Goal: Communication & Community: Participate in discussion

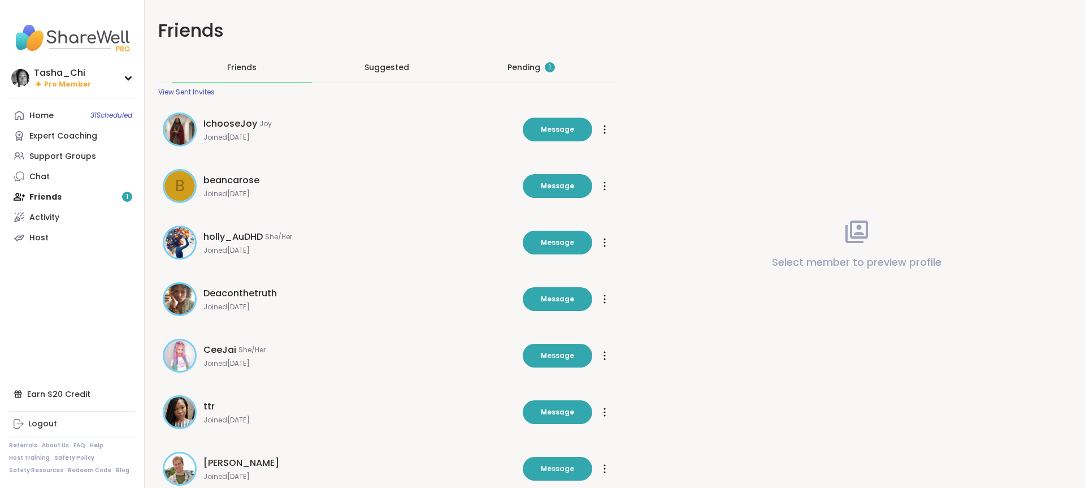
click at [525, 57] on div "Pending 1" at bounding box center [531, 67] width 140 height 29
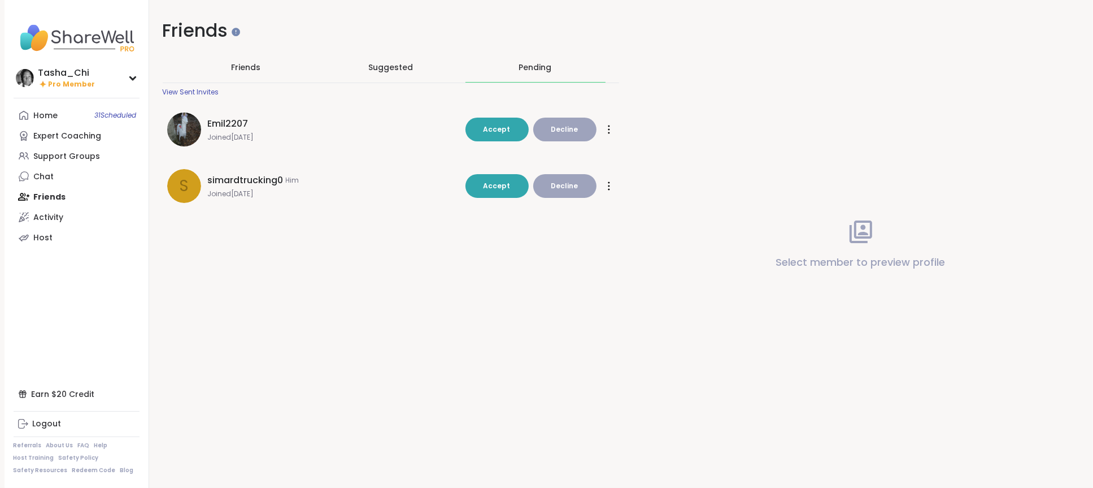
click at [246, 179] on span "simardtrucking0" at bounding box center [246, 180] width 76 height 14
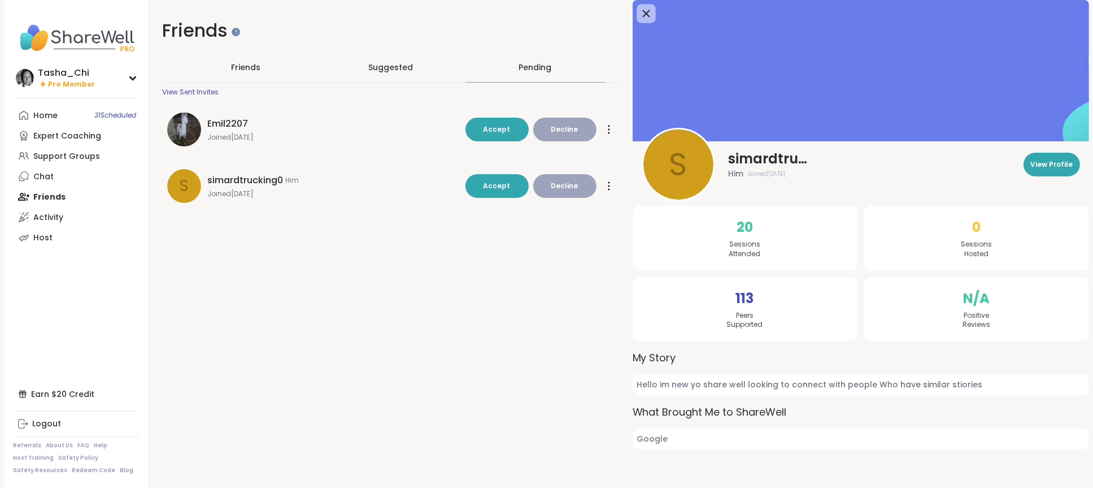
click at [640, 11] on icon at bounding box center [646, 13] width 14 height 14
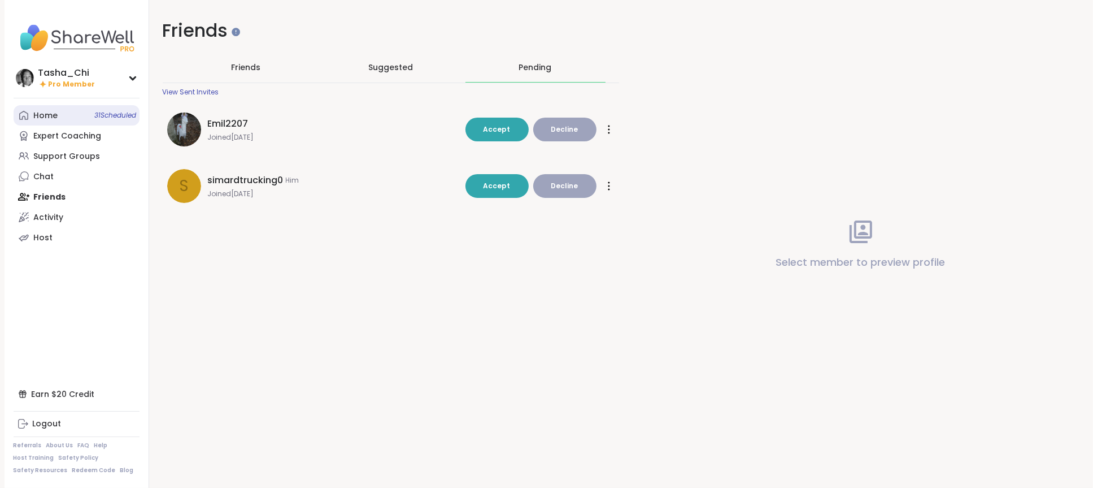
click at [59, 116] on link "Home 31 Scheduled" at bounding box center [77, 115] width 126 height 20
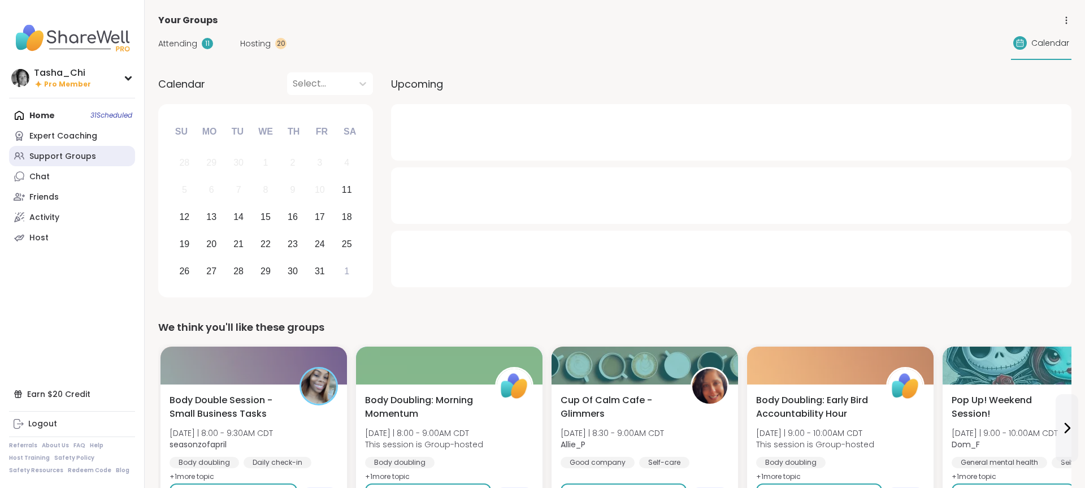
click at [68, 156] on div "Support Groups" at bounding box center [62, 156] width 67 height 11
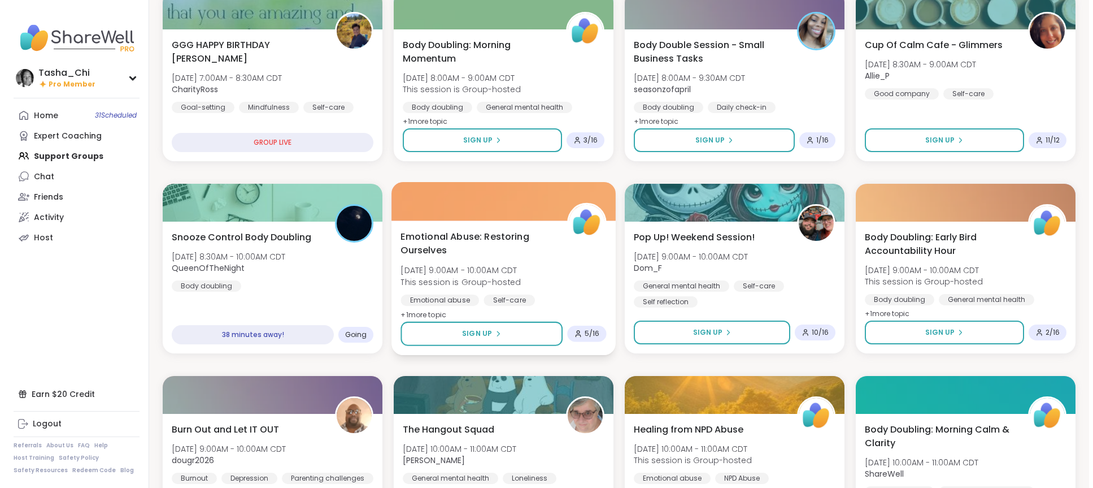
scroll to position [113, 0]
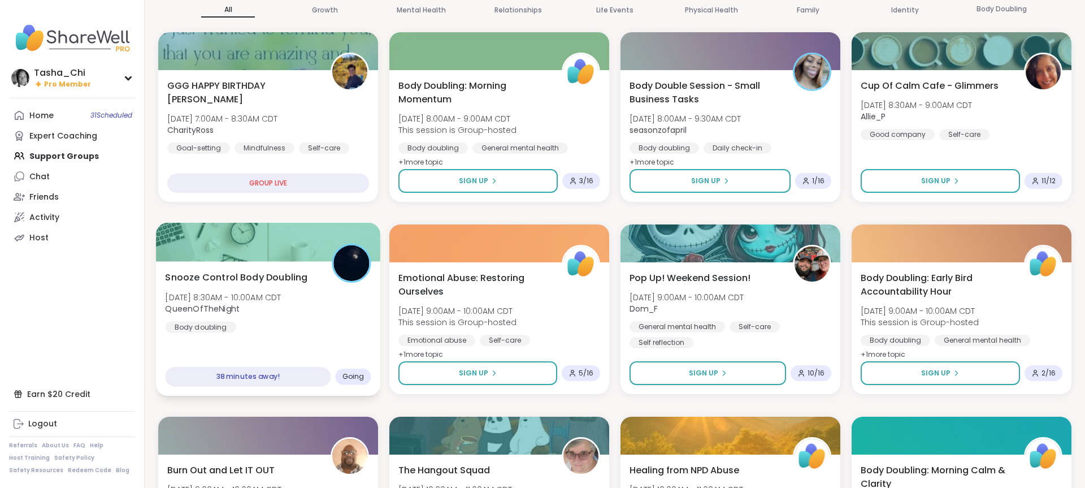
click at [340, 316] on div "Snooze Control Body Doubling Sat, Oct 11 | 8:30AM - 10:00AM CDT QueenOfTheNight…" at bounding box center [268, 301] width 206 height 62
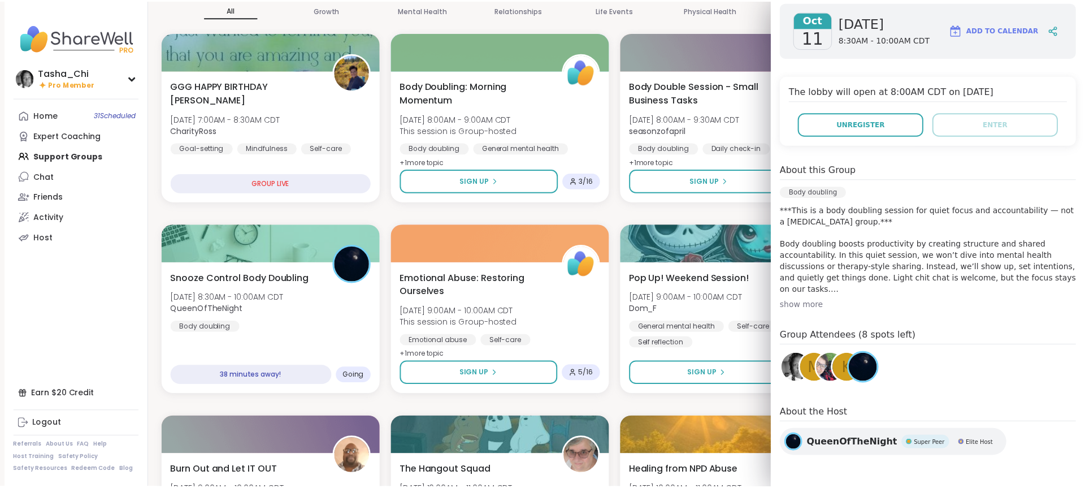
scroll to position [0, 0]
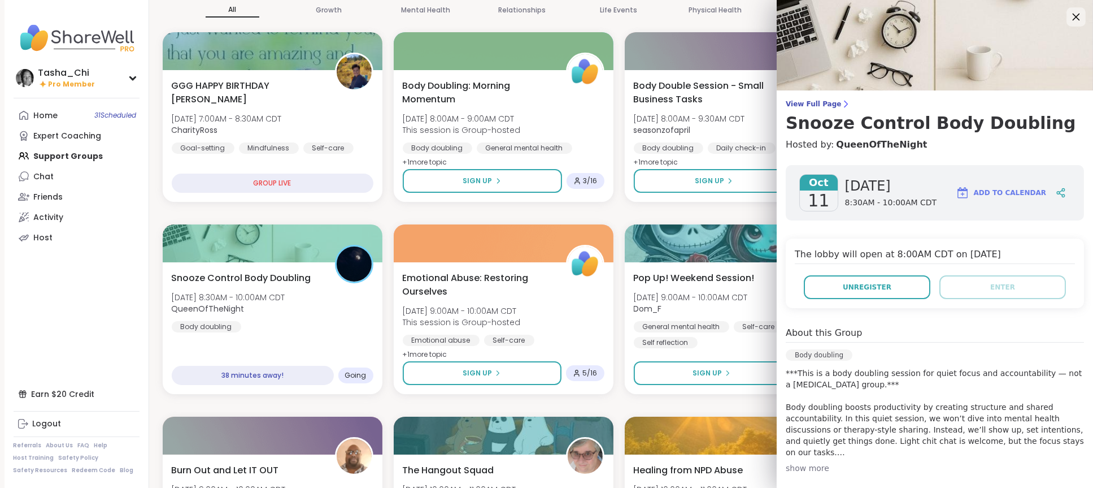
click at [1073, 15] on icon at bounding box center [1076, 17] width 7 height 7
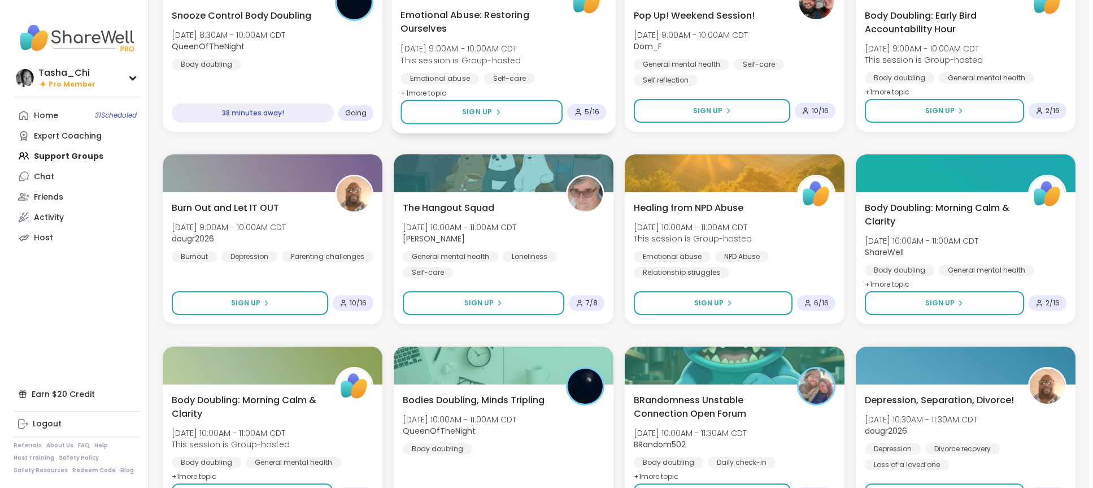
scroll to position [395, 0]
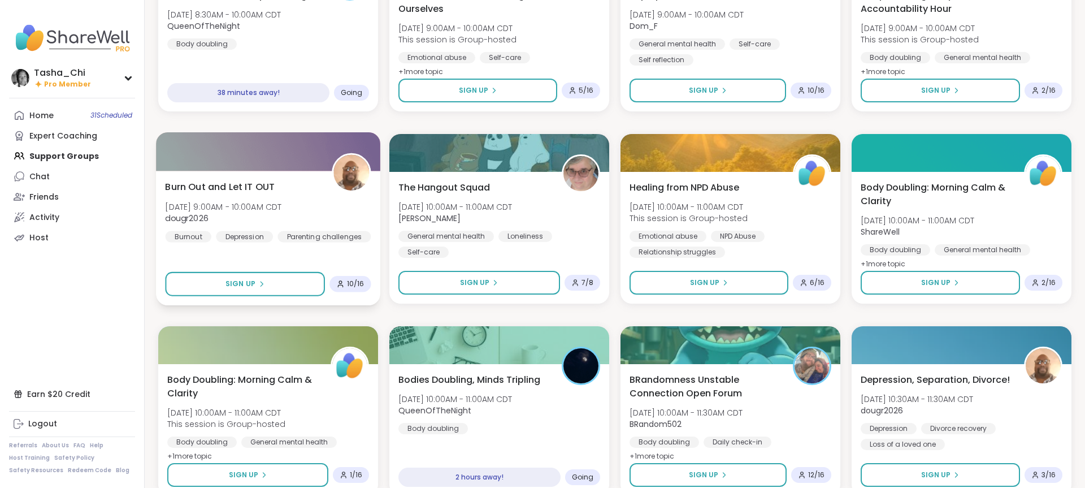
click at [340, 225] on div "Burn Out and Let IT OUT Sat, Oct 11 | 9:00AM - 10:00AM CDT dougr2026 Burnout De…" at bounding box center [268, 211] width 206 height 62
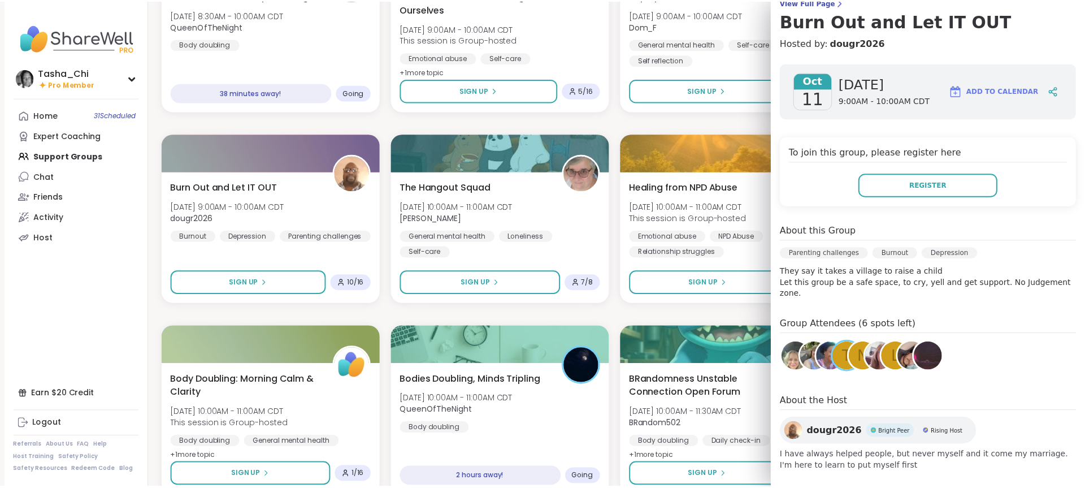
scroll to position [0, 0]
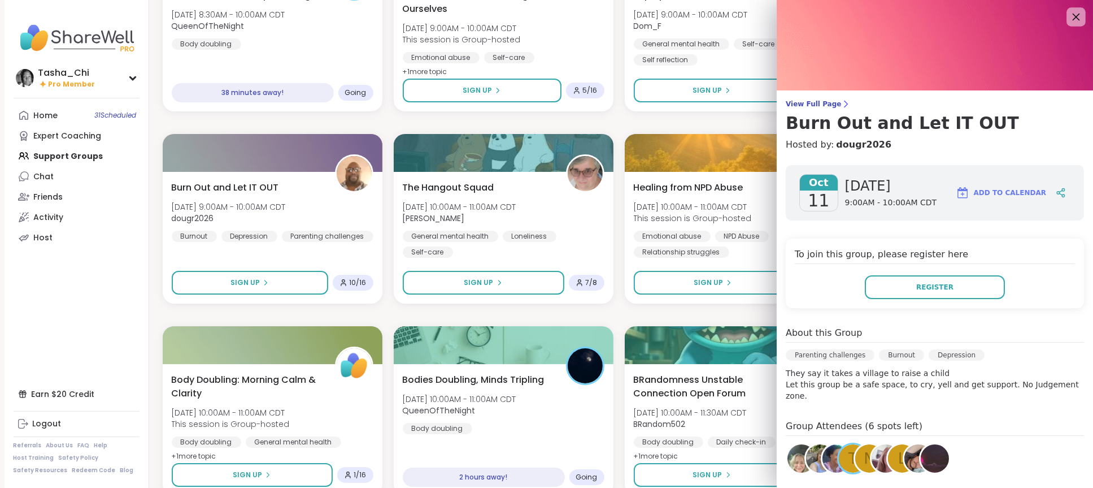
click at [1069, 22] on icon at bounding box center [1076, 17] width 14 height 14
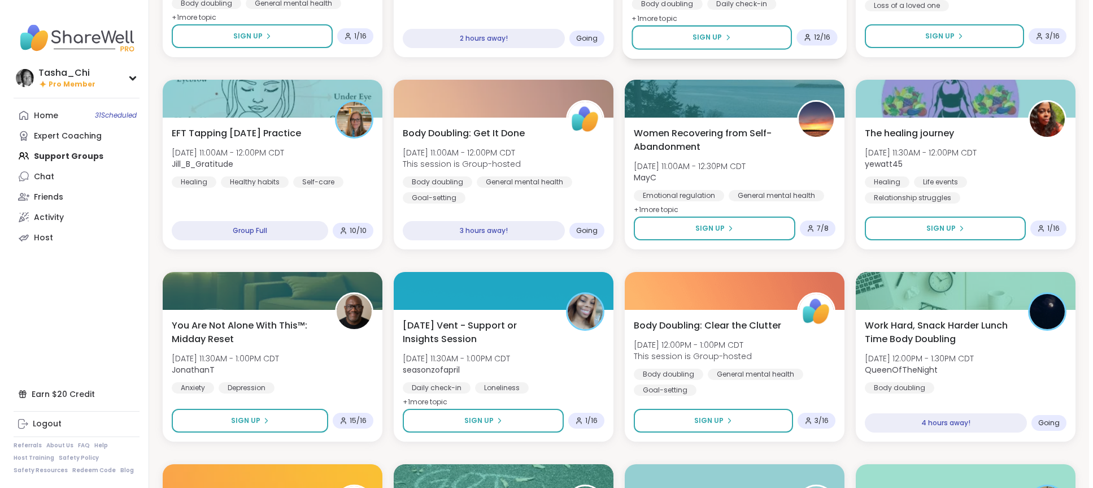
scroll to position [847, 0]
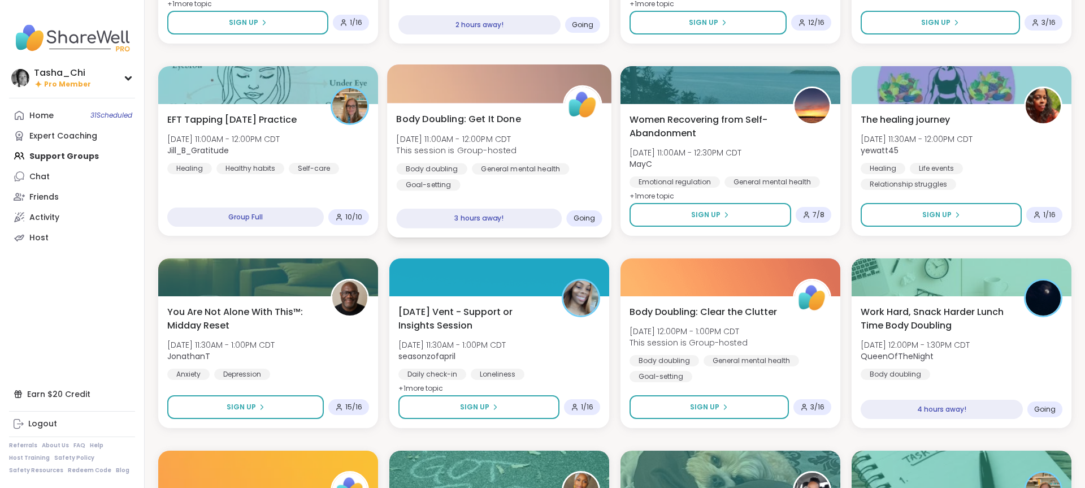
click at [558, 146] on div "Body Doubling: Get It Done Sat, Oct 11 | 11:00AM - 12:00PM CDT This session is …" at bounding box center [499, 151] width 206 height 79
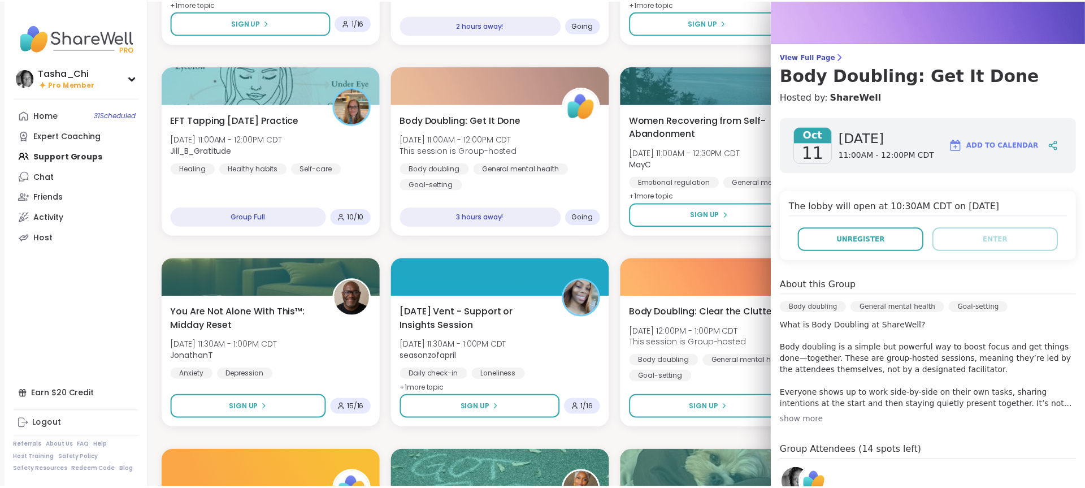
scroll to position [0, 0]
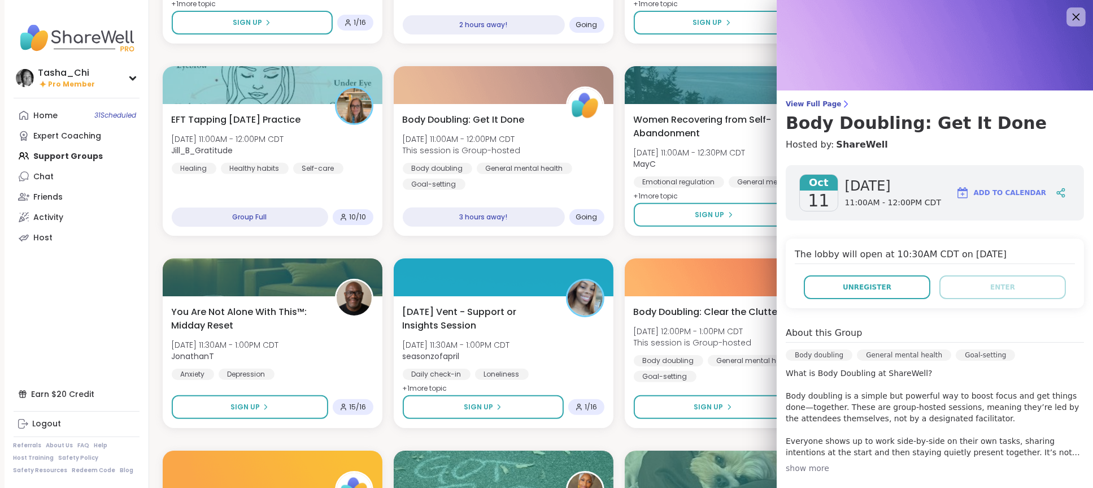
click at [1069, 13] on icon at bounding box center [1076, 17] width 14 height 14
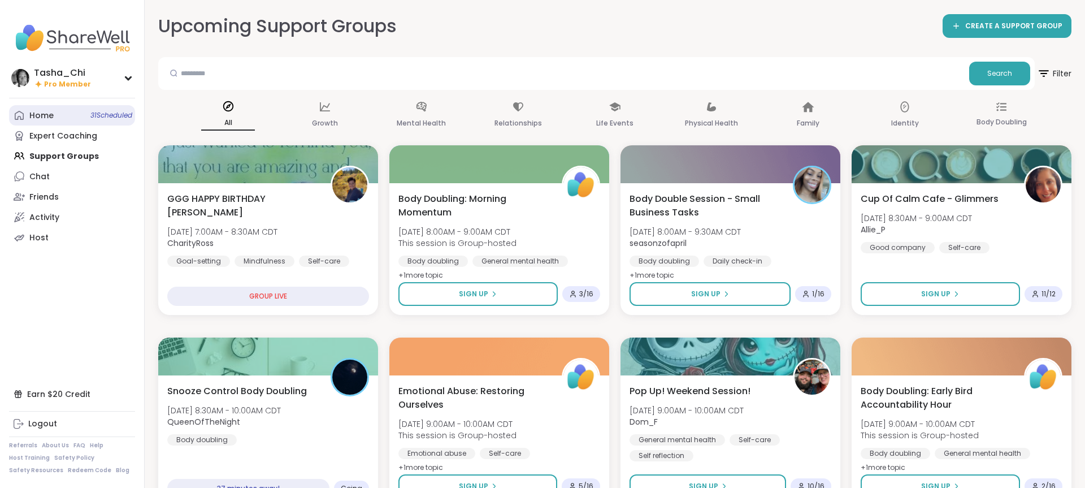
click at [80, 121] on link "Home 31 Scheduled" at bounding box center [72, 115] width 126 height 20
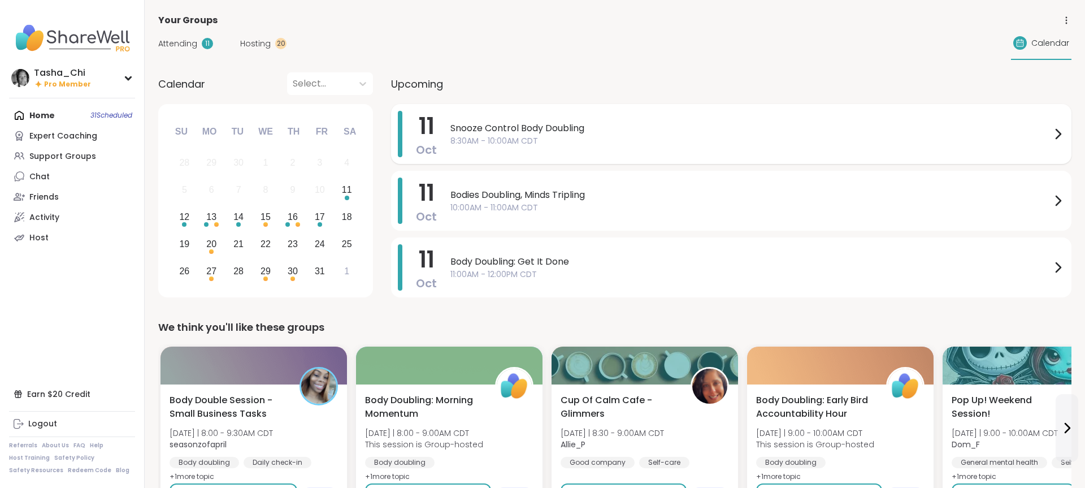
click at [543, 132] on span "Snooze Control Body Doubling" at bounding box center [750, 128] width 601 height 14
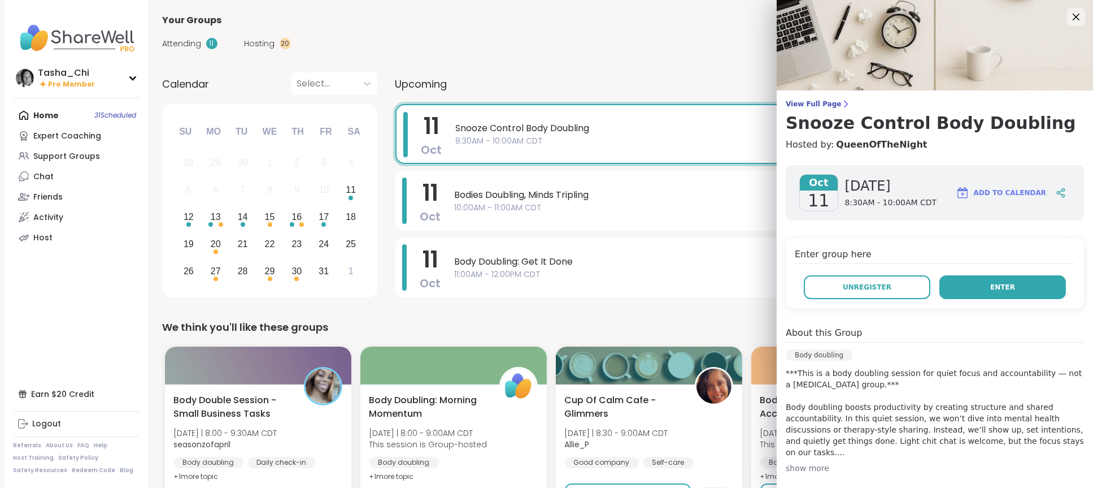
click at [1009, 277] on button "Enter" at bounding box center [1003, 287] width 127 height 24
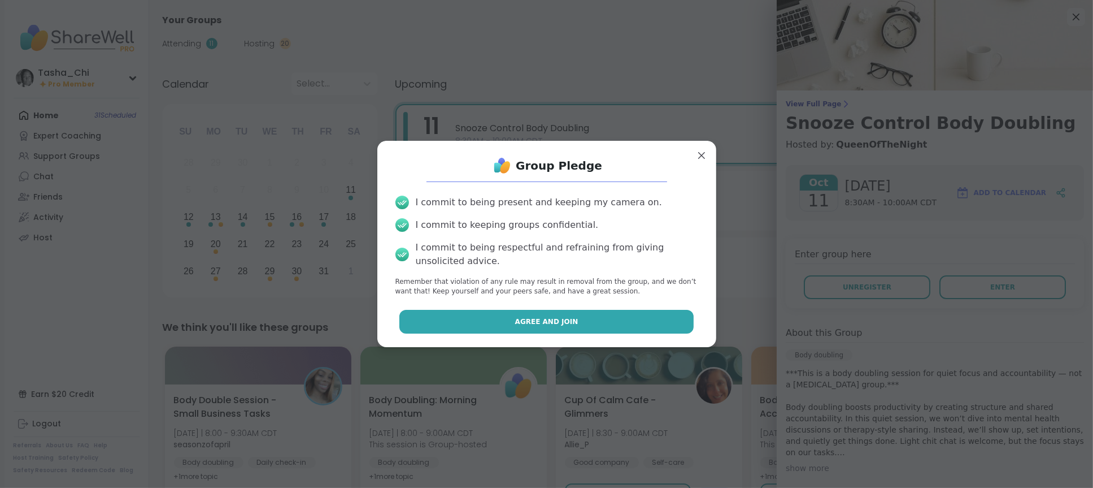
click at [555, 327] on button "Agree and Join" at bounding box center [546, 322] width 294 height 24
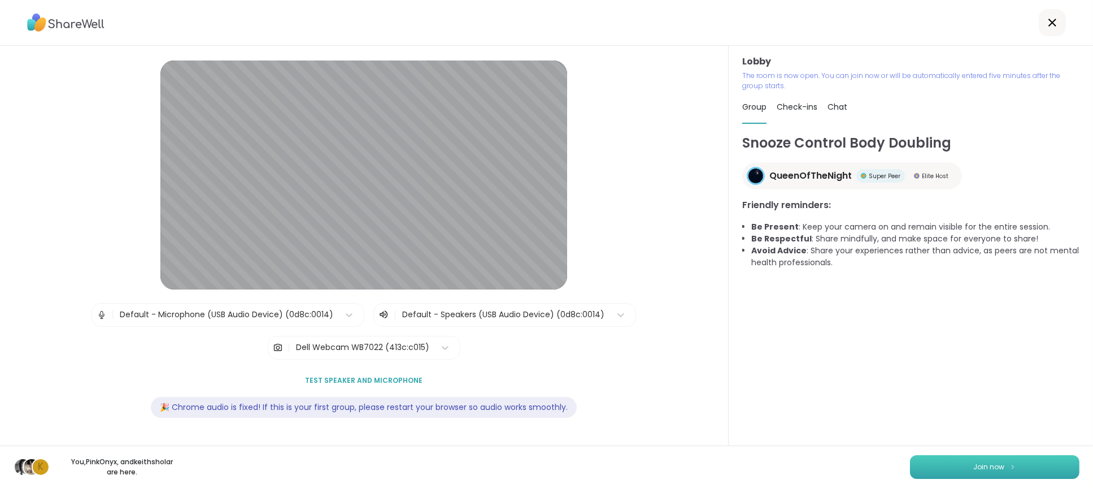
click at [1008, 463] on button "Join now" at bounding box center [994, 467] width 169 height 24
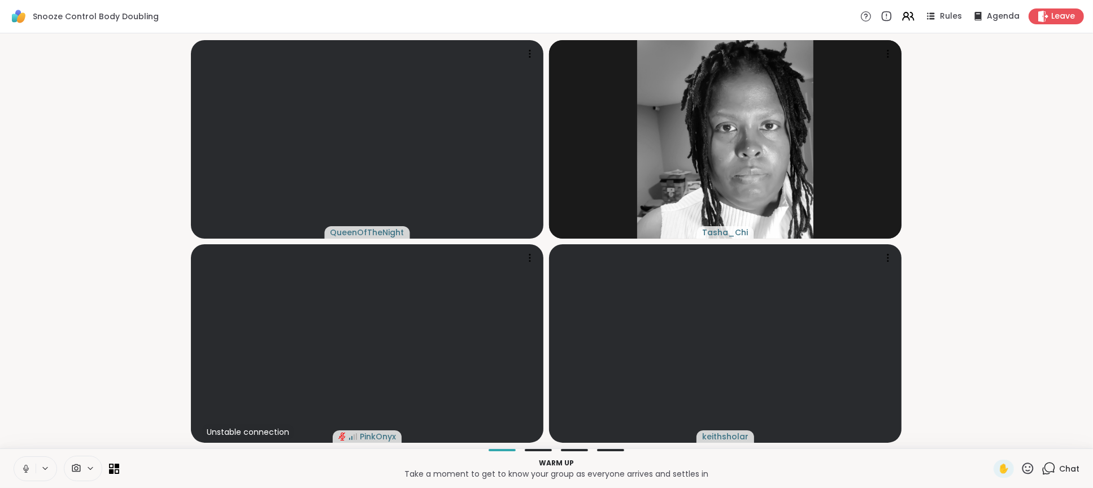
click at [47, 466] on icon at bounding box center [45, 468] width 9 height 10
click at [65, 432] on div "Default - Microphone (USB Audio Device)" at bounding box center [124, 428] width 183 height 14
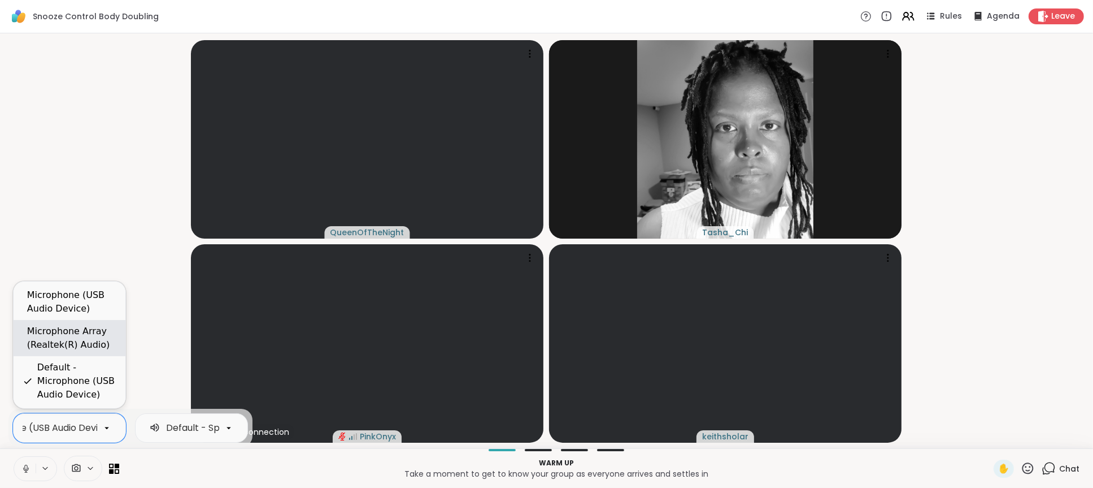
click at [78, 347] on div "Microphone Array (Realtek(R) Audio)" at bounding box center [71, 337] width 89 height 27
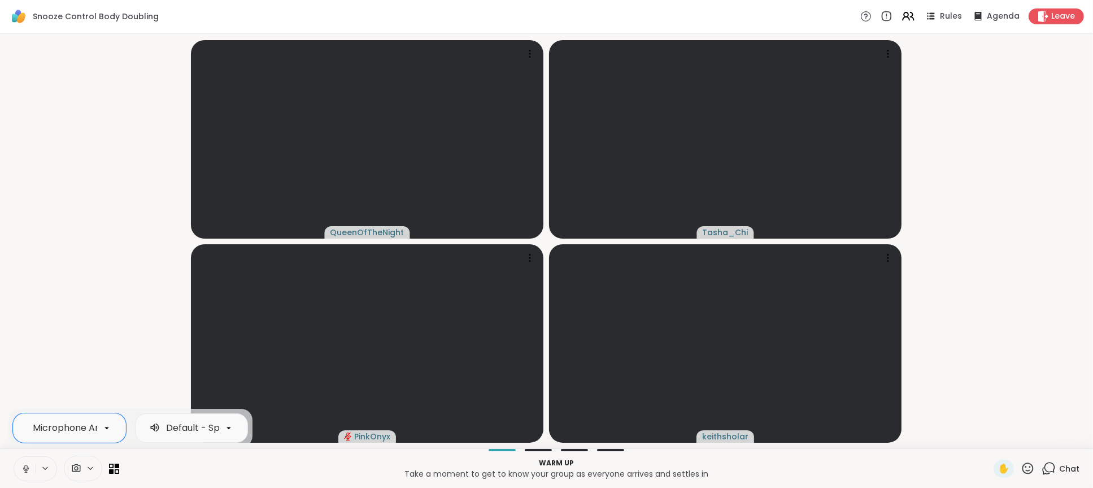
click at [20, 468] on button at bounding box center [24, 468] width 21 height 24
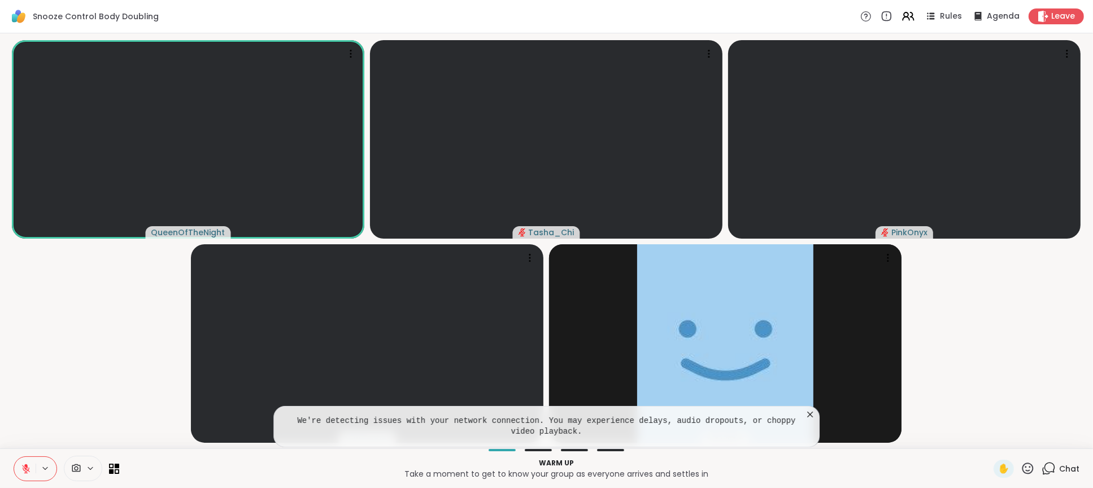
click at [1042, 471] on icon at bounding box center [1049, 468] width 14 height 14
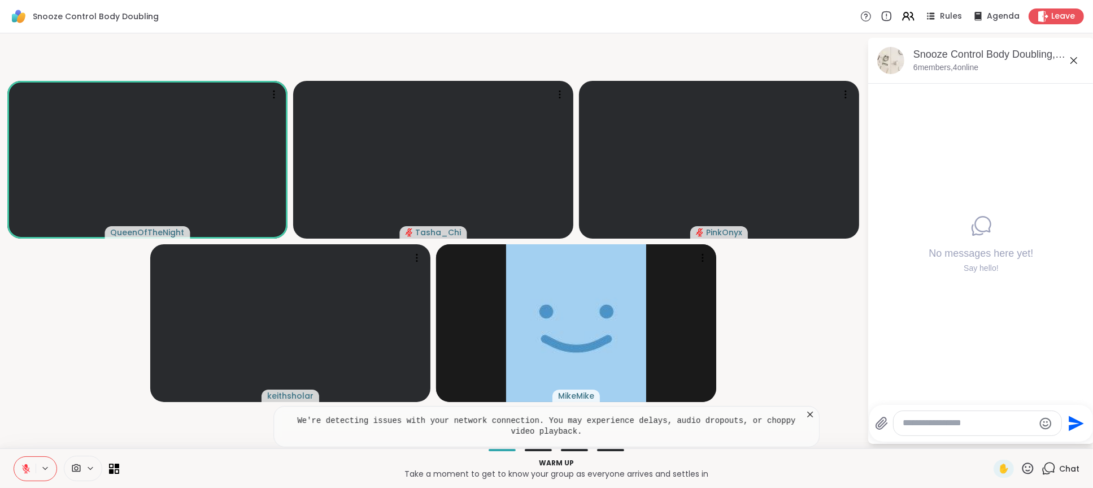
click at [814, 418] on icon at bounding box center [809, 413] width 11 height 11
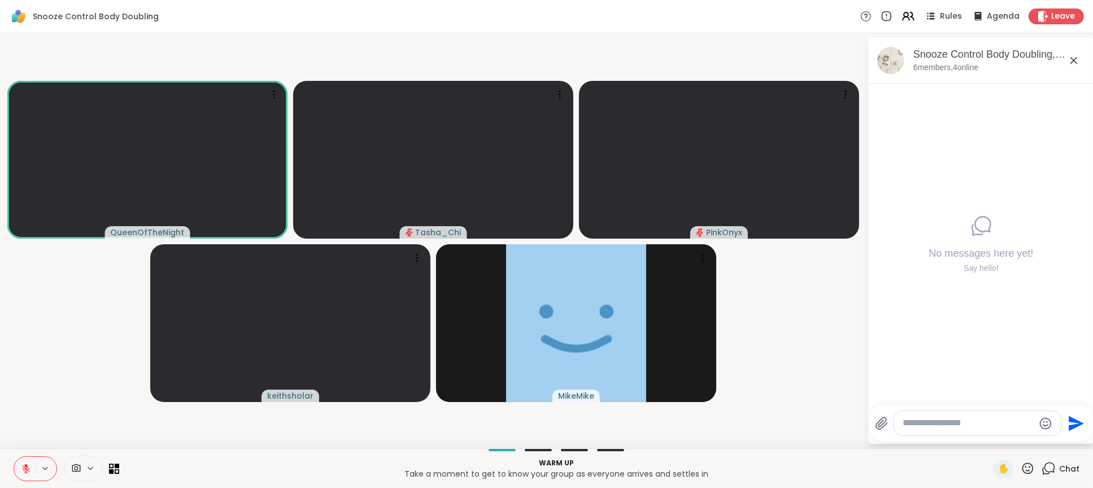
click at [985, 427] on textarea "Type your message" at bounding box center [969, 423] width 132 height 12
paste textarea "**********"
type textarea "**********"
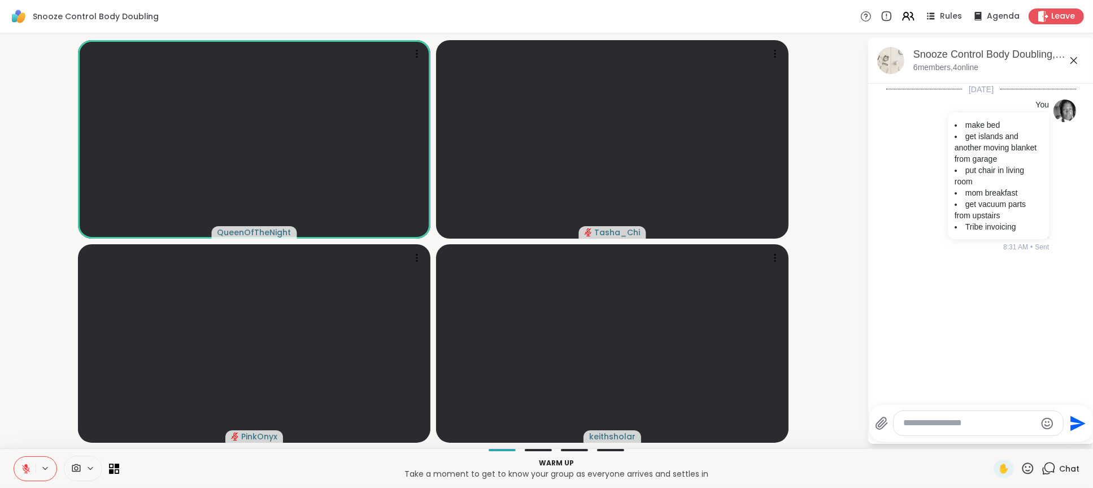
click at [337, 470] on p "Take a moment to get to know your group as everyone arrives and settles in" at bounding box center [556, 473] width 861 height 11
drag, startPoint x: 50, startPoint y: 419, endPoint x: 136, endPoint y: 227, distance: 210.4
click at [50, 419] on video-player-container "QueenOfTheNight Unstable connection Tasha_Chi PinkOnyx keithsholar" at bounding box center [434, 241] width 854 height 406
drag, startPoint x: 318, startPoint y: 0, endPoint x: 28, endPoint y: 139, distance: 320.9
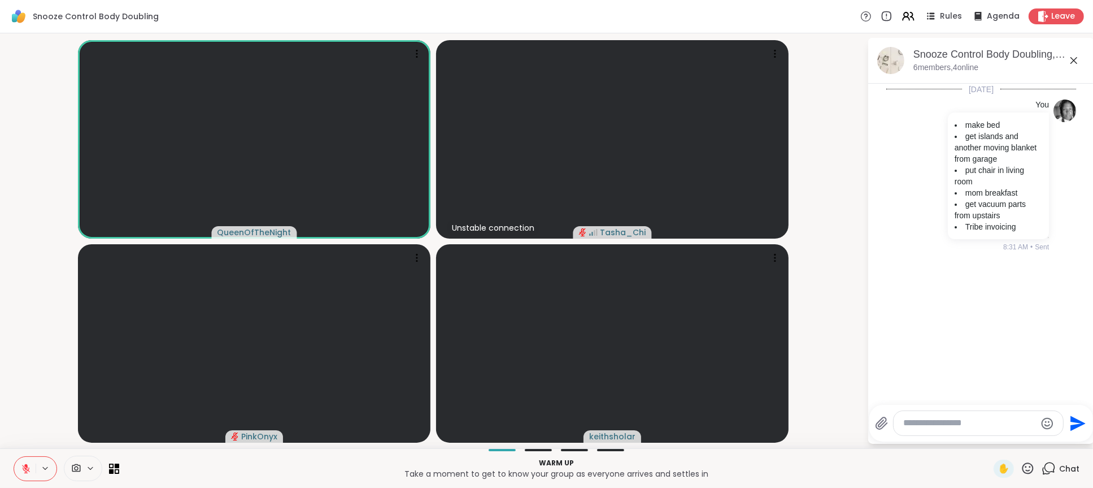
click at [28, 139] on video-player-container "QueenOfTheNight Unstable connection Tasha_Chi PinkOnyx keithsholar" at bounding box center [434, 241] width 854 height 406
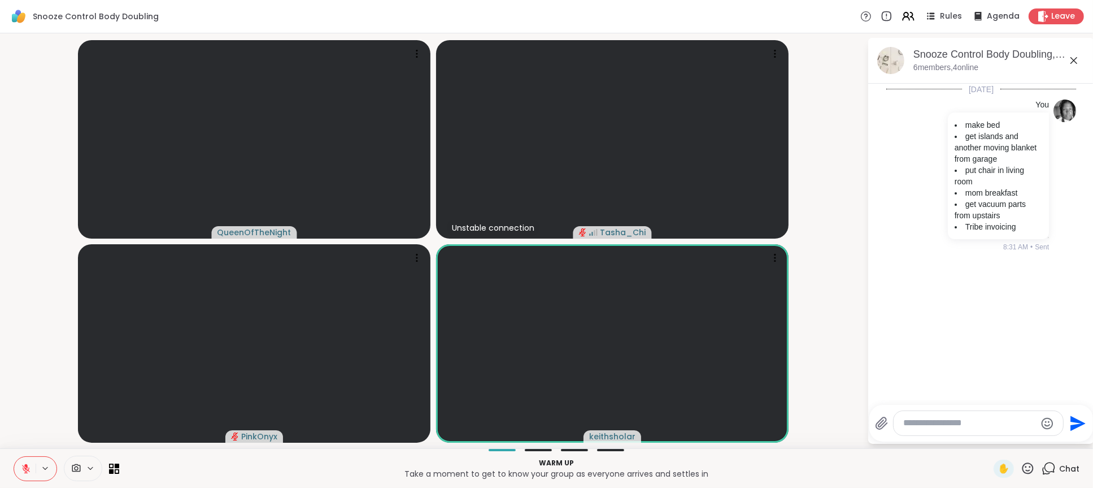
click at [289, 468] on p "Take a moment to get to know your group as everyone arrives and settles in" at bounding box center [556, 473] width 861 height 11
click at [36, 415] on video-player-container "QueenOfTheNight Unstable connection Tasha_Chi PinkOnyx keithsholar" at bounding box center [434, 241] width 854 height 406
click at [208, 479] on div "Warm up Take a moment to get to know your group as everyone arrives and settles…" at bounding box center [556, 467] width 861 height 25
click at [775, 252] on icon at bounding box center [774, 257] width 11 height 11
drag, startPoint x: 725, startPoint y: 251, endPoint x: 724, endPoint y: 256, distance: 5.8
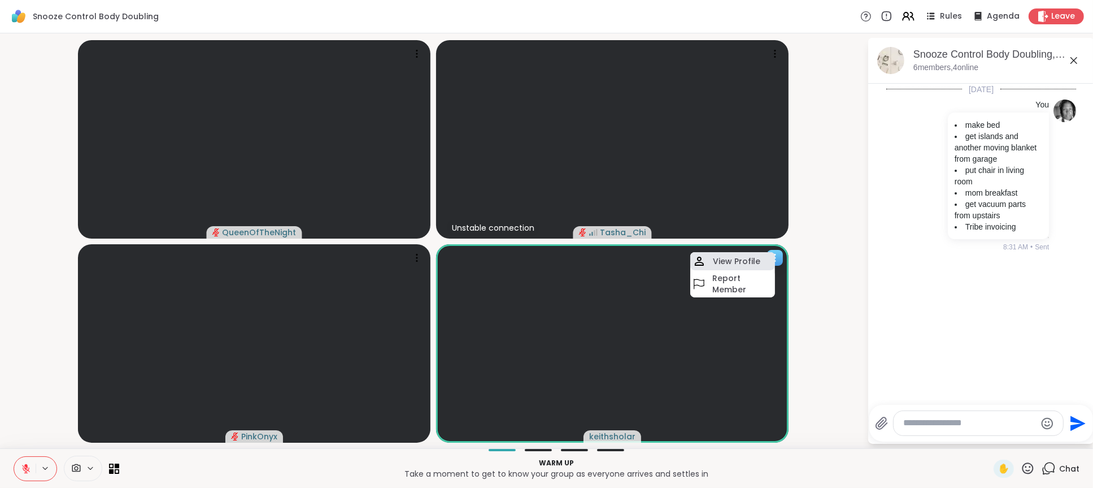
click at [724, 256] on div "keithsholar View Profile Report Member" at bounding box center [612, 343] width 353 height 198
click at [724, 259] on h4 "View Profile" at bounding box center [736, 260] width 47 height 11
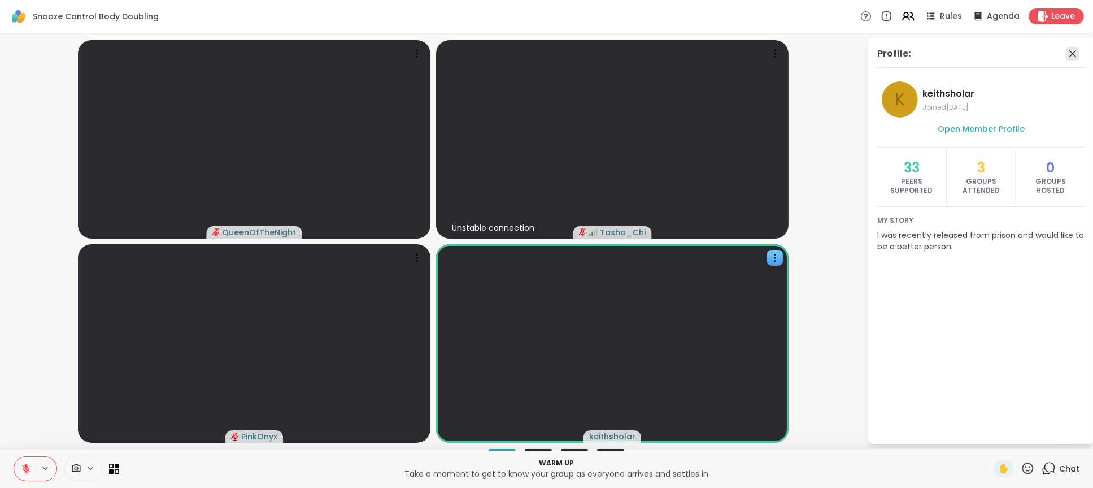
click at [1075, 54] on icon at bounding box center [1073, 54] width 14 height 14
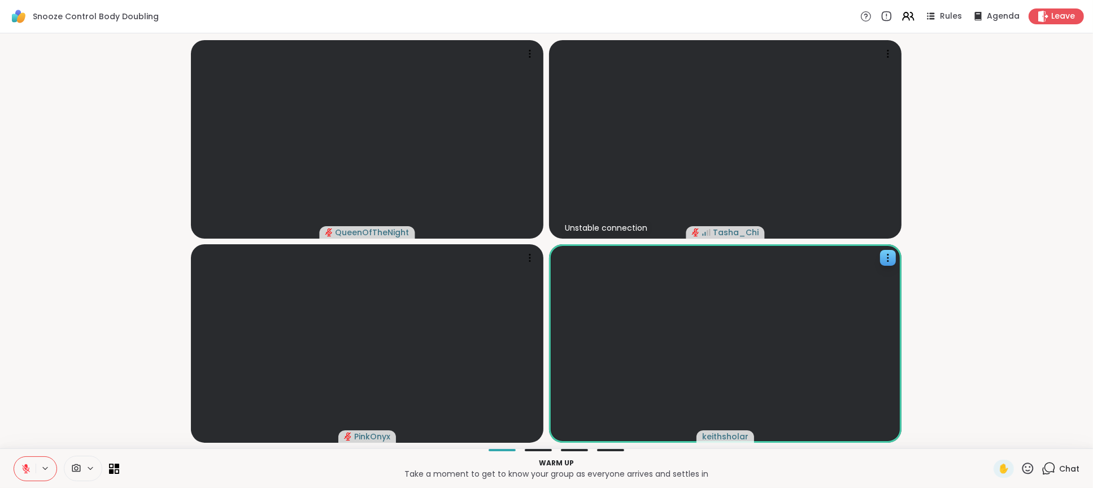
click at [54, 310] on video-player-container "QueenOfTheNight Unstable connection Tasha_Chi PinkOnyx keithsholar" at bounding box center [547, 241] width 1080 height 406
click at [147, 457] on div "Warm up Take a moment to get to know your group as everyone arrives and settles…" at bounding box center [556, 467] width 861 height 25
click at [1049, 466] on div "Chat" at bounding box center [1061, 468] width 38 height 18
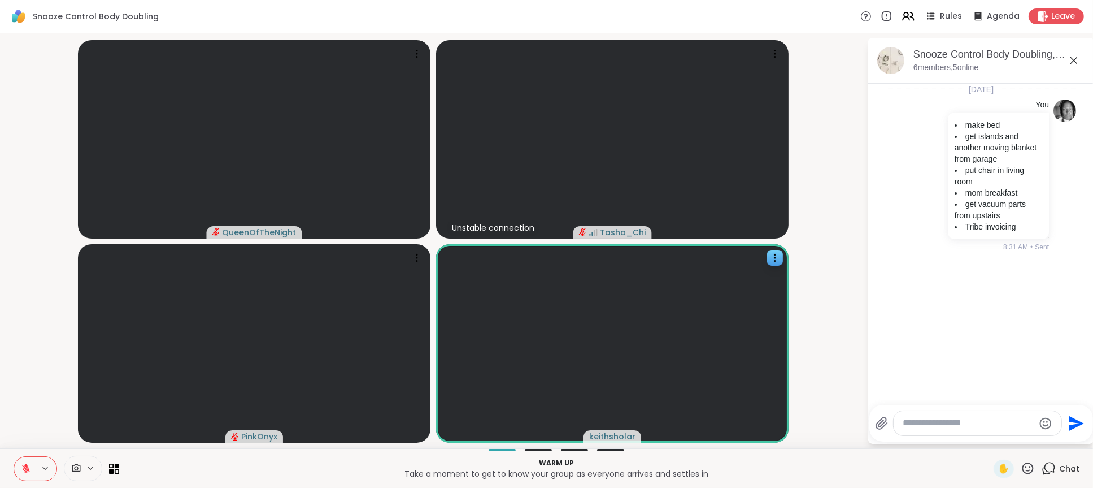
scroll to position [2, 0]
click at [977, 420] on textarea "Type your message" at bounding box center [969, 423] width 132 height 12
type textarea "*"
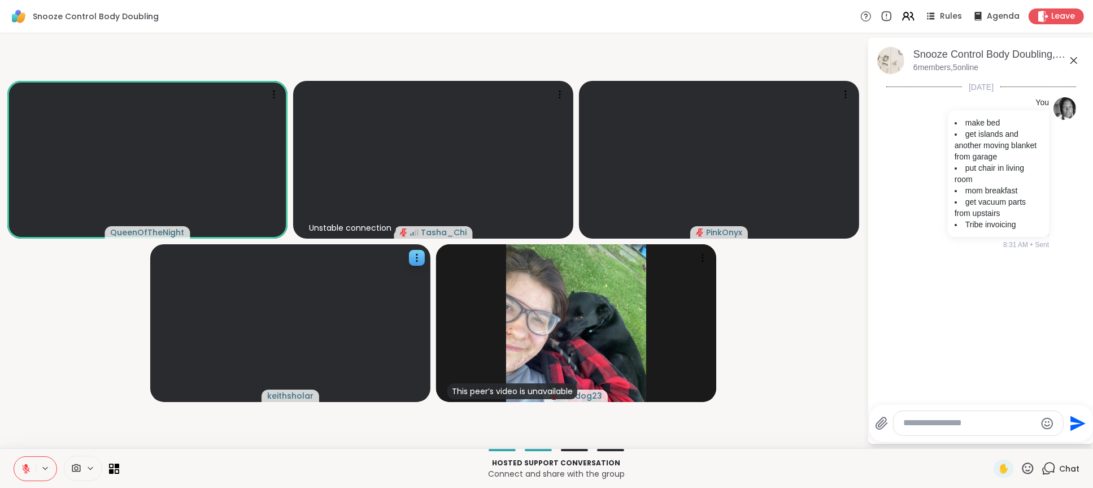
click at [954, 427] on textarea "Type your message" at bounding box center [970, 423] width 132 height 12
paste textarea "**********"
type textarea "**********"
click at [1023, 467] on icon at bounding box center [1028, 467] width 11 height 11
click at [989, 440] on span "❤️" at bounding box center [994, 439] width 11 height 14
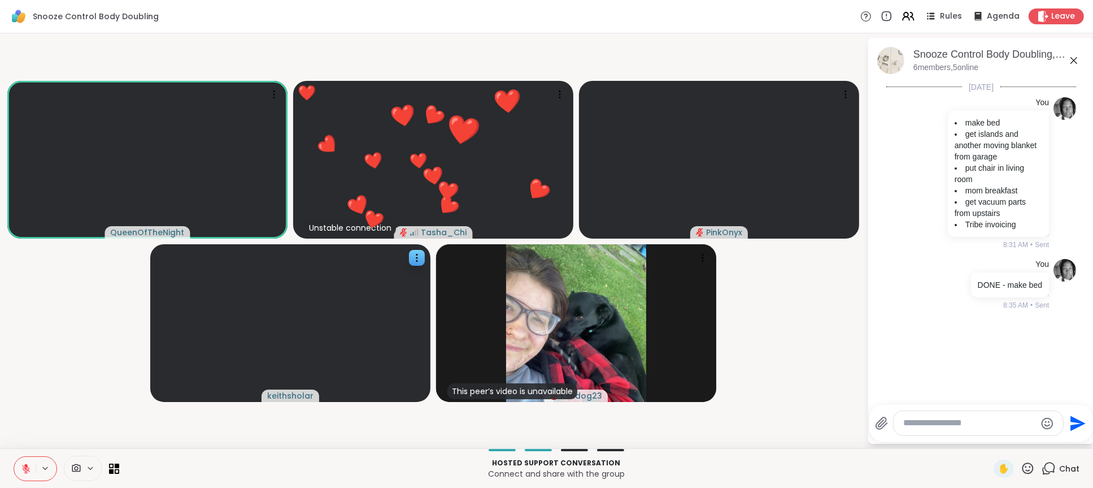
click at [757, 448] on div "Hosted support conversation Connect and share with the group ✋ Chat" at bounding box center [546, 468] width 1093 height 40
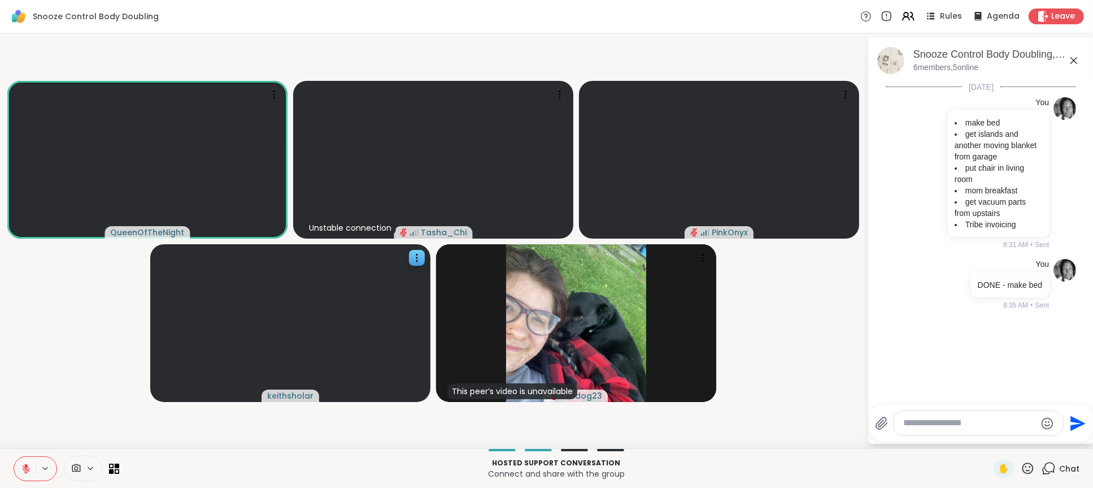
click at [213, 440] on video-player-container "QueenOfTheNight Unstable connection Tasha_Chi PinkOnyx keithsholar This peer’s …" at bounding box center [434, 241] width 854 height 406
click at [212, 443] on video-player-container "QueenOfTheNight Unstable connection Tasha_Chi PinkOnyx keithsholar This peer’s …" at bounding box center [434, 241] width 854 height 406
click at [330, 463] on p "Hosted support conversation" at bounding box center [556, 463] width 861 height 10
click at [760, 458] on p "Hosted support conversation" at bounding box center [556, 463] width 861 height 10
drag, startPoint x: 386, startPoint y: 429, endPoint x: 150, endPoint y: 429, distance: 236.7
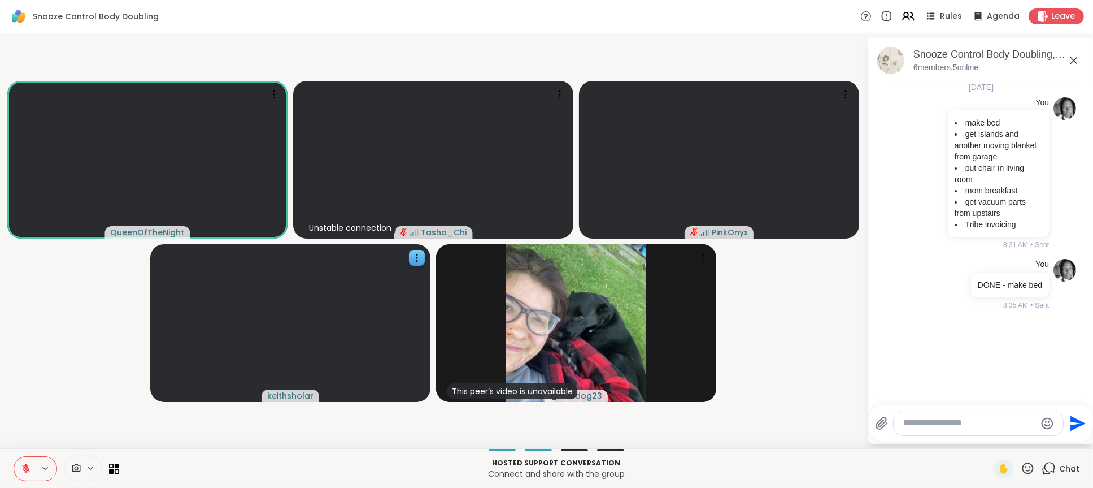
click at [386, 429] on video-player-container "QueenOfTheNight Unstable connection Tasha_Chi PinkOnyx keithsholar This peer’s …" at bounding box center [434, 241] width 854 height 406
click at [21, 469] on icon at bounding box center [26, 468] width 10 height 10
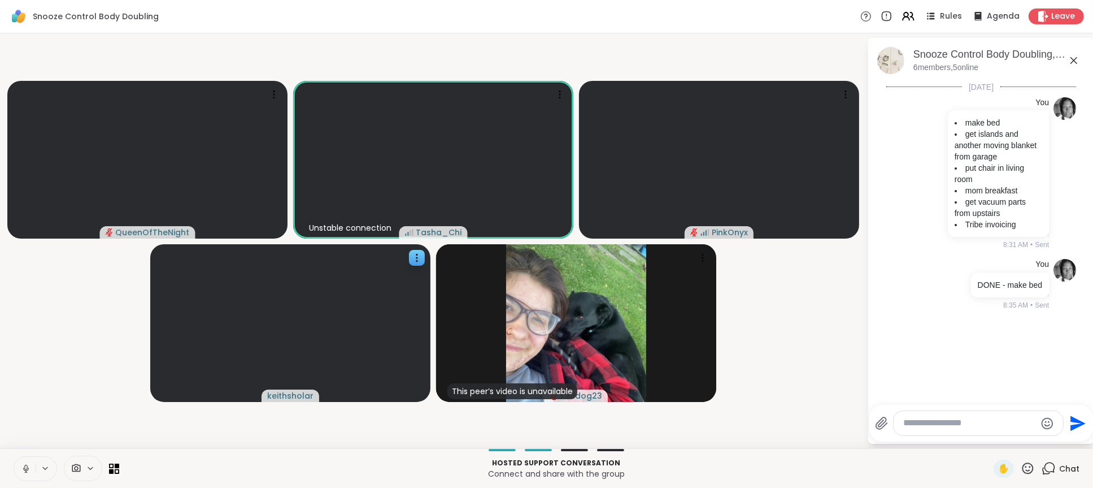
click at [75, 355] on video-player-container "QueenOfTheNight Unstable connection Tasha_Chi PinkOnyx keithsholar This peer’s …" at bounding box center [434, 241] width 854 height 406
click at [52, 440] on video-player-container "QueenOfTheNight Unstable connection Tasha_Chi PinkOnyx keithsholar This peer’s …" at bounding box center [434, 241] width 854 height 406
click at [26, 467] on icon at bounding box center [26, 468] width 6 height 10
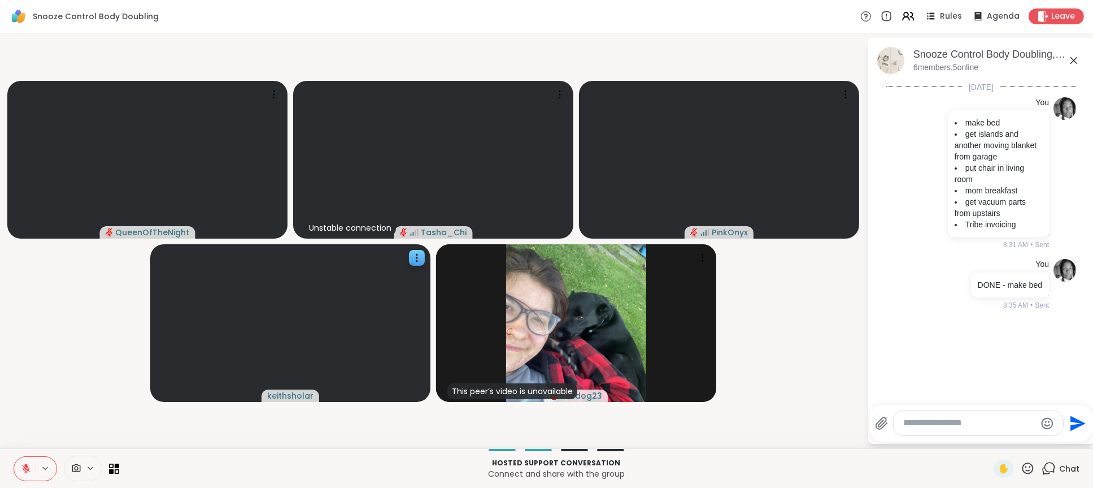
click at [231, 456] on div "Hosted support conversation Connect and share with the group" at bounding box center [556, 467] width 861 height 25
click at [828, 360] on video-player-container "QueenOfTheNight Unstable connection Tasha_Chi PinkOnyx keithsholar This peer’s …" at bounding box center [434, 241] width 854 height 406
click at [805, 401] on video-player-container "QueenOfTheNight Unstable connection Tasha_Chi PinkOnyx keithsholar This peer’s …" at bounding box center [434, 241] width 854 height 406
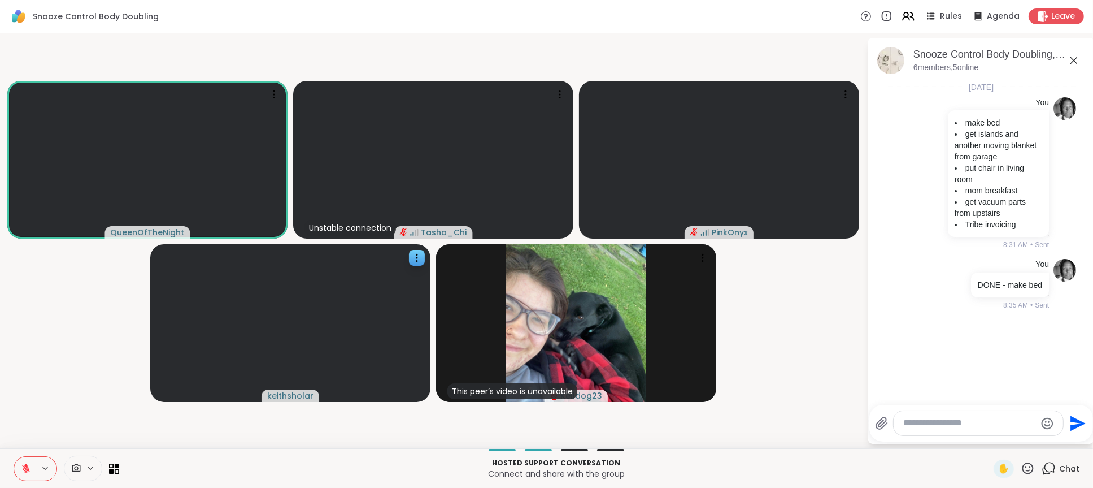
click at [876, 362] on div "Today You make bed get islands and another moving blanket from garage put chair…" at bounding box center [981, 238] width 226 height 314
click at [835, 464] on p "Hosted support conversation" at bounding box center [556, 463] width 861 height 10
click at [430, 462] on p "Hosted support conversation" at bounding box center [556, 463] width 861 height 10
click at [698, 256] on icon at bounding box center [702, 257] width 11 height 11
click at [670, 268] on h4 "View Profile" at bounding box center [659, 264] width 47 height 11
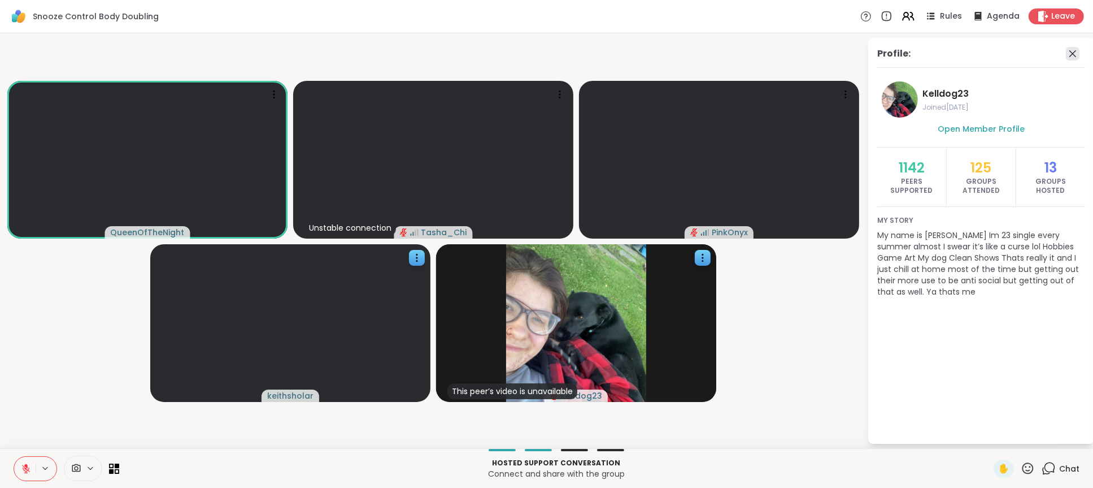
click at [1076, 58] on icon at bounding box center [1073, 54] width 14 height 14
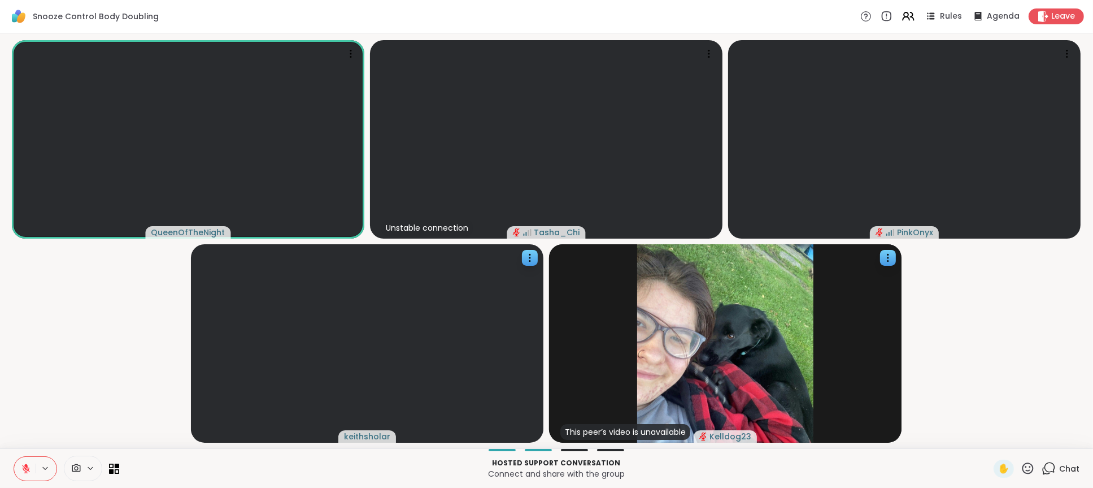
click at [890, 465] on p "Hosted support conversation" at bounding box center [556, 463] width 861 height 10
click at [1045, 467] on icon at bounding box center [1049, 468] width 14 height 14
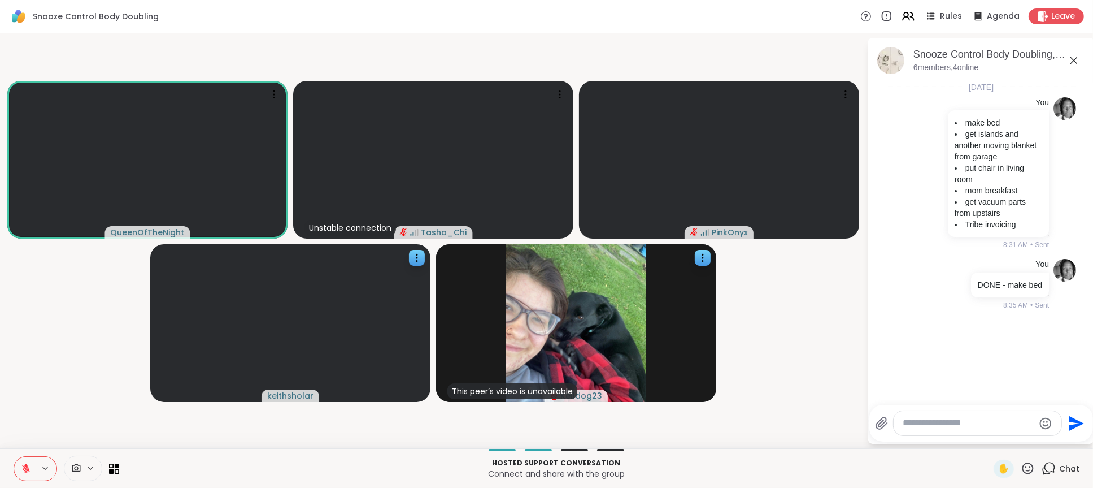
click at [804, 376] on video-player-container "QueenOfTheNight Unstable connection Tasha_Chi PinkOnyx keithsholar This peer’s …" at bounding box center [434, 241] width 854 height 406
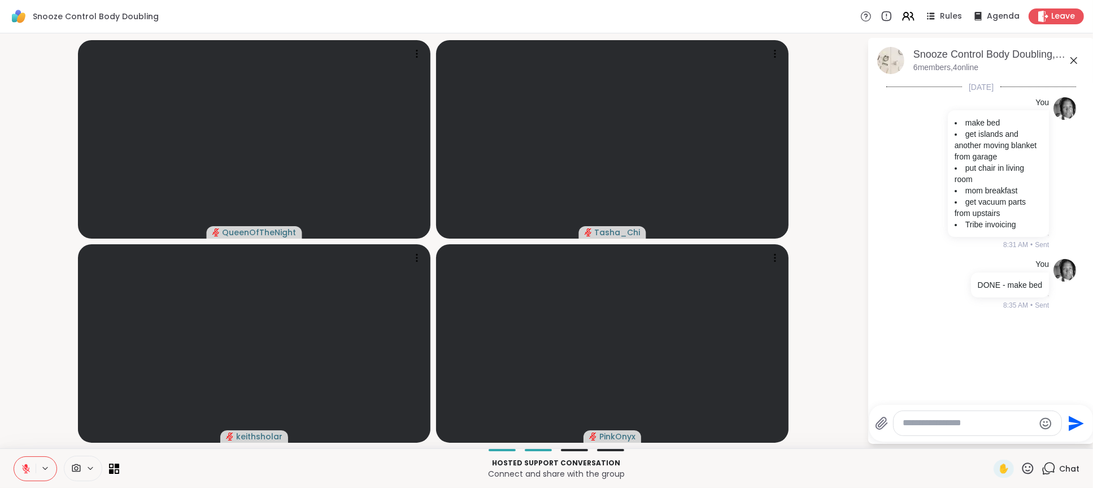
click at [947, 422] on textarea "Type your message" at bounding box center [969, 423] width 132 height 12
paste textarea "**********"
type textarea "**********"
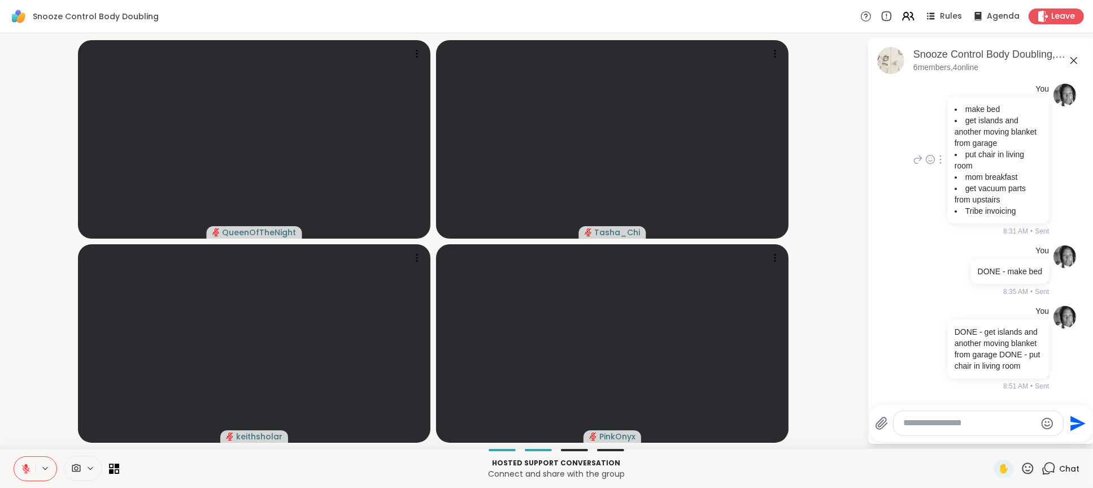
scroll to position [0, 0]
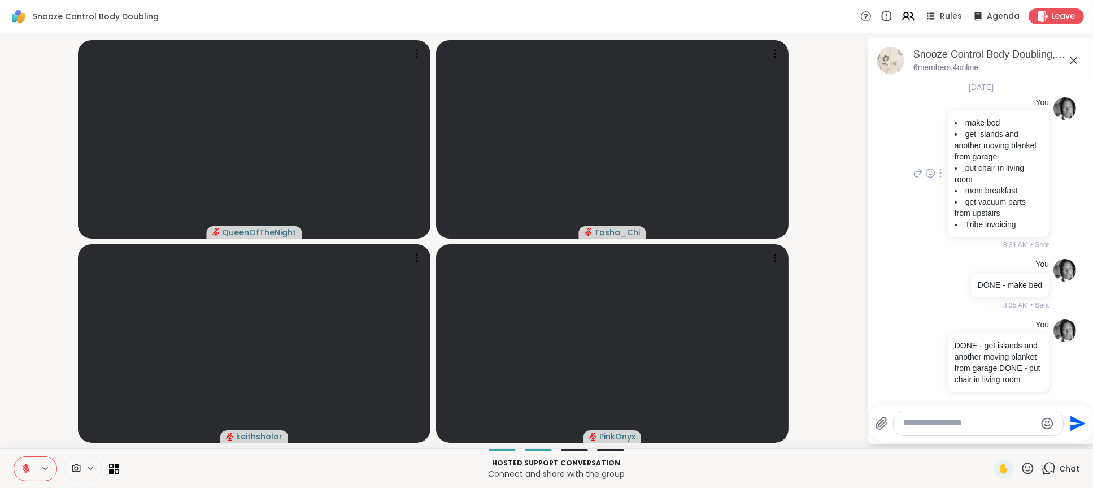
click at [940, 174] on icon at bounding box center [941, 172] width 2 height 9
click at [937, 169] on div at bounding box center [941, 173] width 10 height 14
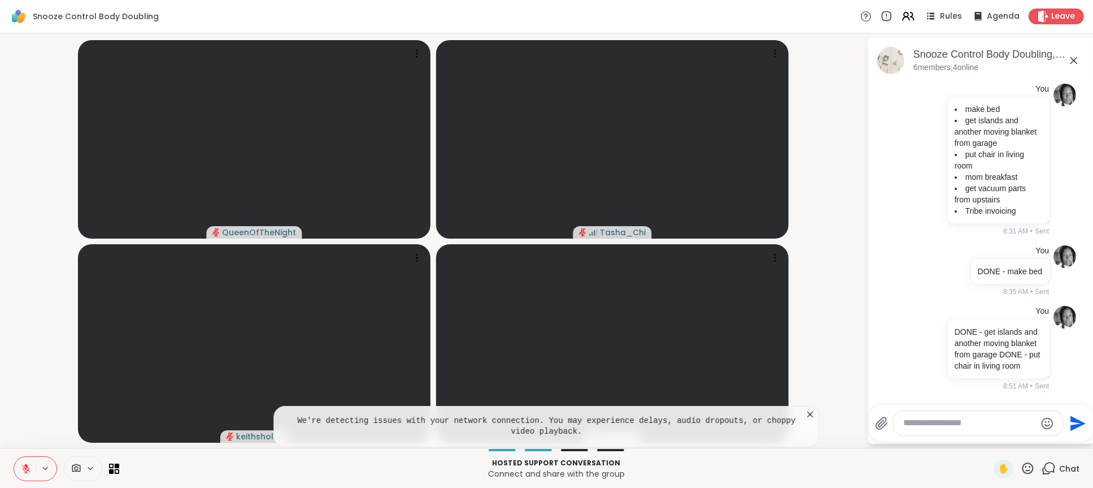
click at [367, 460] on p "Hosted support conversation" at bounding box center [556, 463] width 861 height 10
click at [810, 416] on icon at bounding box center [809, 413] width 11 height 11
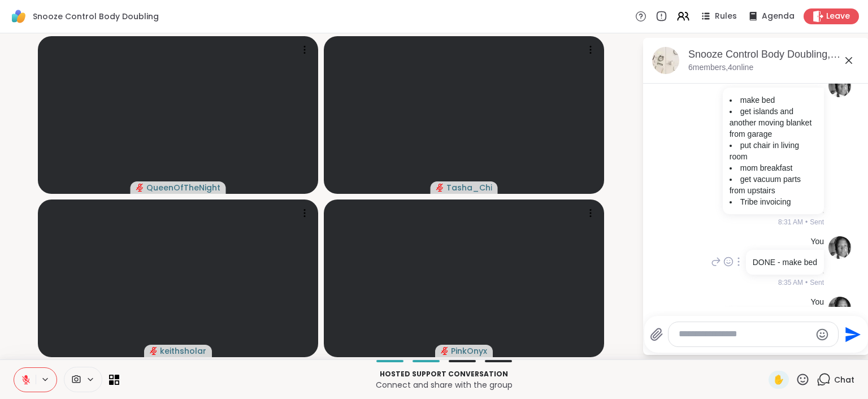
scroll to position [112, 0]
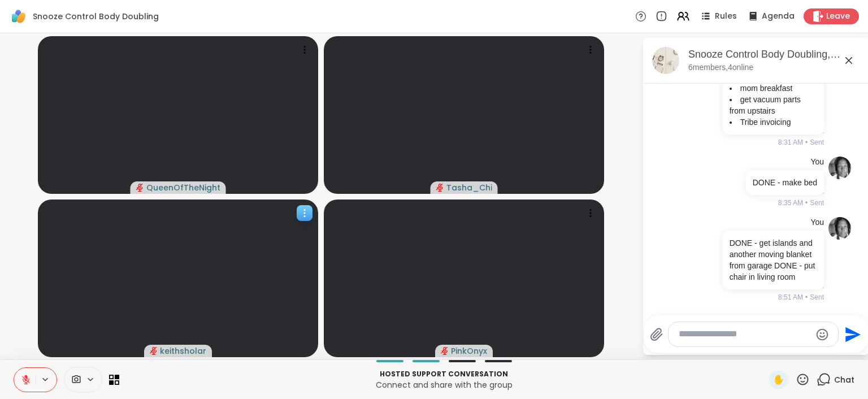
click at [307, 208] on icon at bounding box center [304, 212] width 11 height 11
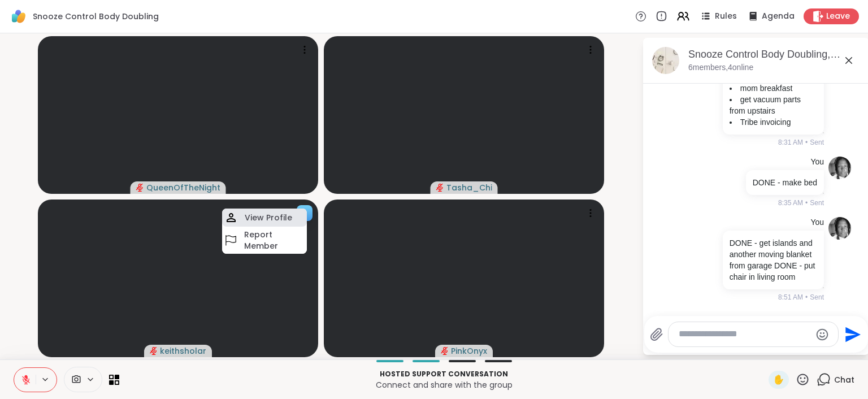
click at [273, 218] on h4 "View Profile" at bounding box center [268, 217] width 47 height 11
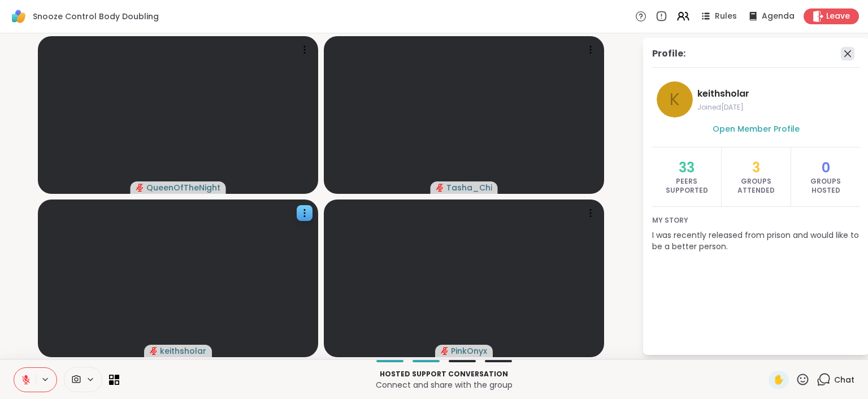
click at [843, 55] on icon at bounding box center [848, 54] width 14 height 14
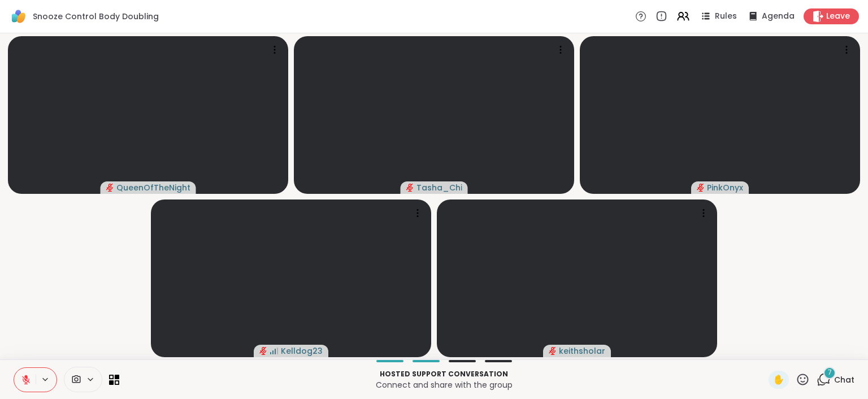
click at [90, 379] on icon at bounding box center [90, 380] width 9 height 10
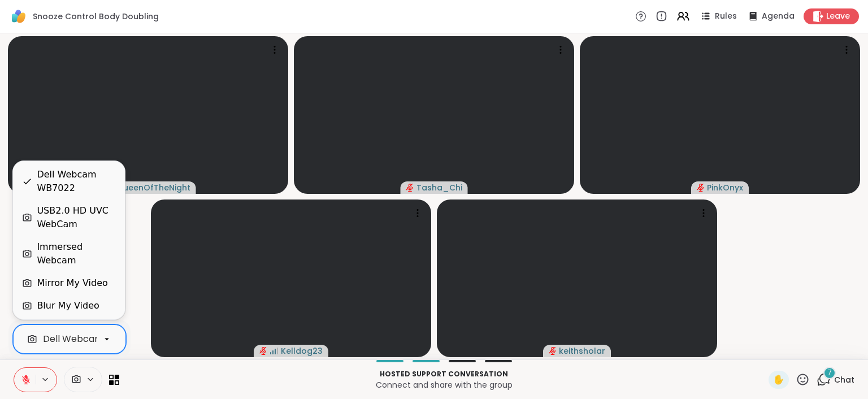
click at [89, 337] on div "Dell Webcam WB7022" at bounding box center [92, 339] width 99 height 14
click at [86, 231] on div "USB2.0 HD UVC WebCam" at bounding box center [76, 217] width 79 height 27
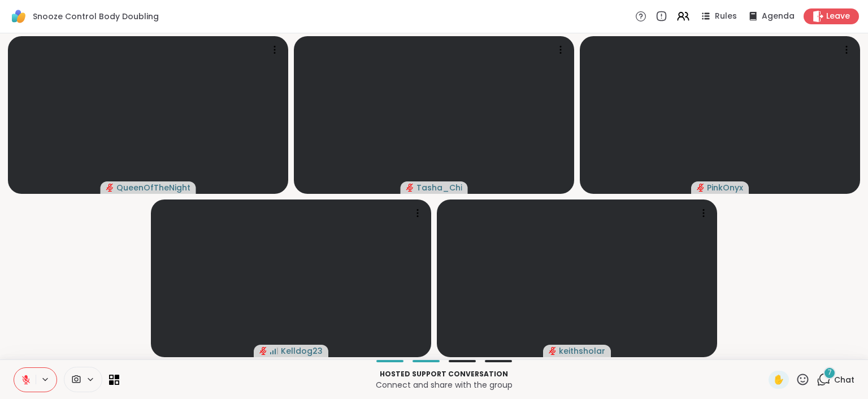
click at [820, 386] on icon at bounding box center [823, 379] width 14 height 14
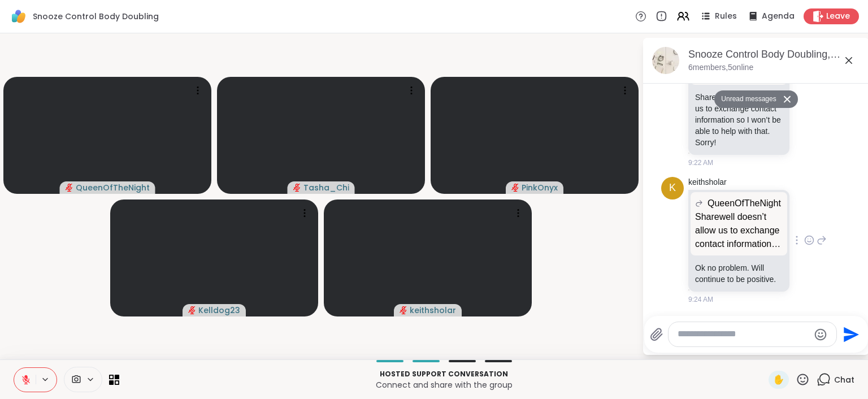
scroll to position [1053, 0]
click at [733, 335] on textarea "Type your message" at bounding box center [743, 334] width 132 height 12
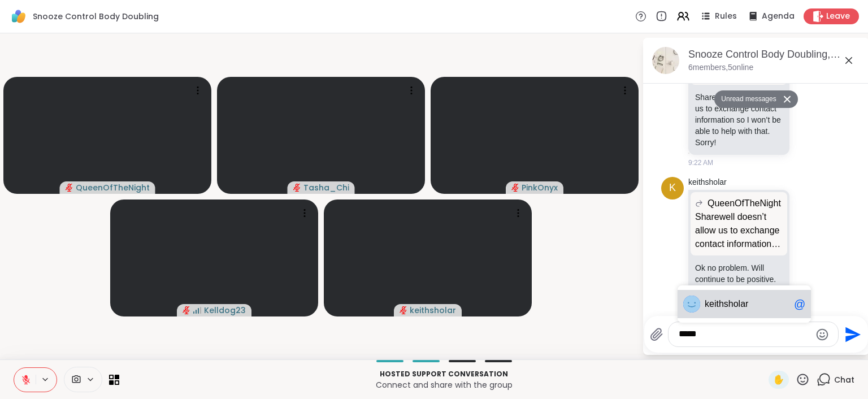
click at [740, 307] on span "hsholar" at bounding box center [733, 303] width 29 height 11
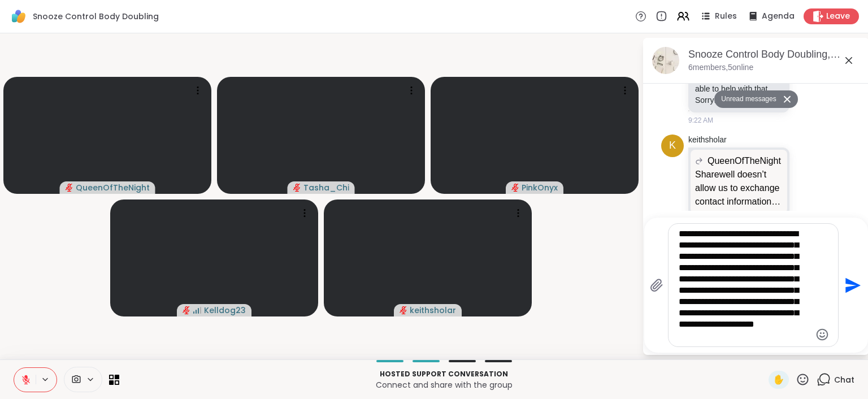
type textarea "**********"
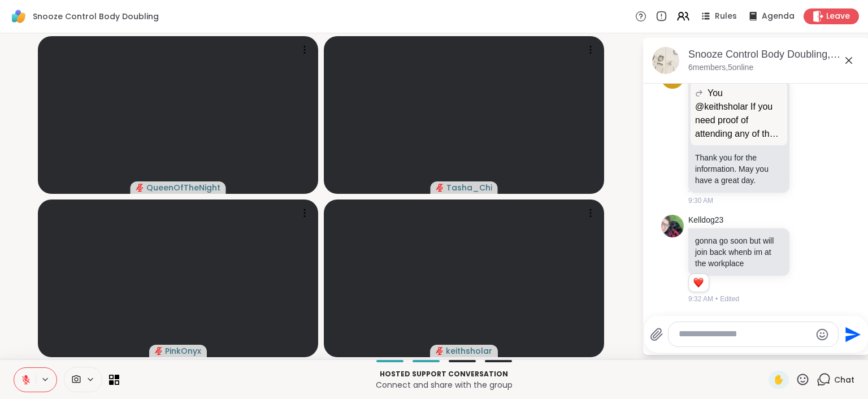
scroll to position [1534, 0]
click at [86, 380] on icon at bounding box center [90, 380] width 9 height 10
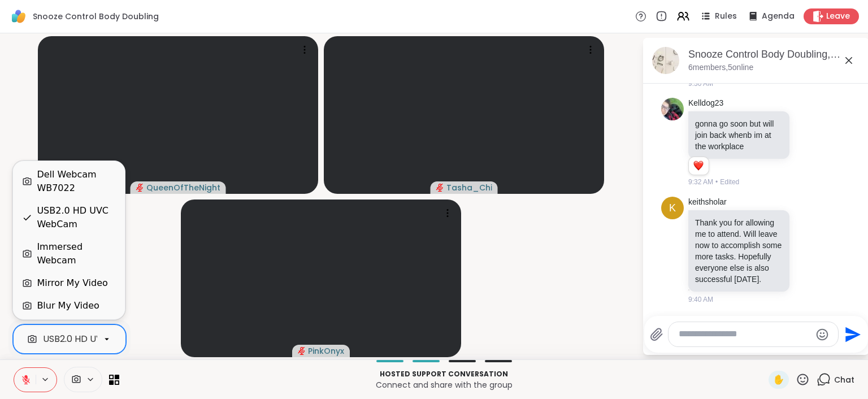
scroll to position [0, 40]
click at [102, 335] on icon at bounding box center [107, 339] width 10 height 10
click at [86, 195] on div "Dell Webcam WB7022" at bounding box center [76, 181] width 79 height 27
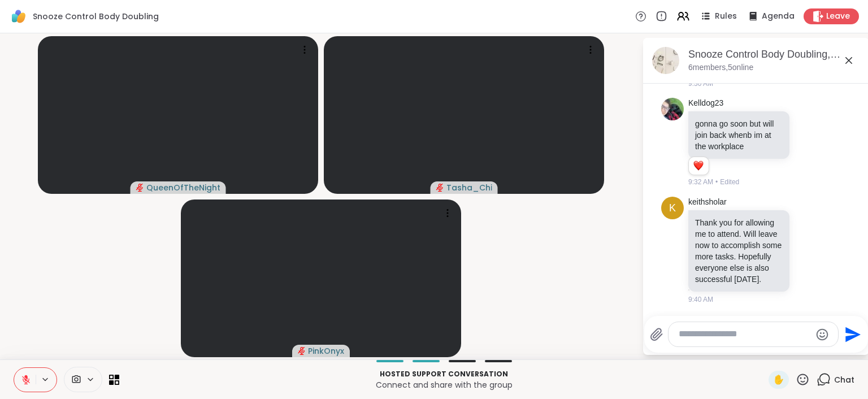
click at [760, 316] on div "Send" at bounding box center [756, 334] width 224 height 37
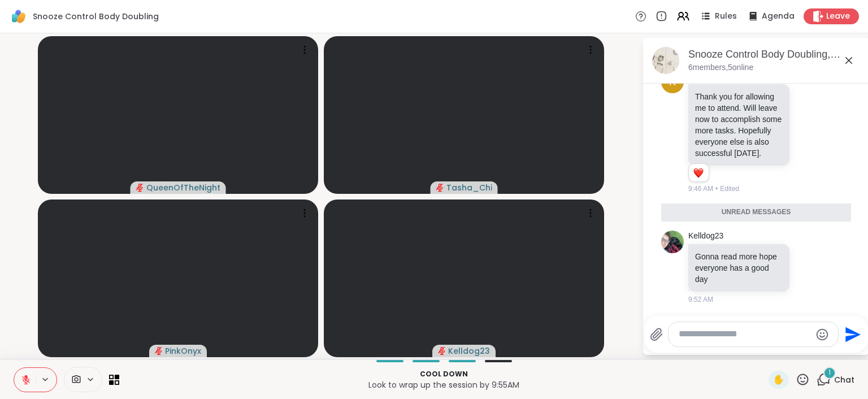
scroll to position [1772, 0]
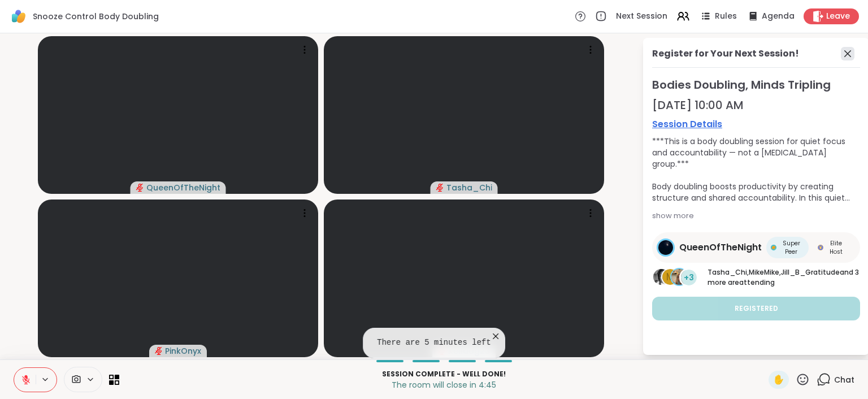
click at [843, 55] on icon at bounding box center [848, 54] width 14 height 14
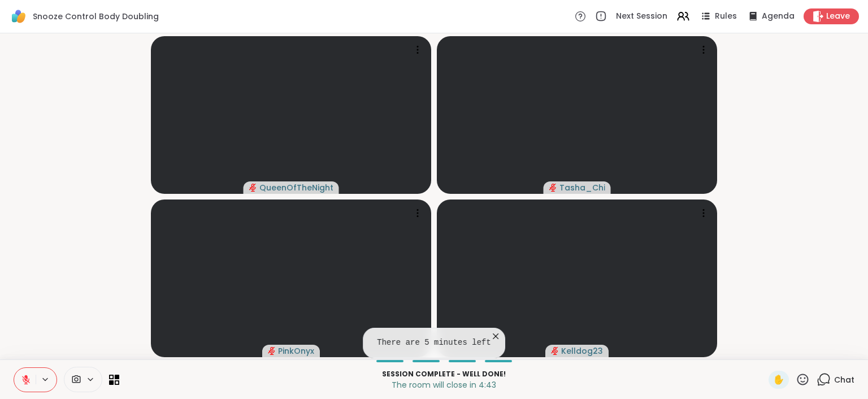
click at [765, 280] on video-player-container "QueenOfTheNight Tasha_Chi PinkOnyx Kelldog23" at bounding box center [434, 196] width 854 height 317
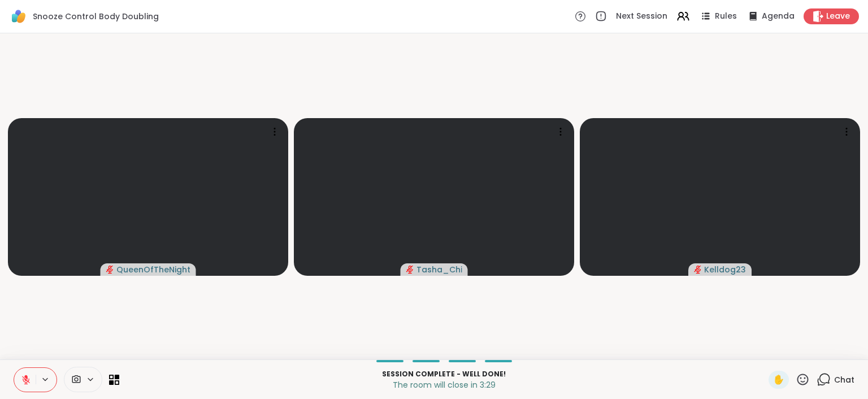
click at [824, 379] on div "Chat" at bounding box center [835, 380] width 38 height 18
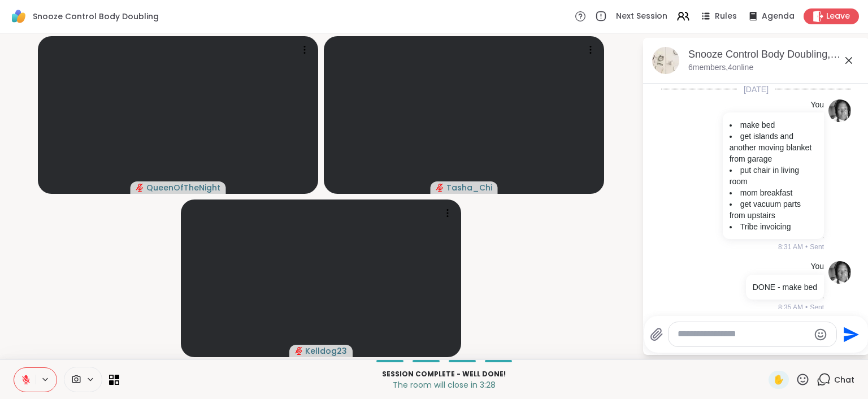
scroll to position [1777, 0]
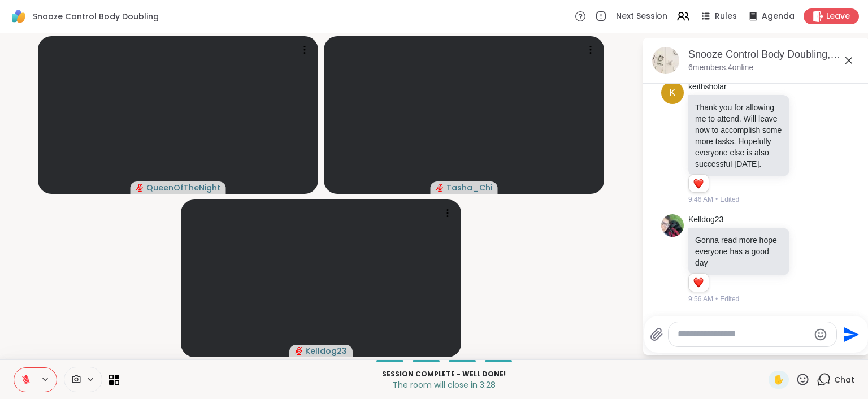
click at [712, 314] on div at bounding box center [757, 314] width 221 height 7
drag, startPoint x: 698, startPoint y: 335, endPoint x: 714, endPoint y: 363, distance: 31.6
click at [698, 336] on textarea "Type your message" at bounding box center [743, 334] width 132 height 12
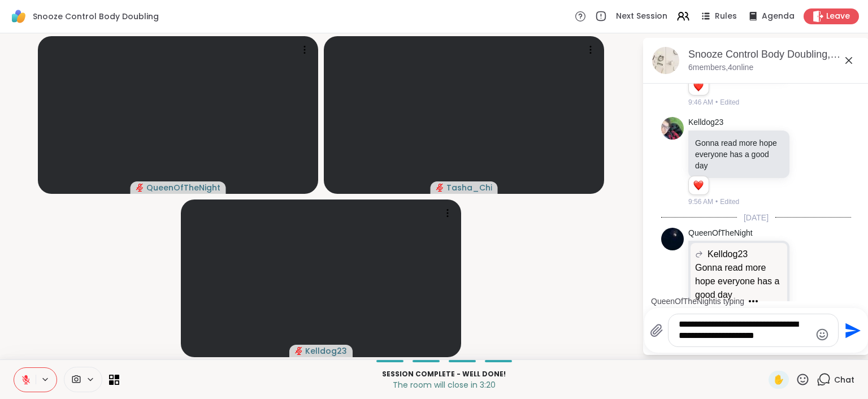
scroll to position [1933, 0]
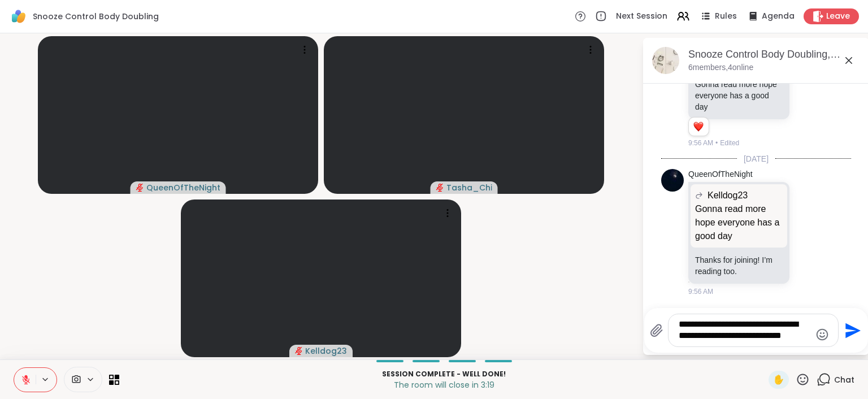
type textarea "**********"
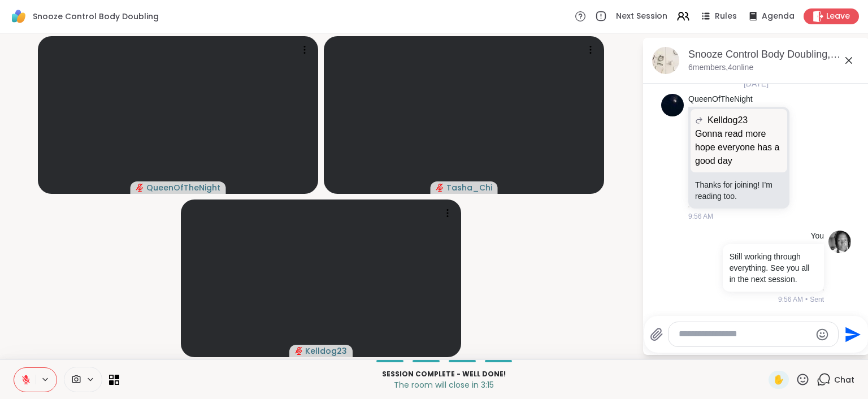
drag, startPoint x: 522, startPoint y: 227, endPoint x: 535, endPoint y: 233, distance: 14.4
click at [522, 227] on video-player-container "QueenOfTheNight Tasha_Chi Kelldog23" at bounding box center [321, 196] width 628 height 317
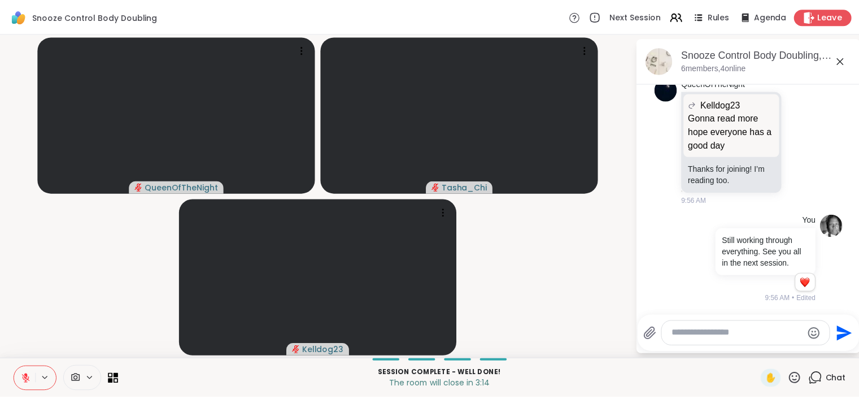
scroll to position [2024, 0]
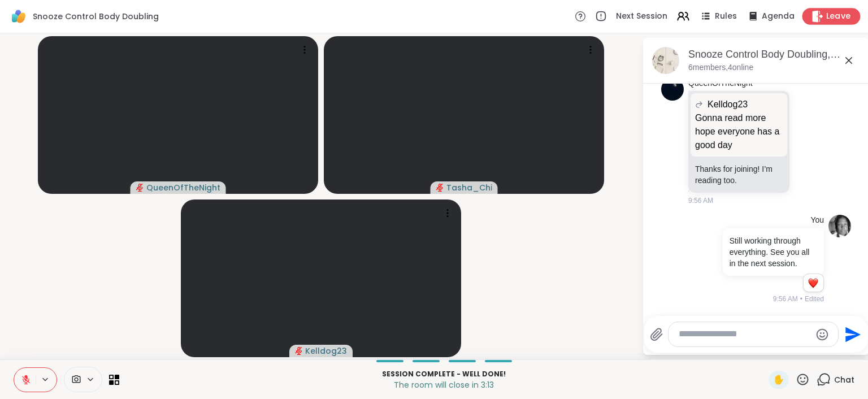
click at [811, 19] on icon at bounding box center [817, 16] width 12 height 12
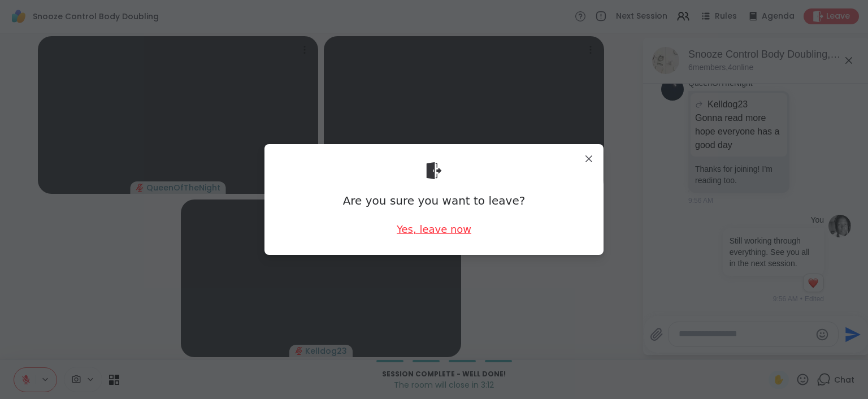
click at [405, 234] on div "Yes, leave now" at bounding box center [434, 229] width 75 height 14
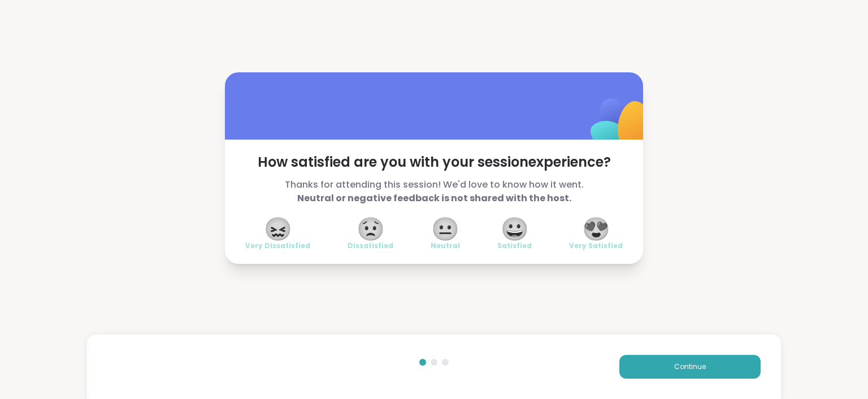
click at [605, 223] on span "😍" at bounding box center [596, 229] width 28 height 20
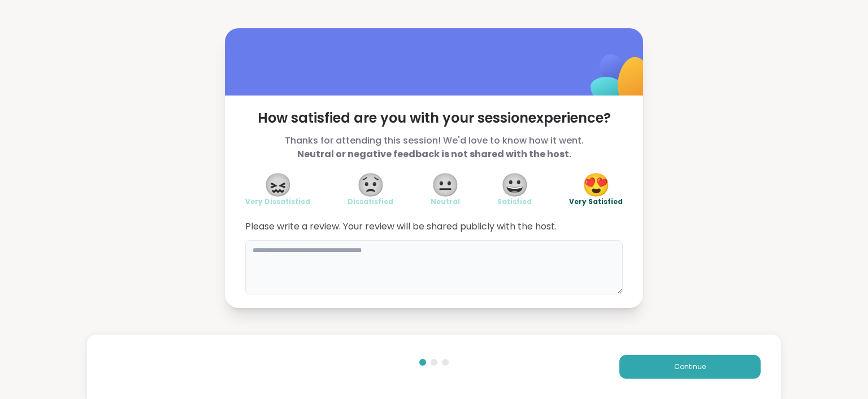
drag, startPoint x: 420, startPoint y: 293, endPoint x: 420, endPoint y: 280, distance: 13.6
click at [420, 291] on textarea at bounding box center [433, 267] width 377 height 54
type textarea "**********"
click at [676, 363] on span "Continue" at bounding box center [690, 367] width 32 height 10
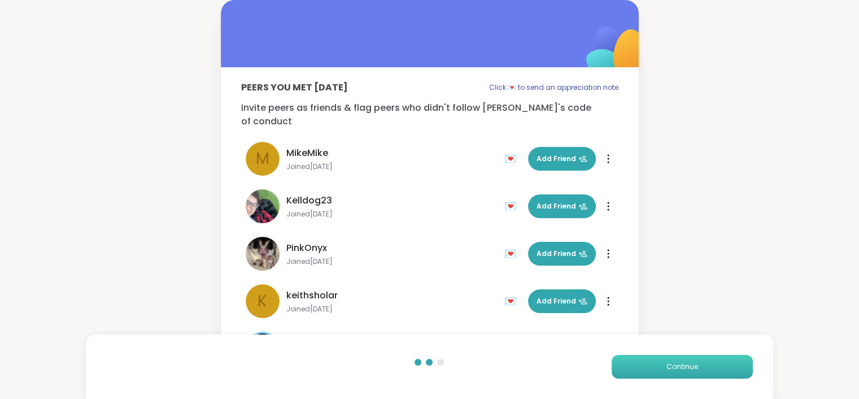
click at [654, 363] on button "Continue" at bounding box center [682, 367] width 141 height 24
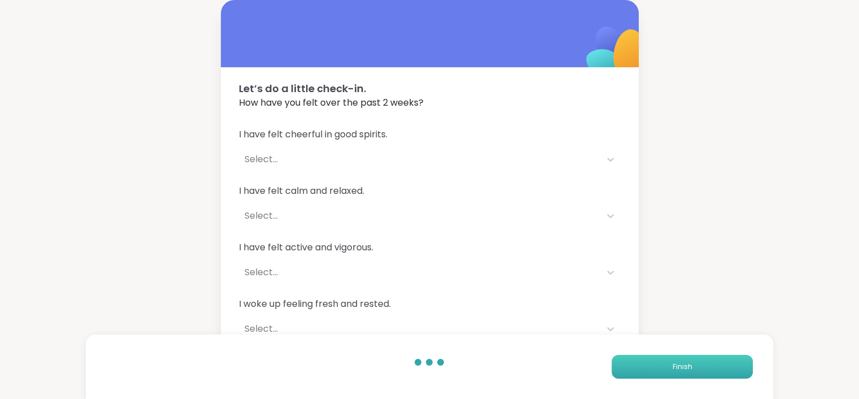
click at [654, 363] on button "Finish" at bounding box center [682, 367] width 141 height 24
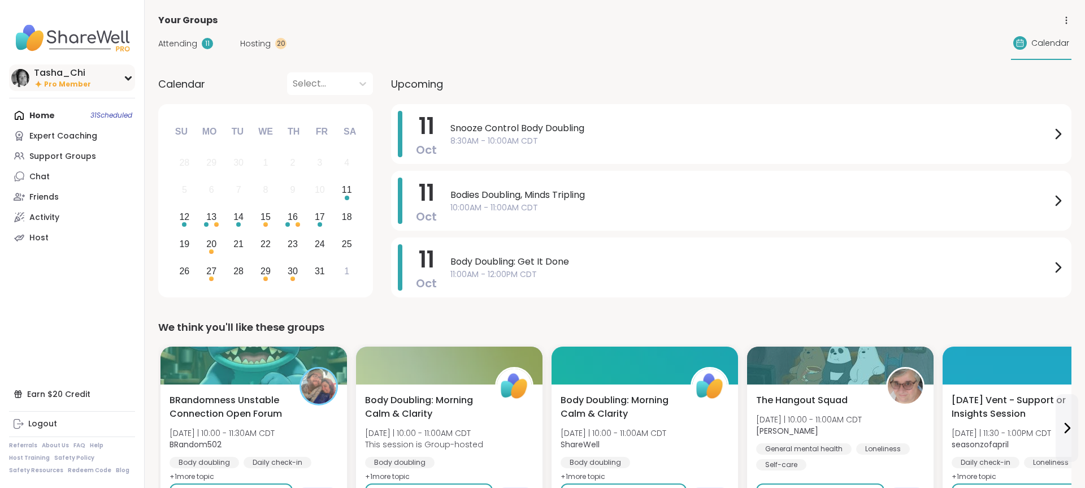
click at [85, 80] on span "Pro Member" at bounding box center [67, 85] width 47 height 10
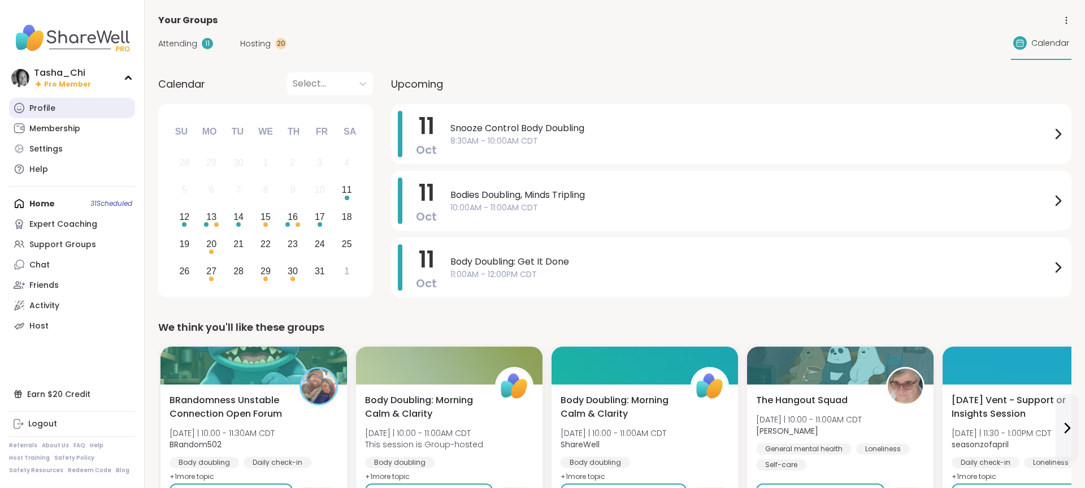
click at [65, 108] on link "Profile" at bounding box center [72, 108] width 126 height 20
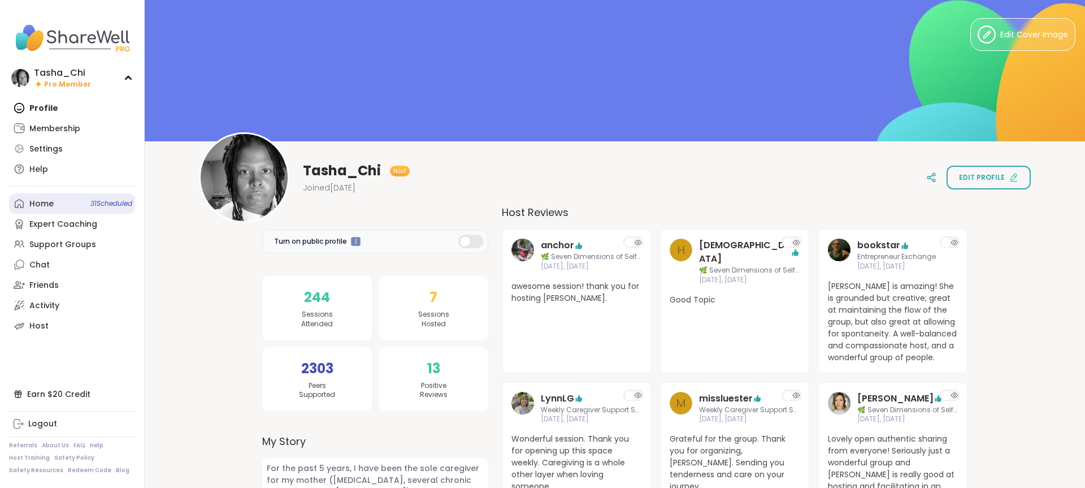
click at [45, 202] on div "Home 31 Scheduled" at bounding box center [41, 203] width 24 height 11
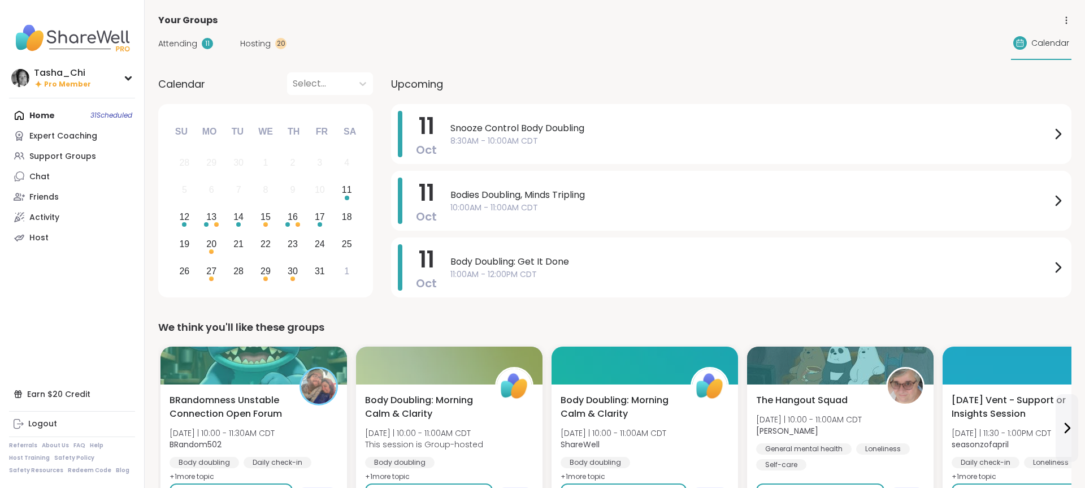
click at [252, 46] on span "Hosting" at bounding box center [255, 44] width 31 height 12
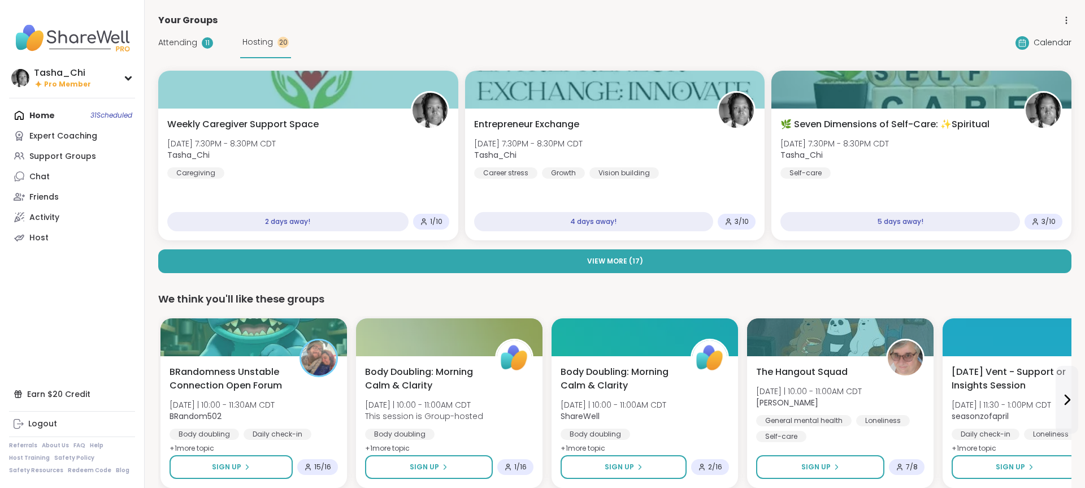
click at [168, 45] on span "Attending" at bounding box center [177, 43] width 39 height 12
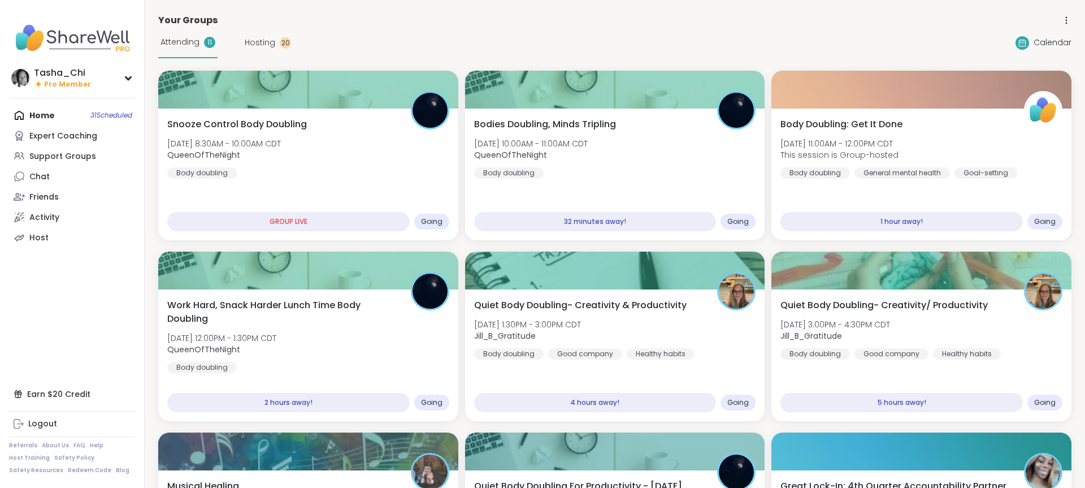
click at [1069, 19] on icon at bounding box center [1066, 20] width 10 height 10
click at [978, 56] on link "Group History" at bounding box center [1003, 52] width 127 height 25
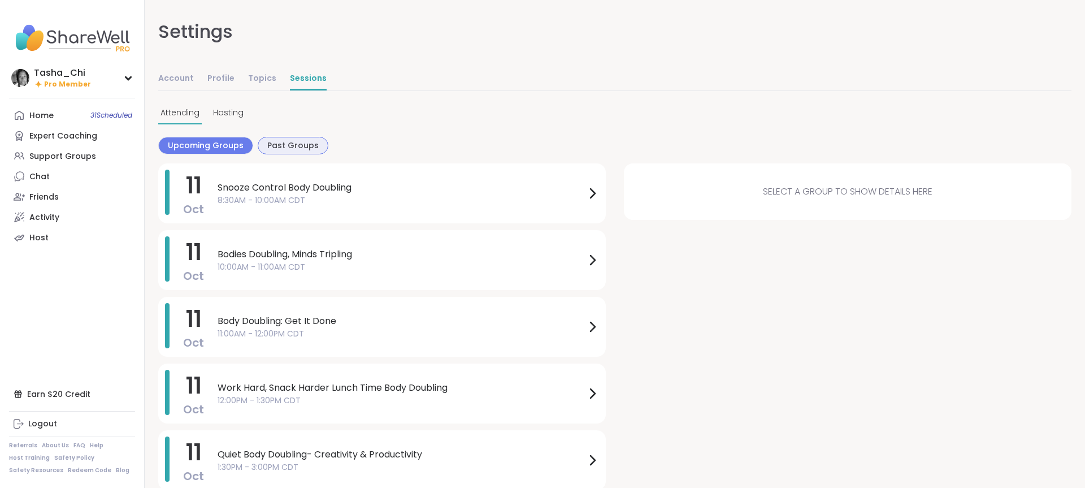
click at [279, 140] on span "Past Groups" at bounding box center [292, 146] width 51 height 12
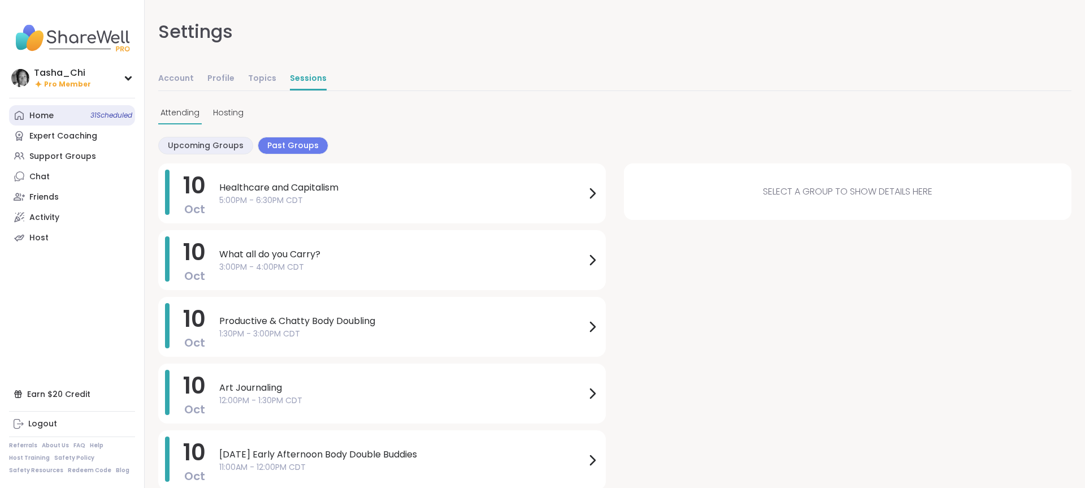
click at [81, 112] on link "Home 31 Scheduled" at bounding box center [72, 115] width 126 height 20
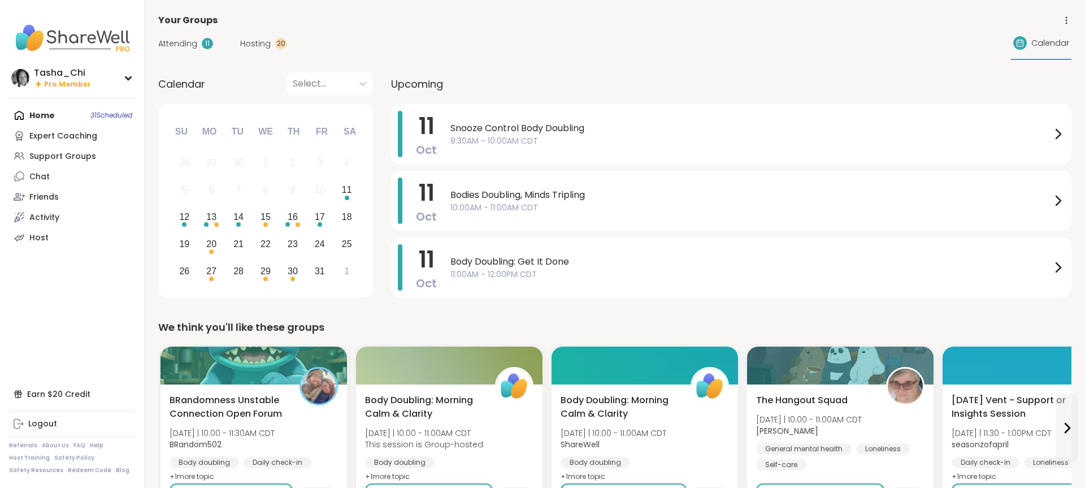
click at [1067, 16] on icon at bounding box center [1066, 20] width 10 height 10
click at [987, 47] on link "Group History" at bounding box center [1003, 52] width 127 height 25
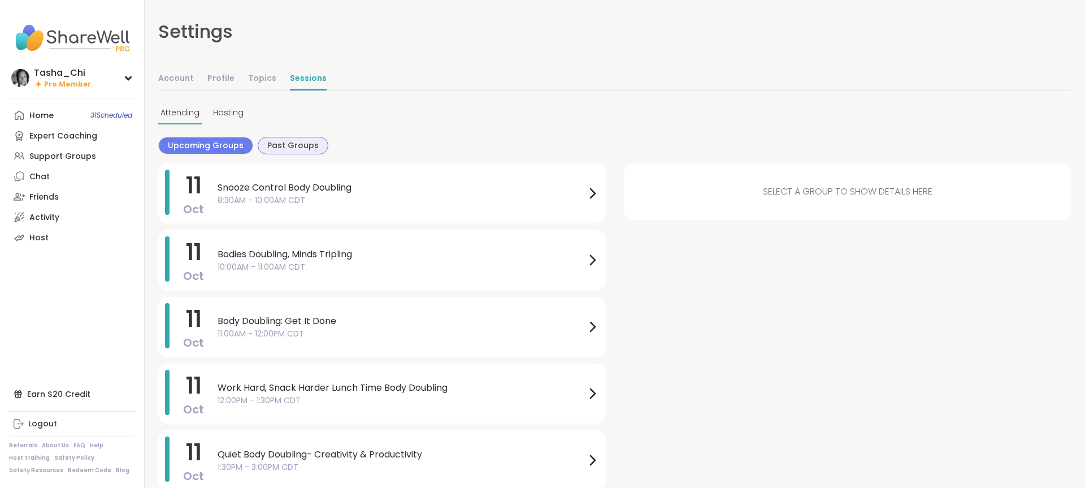
click at [293, 146] on span "Past Groups" at bounding box center [292, 146] width 51 height 12
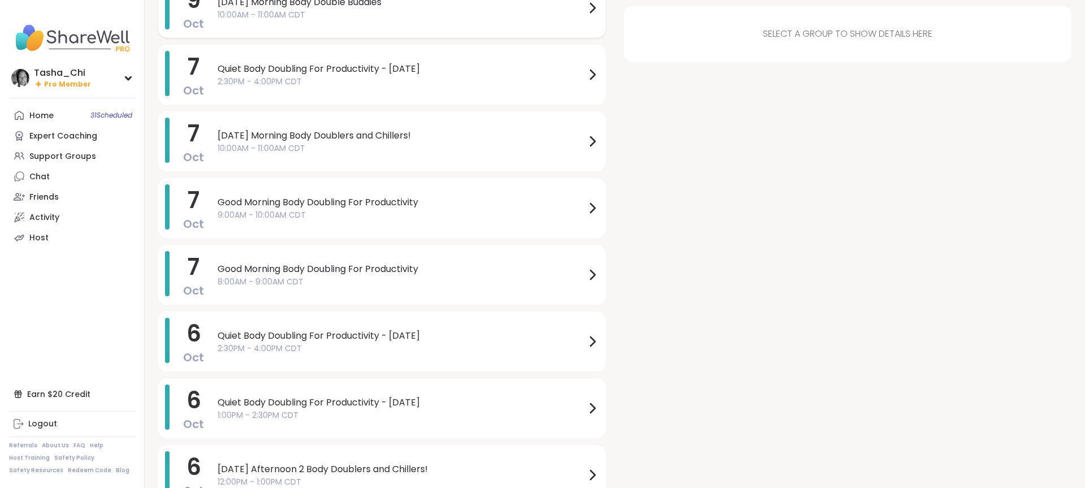
scroll to position [1047, 0]
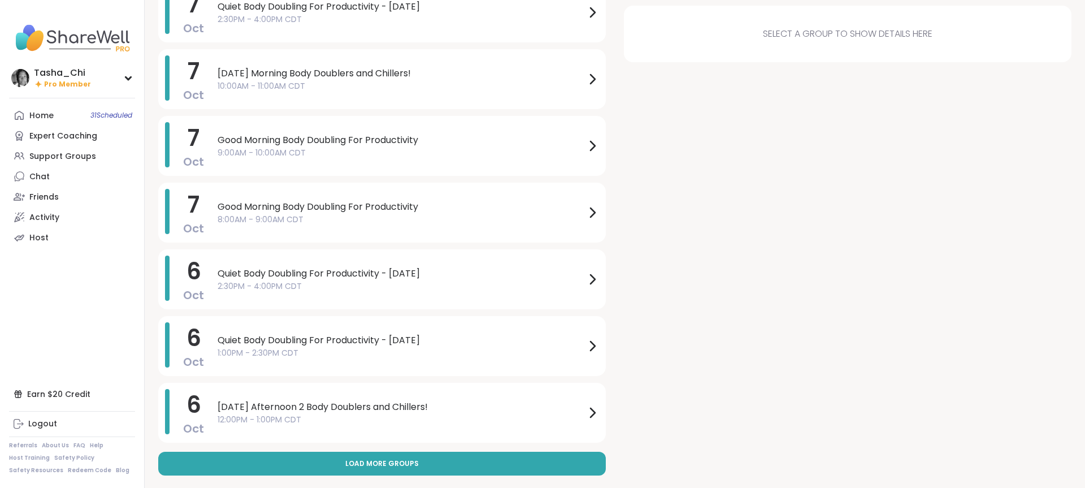
click at [425, 461] on button "Load more groups" at bounding box center [381, 463] width 447 height 24
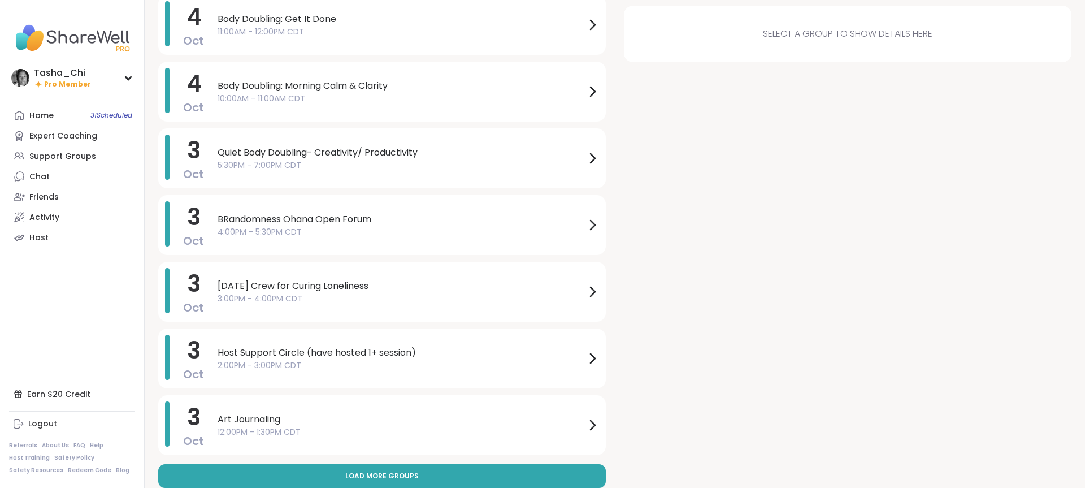
scroll to position [2381, 0]
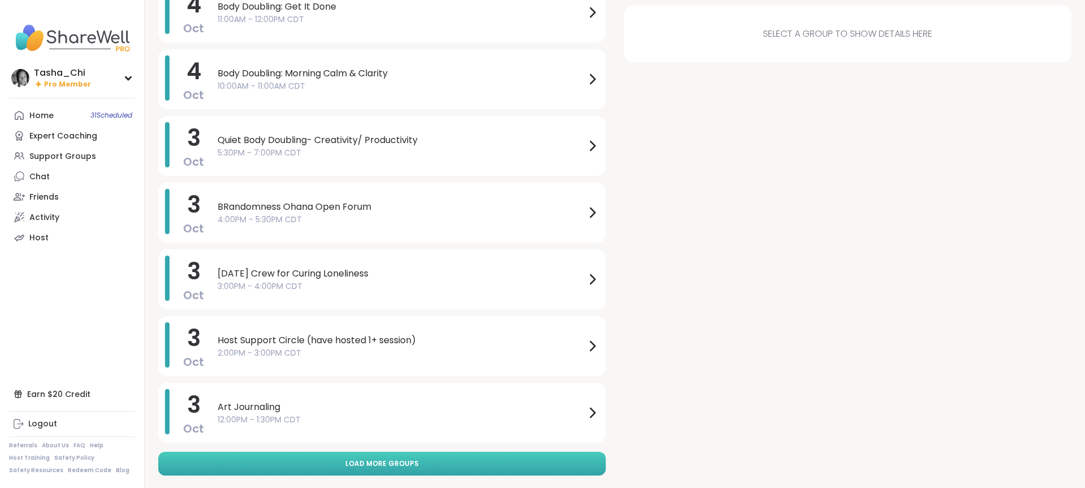
click at [394, 466] on span "Load more groups" at bounding box center [381, 463] width 73 height 10
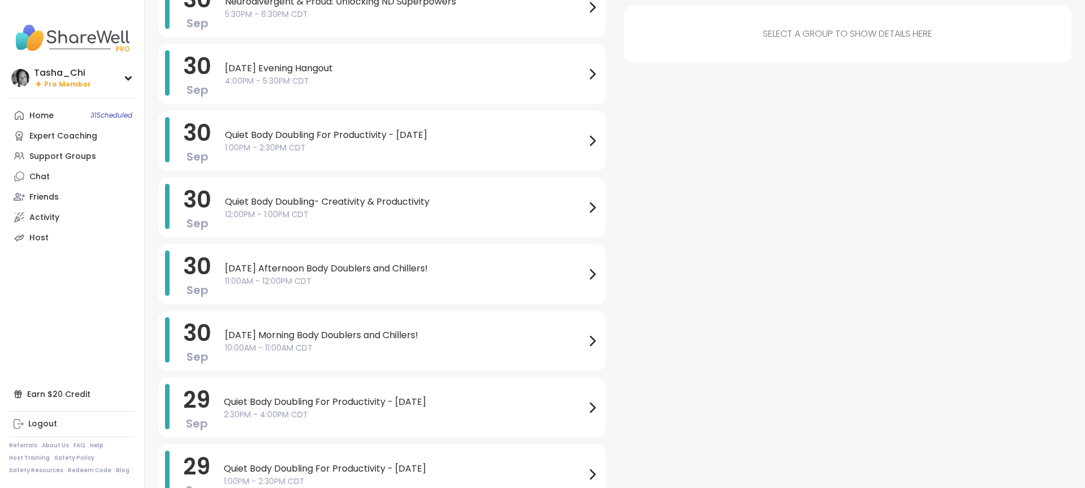
scroll to position [3714, 0]
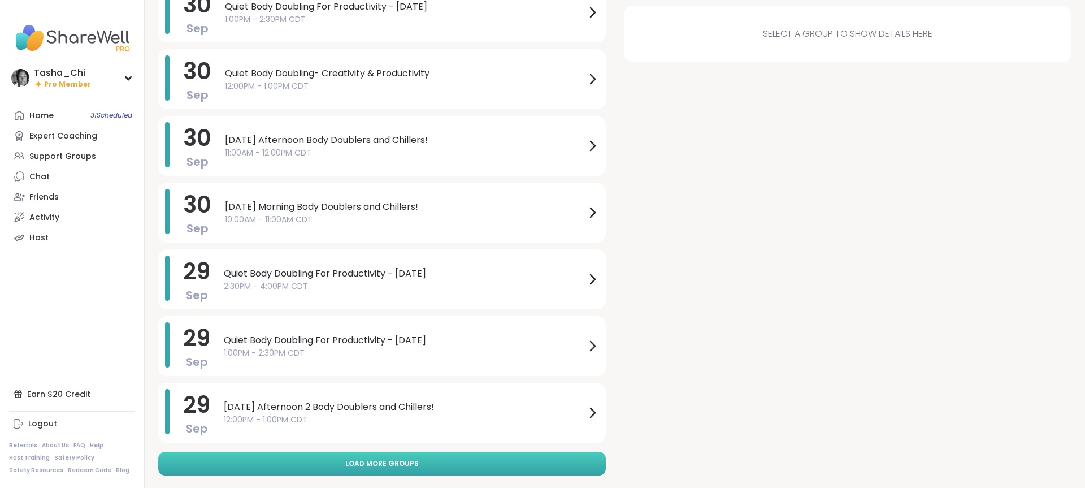
click at [337, 461] on button "Load more groups" at bounding box center [381, 463] width 447 height 24
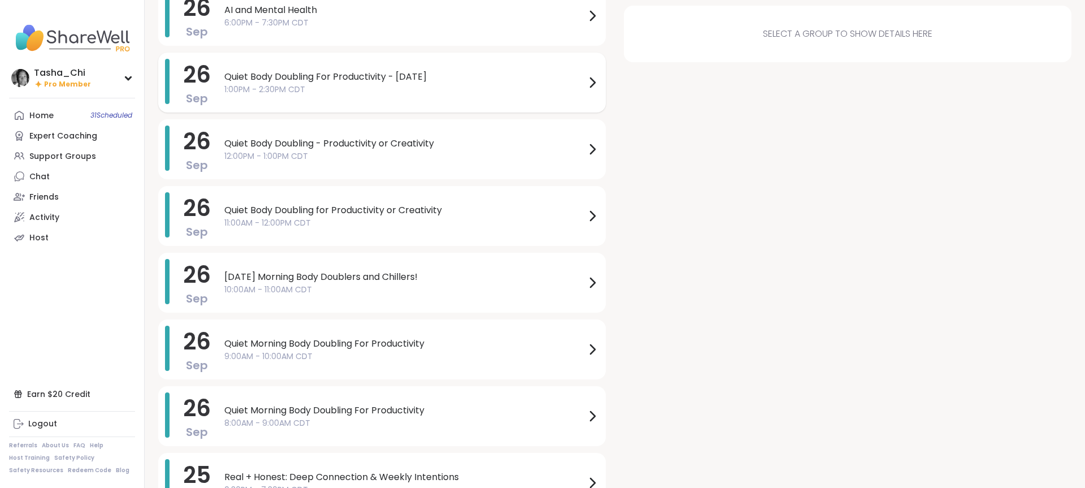
scroll to position [5047, 0]
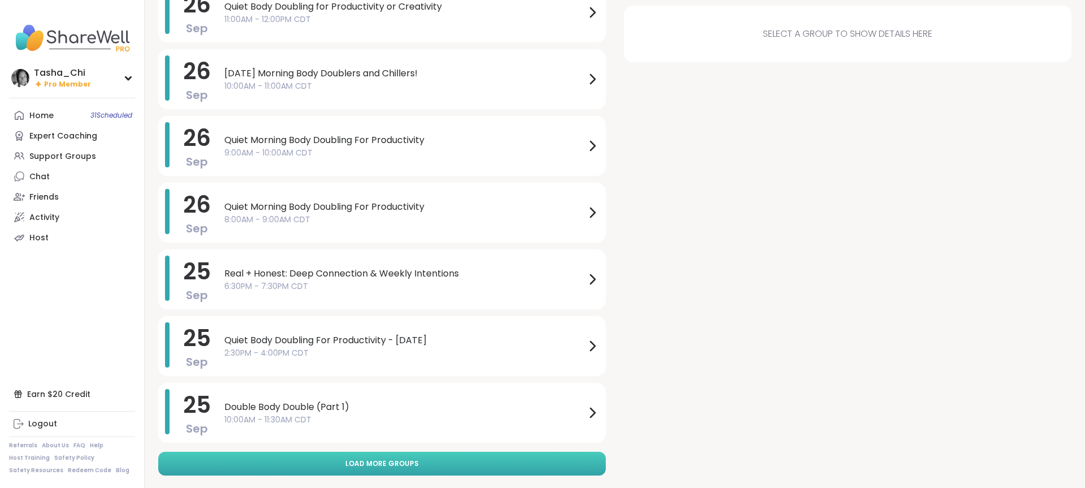
click at [397, 456] on button "Load more groups" at bounding box center [381, 463] width 447 height 24
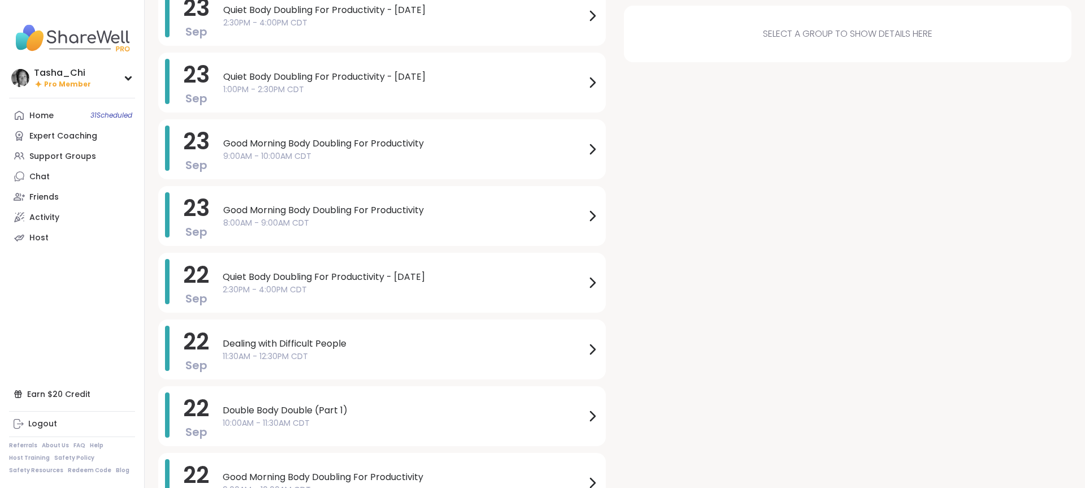
scroll to position [6381, 0]
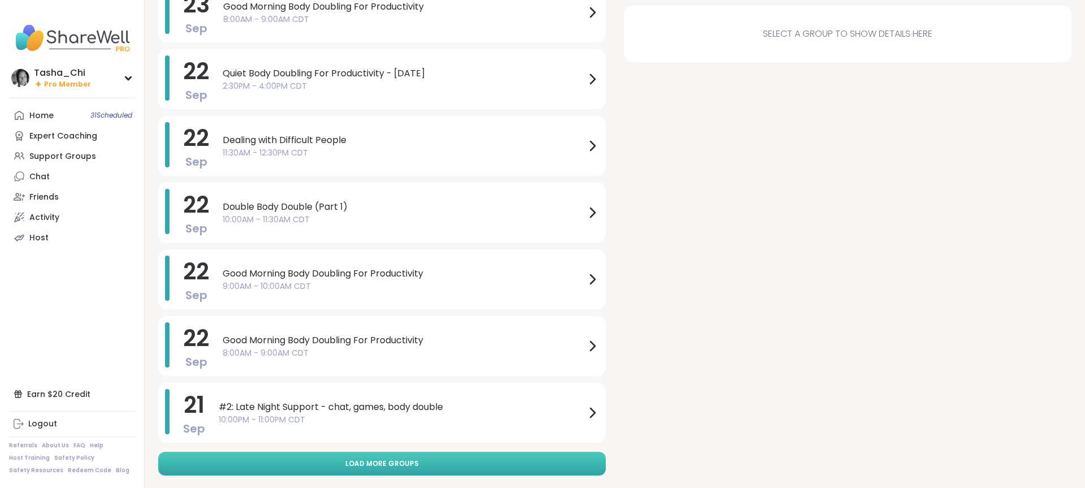
click at [404, 463] on span "Load more groups" at bounding box center [381, 463] width 73 height 10
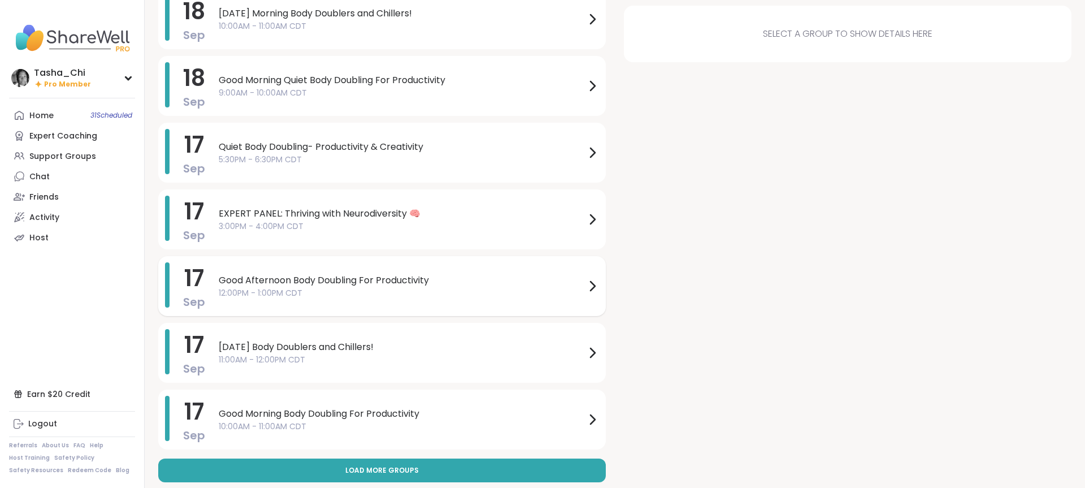
scroll to position [7714, 0]
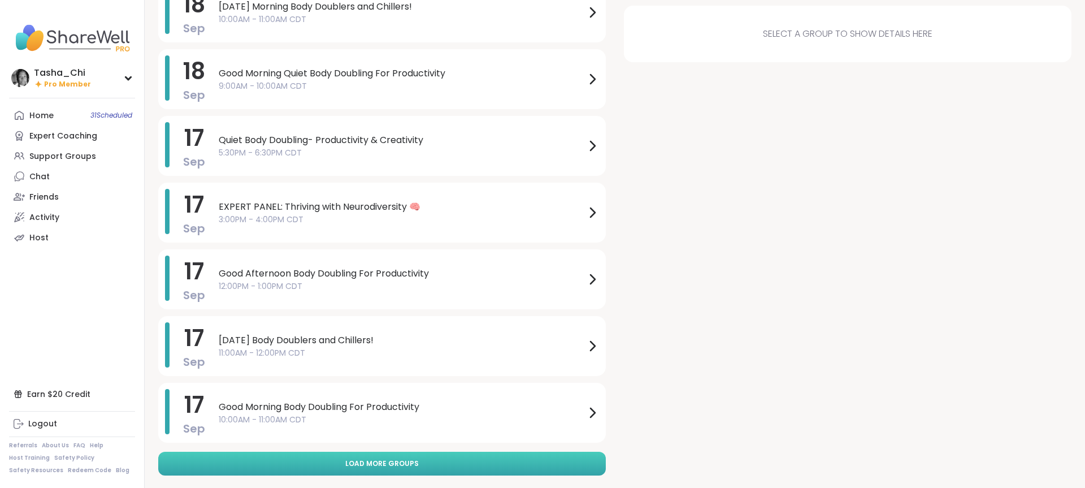
click at [332, 466] on button "Load more groups" at bounding box center [381, 463] width 447 height 24
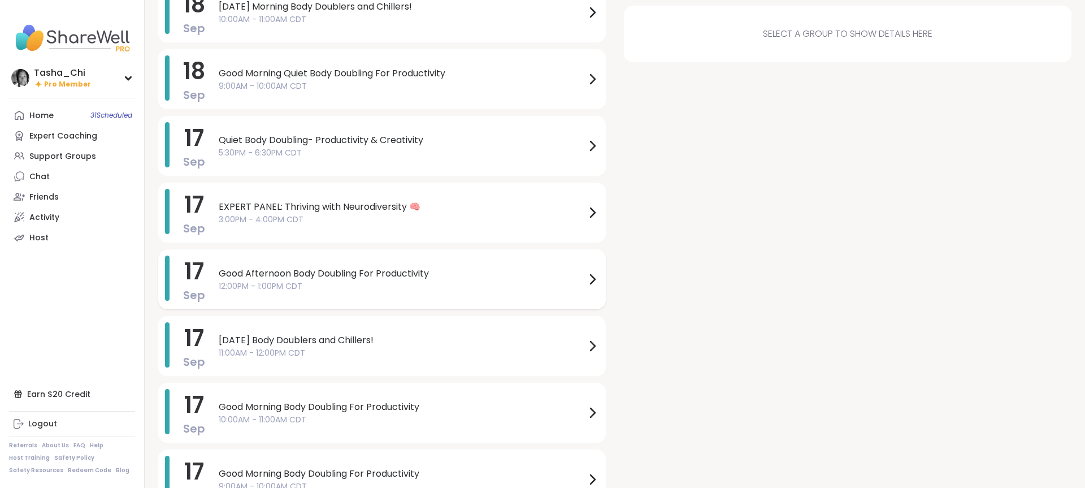
click at [429, 285] on span "12:00PM - 1:00PM CDT" at bounding box center [402, 286] width 367 height 12
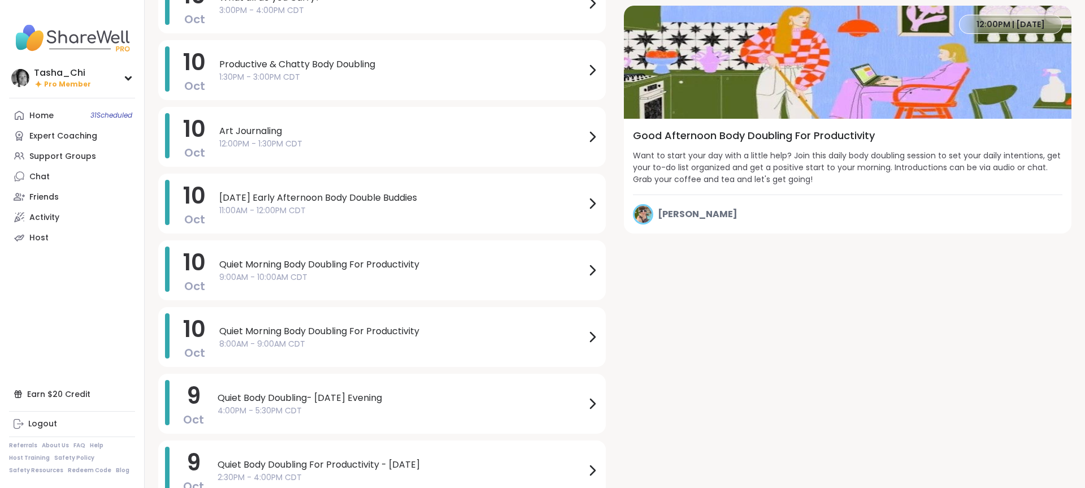
scroll to position [0, 0]
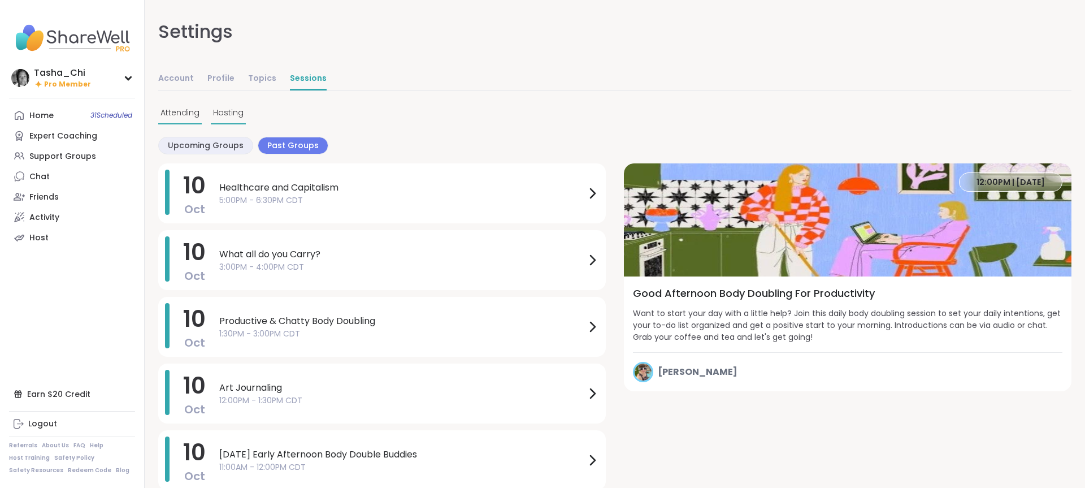
click at [227, 108] on span "Hosting" at bounding box center [228, 113] width 31 height 12
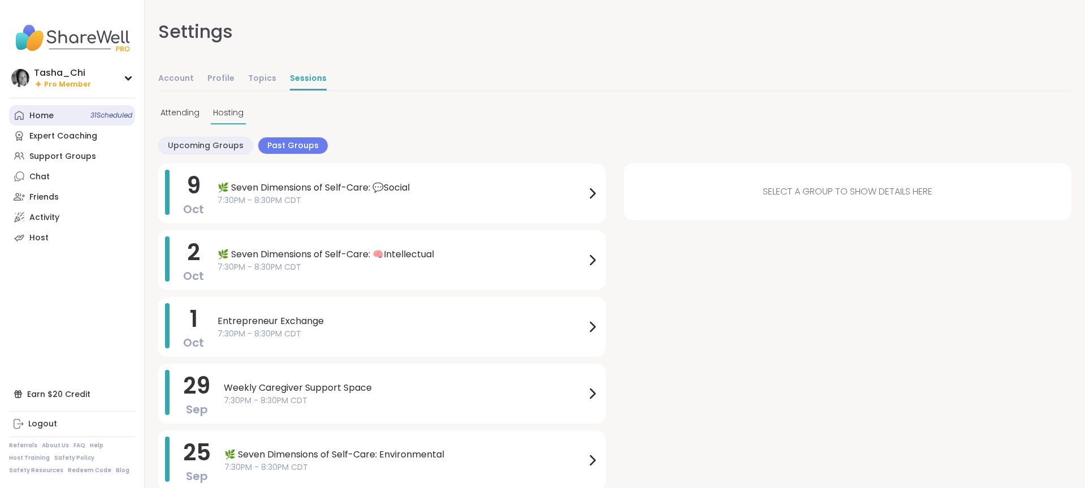
click at [72, 120] on link "Home 31 Scheduled" at bounding box center [72, 115] width 126 height 20
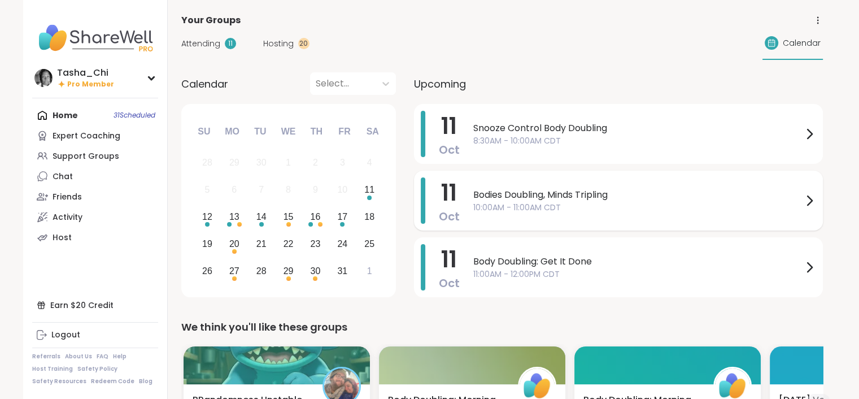
click at [648, 218] on div "Bodies Doubling, Minds Tripling 10:00AM - 11:00AM CDT" at bounding box center [644, 200] width 343 height 46
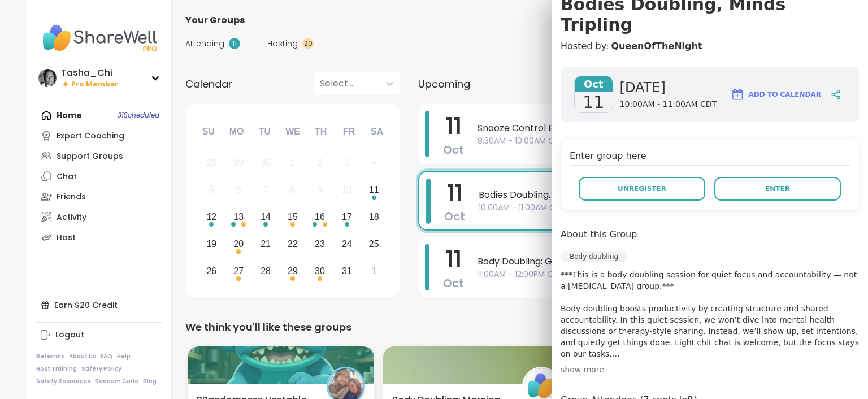
scroll to position [138, 0]
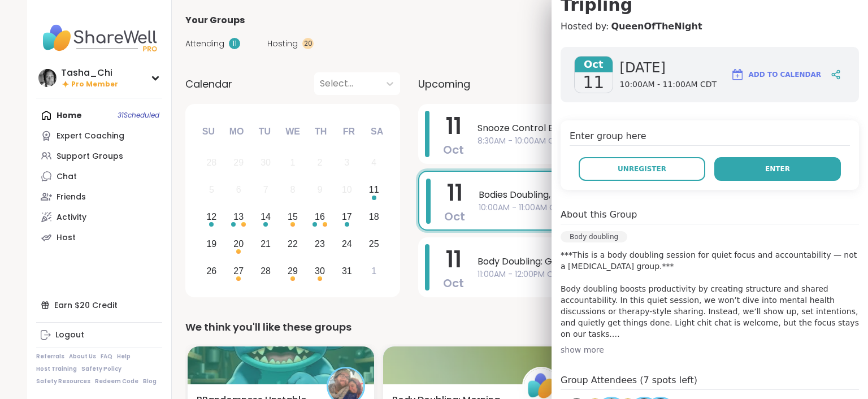
click at [759, 157] on button "Enter" at bounding box center [777, 169] width 127 height 24
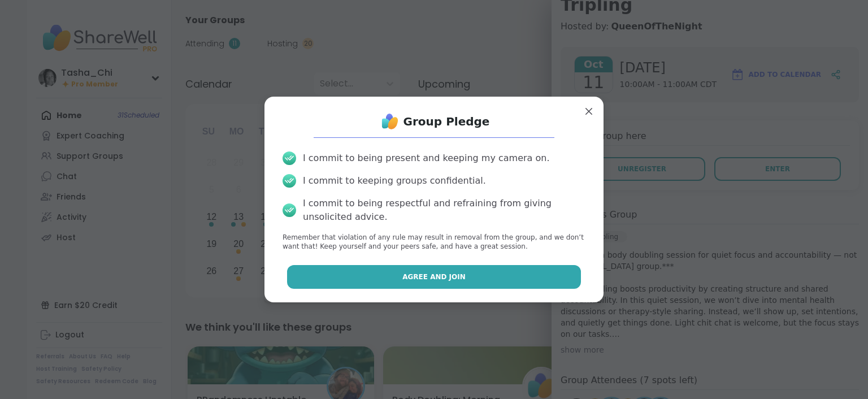
click at [441, 286] on button "Agree and Join" at bounding box center [434, 277] width 294 height 24
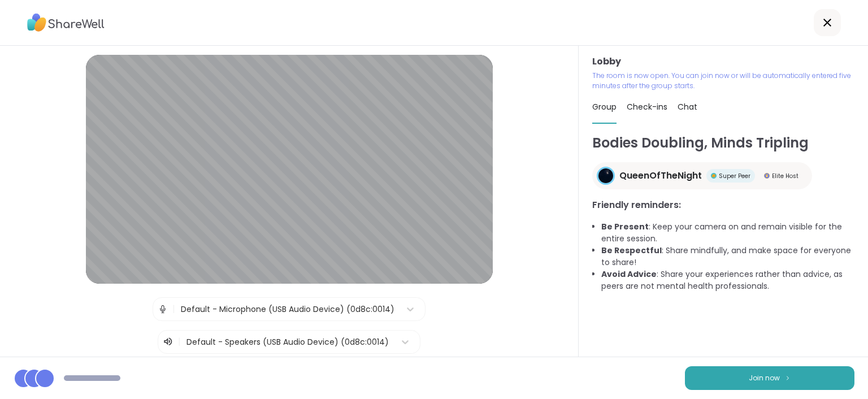
scroll to position [110, 0]
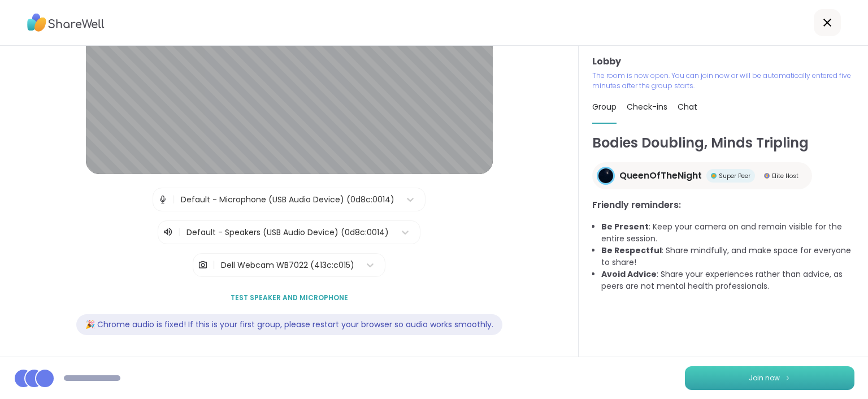
click at [706, 371] on button "Join now" at bounding box center [769, 378] width 169 height 24
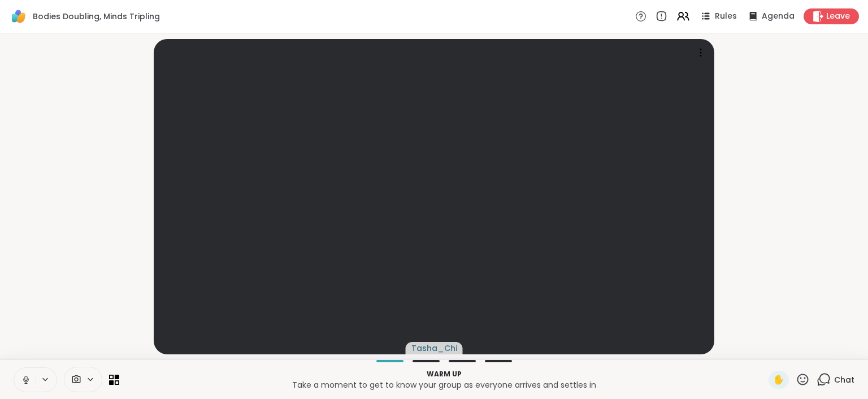
drag, startPoint x: 58, startPoint y: 382, endPoint x: 53, endPoint y: 380, distance: 6.1
click at [56, 381] on div at bounding box center [67, 379] width 106 height 25
click at [47, 377] on icon at bounding box center [45, 380] width 9 height 10
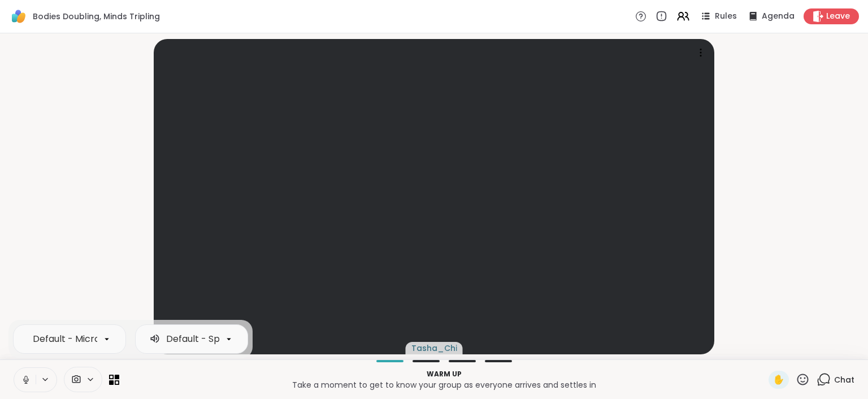
click at [22, 384] on icon at bounding box center [26, 380] width 10 height 10
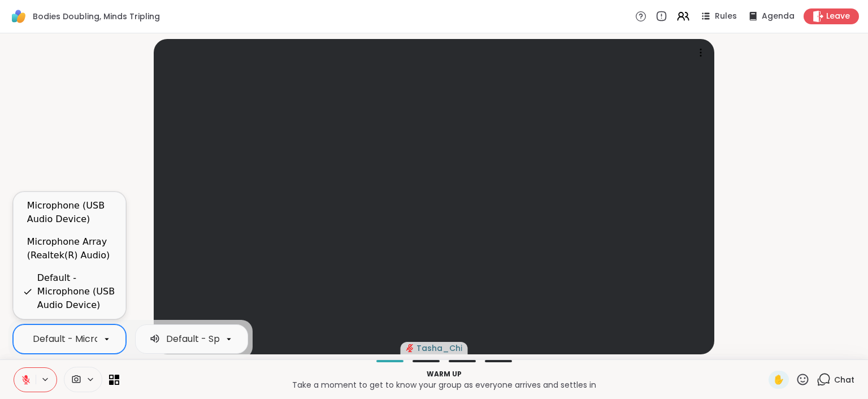
click at [64, 340] on div "Default - Microphone (USB Audio Device)" at bounding box center [124, 339] width 183 height 14
click at [87, 248] on div "Microphone Array (Realtek(R) Audio)" at bounding box center [71, 248] width 89 height 27
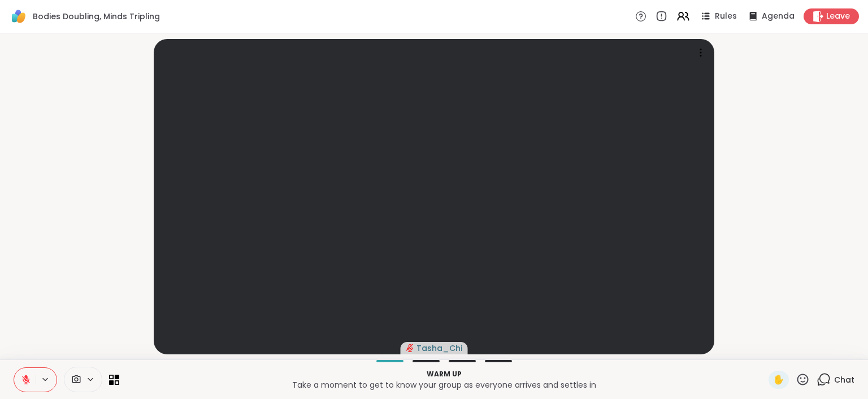
click at [268, 374] on p "Warm up" at bounding box center [444, 374] width 636 height 10
click at [46, 379] on icon at bounding box center [45, 379] width 5 height 2
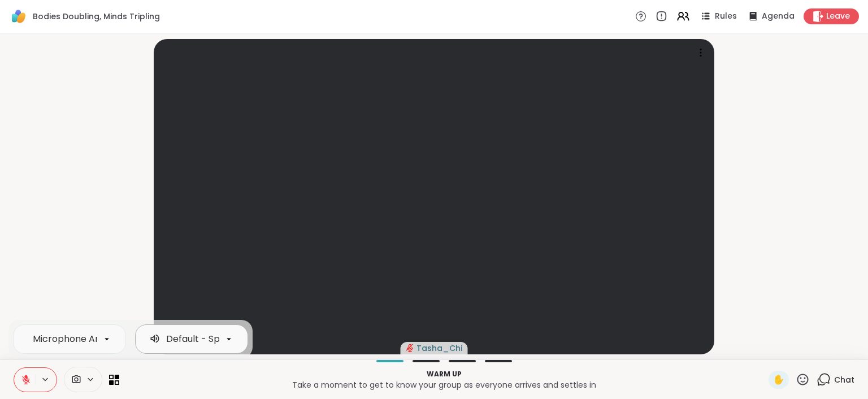
scroll to position [0, 101]
click at [202, 342] on div "Default - Speakers (USB Audio Device)" at bounding box center [150, 339] width 171 height 14
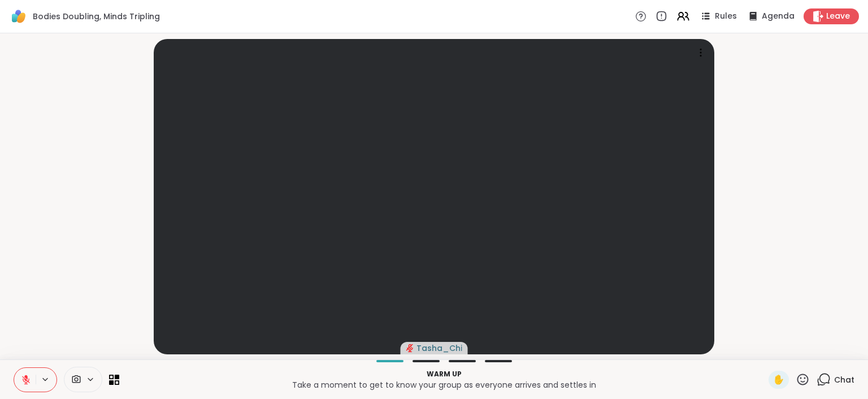
click at [183, 385] on p "Take a moment to get to know your group as everyone arrives and settles in" at bounding box center [444, 384] width 636 height 11
click at [823, 373] on icon at bounding box center [823, 379] width 14 height 14
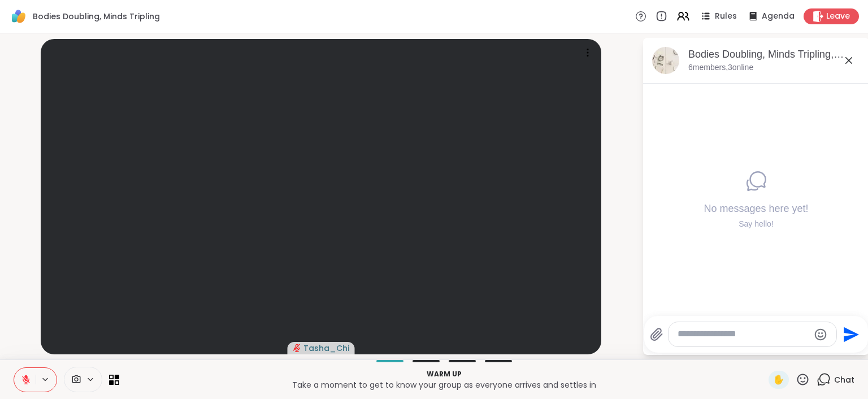
click at [747, 330] on textarea "Type your message" at bounding box center [743, 334] width 132 height 12
click at [749, 331] on textarea "Type your message" at bounding box center [743, 334] width 132 height 12
paste textarea "**********"
type textarea "**********"
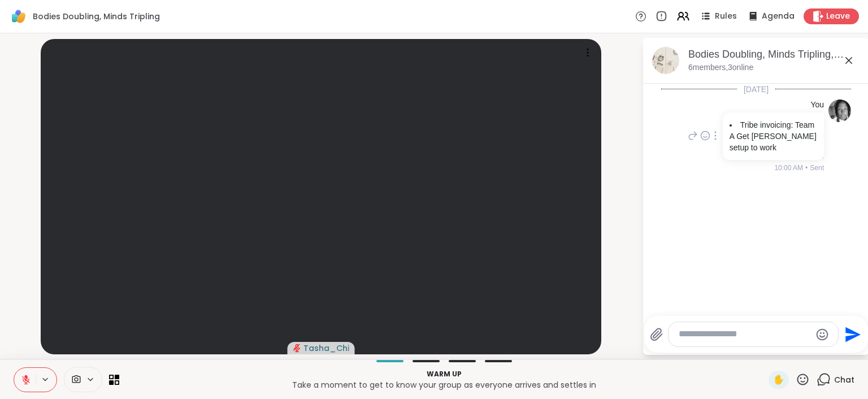
click at [714, 137] on icon at bounding box center [715, 135] width 2 height 9
click at [712, 151] on icon at bounding box center [715, 151] width 11 height 11
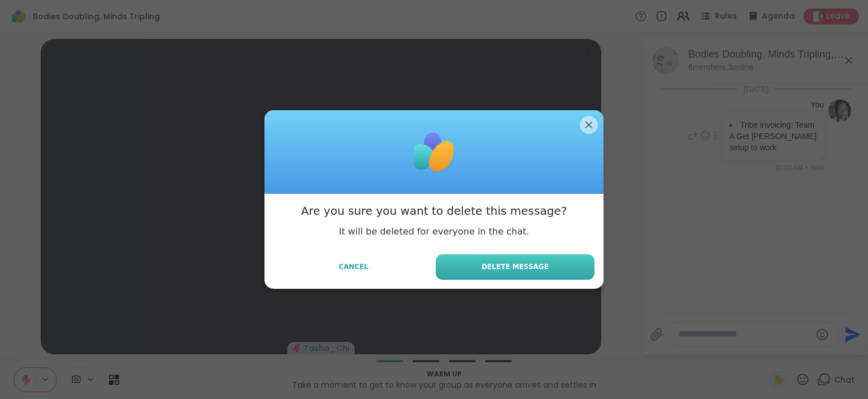
click at [534, 264] on span "Delete Message" at bounding box center [514, 267] width 67 height 10
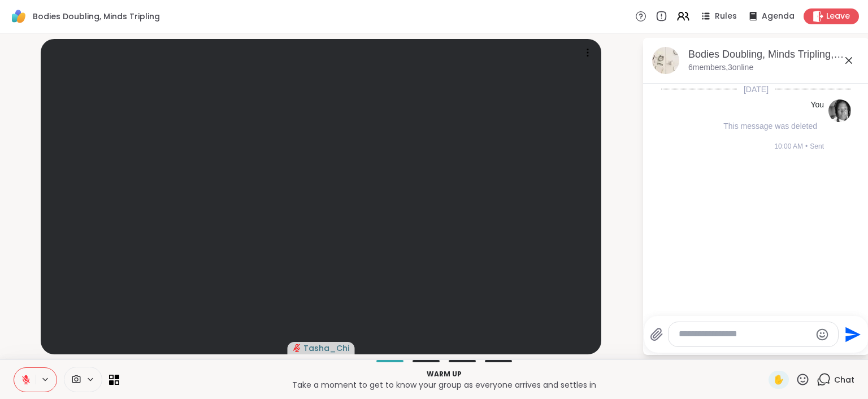
click at [715, 336] on textarea "Type your message" at bounding box center [745, 334] width 132 height 12
paste textarea "**********"
type textarea "**********"
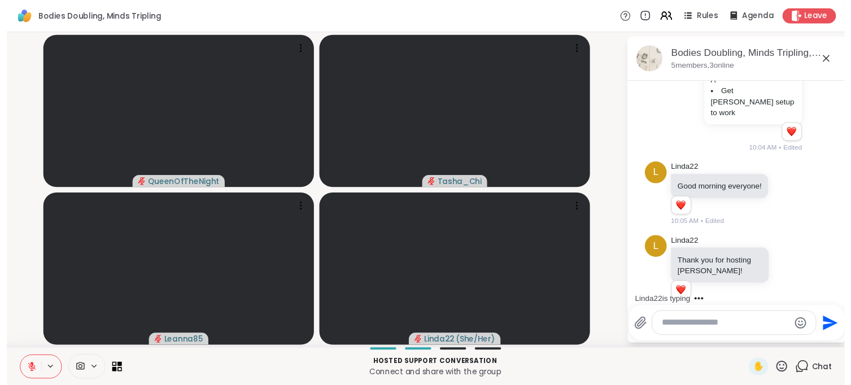
scroll to position [225, 0]
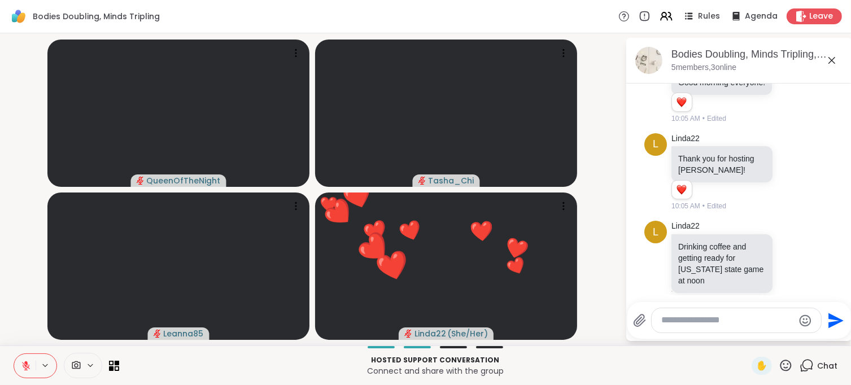
click at [262, 362] on p "Hosted support conversation" at bounding box center [435, 360] width 619 height 10
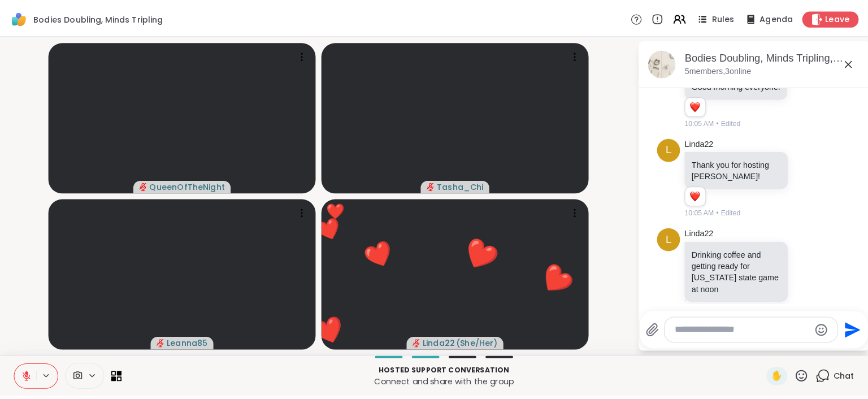
scroll to position [255, 0]
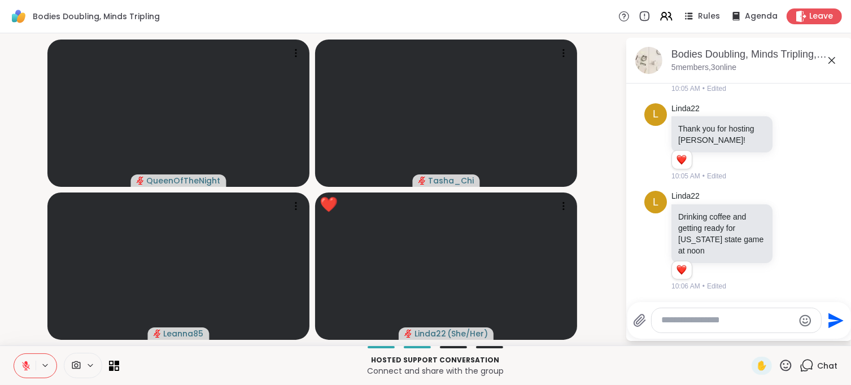
click at [31, 363] on icon at bounding box center [26, 366] width 10 height 10
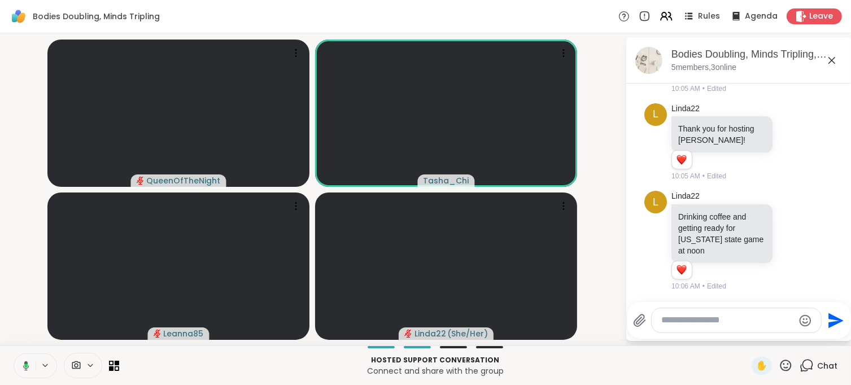
click at [201, 372] on p "Connect and share with the group" at bounding box center [435, 371] width 619 height 11
click at [28, 366] on icon at bounding box center [26, 365] width 6 height 3
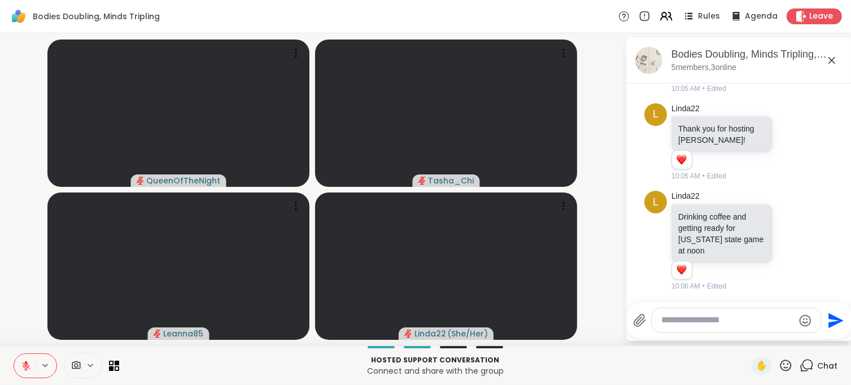
click at [197, 368] on p "Connect and share with the group" at bounding box center [435, 371] width 619 height 11
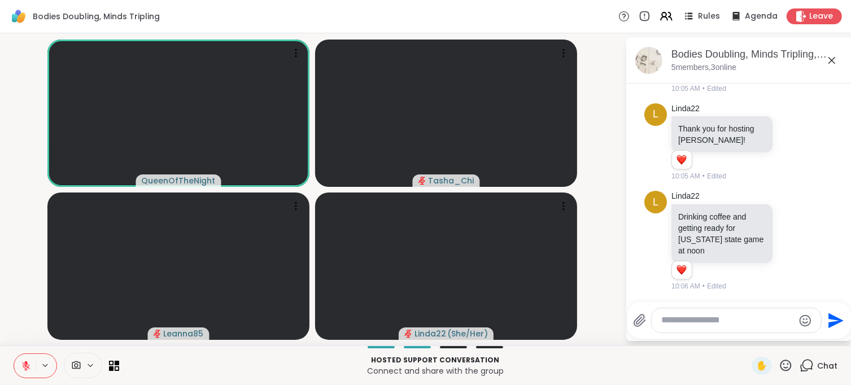
click at [233, 369] on p "Connect and share with the group" at bounding box center [435, 371] width 619 height 11
click at [21, 369] on icon at bounding box center [26, 366] width 10 height 10
click at [20, 361] on icon at bounding box center [24, 366] width 10 height 10
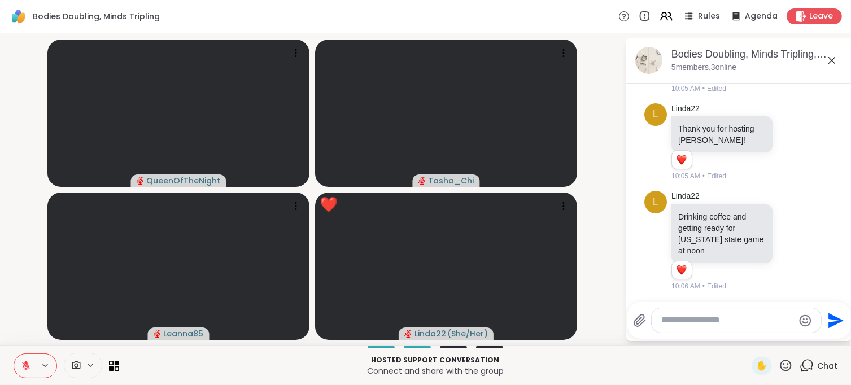
click at [334, 367] on p "Connect and share with the group" at bounding box center [435, 371] width 619 height 11
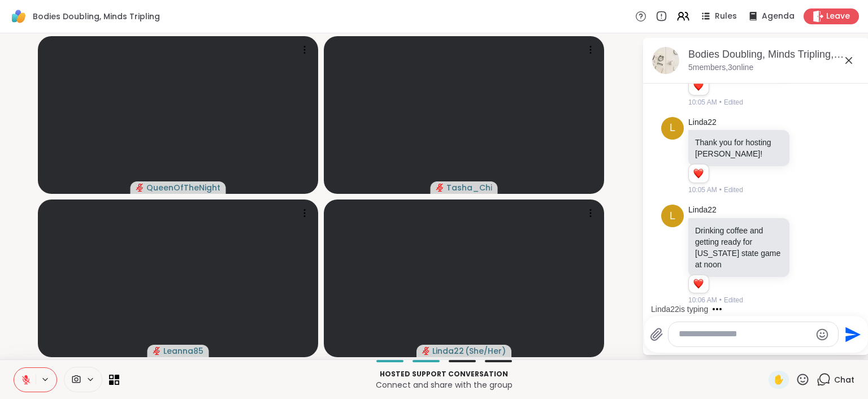
scroll to position [324, 0]
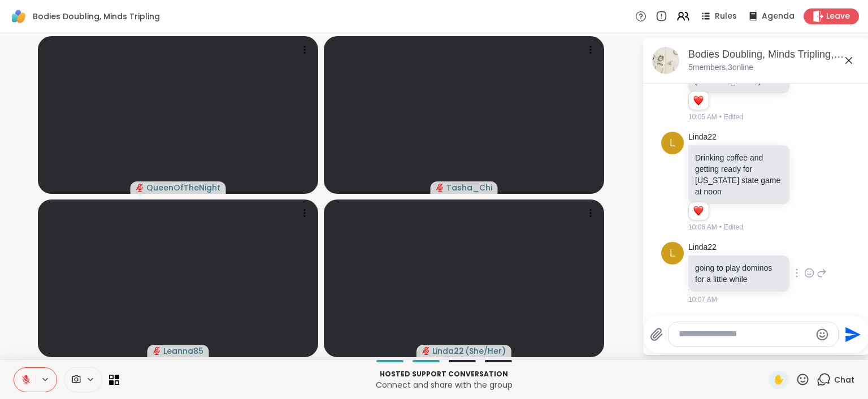
click at [804, 269] on icon at bounding box center [809, 272] width 10 height 11
click at [777, 251] on button "Select Reaction: Thumbs up" at bounding box center [784, 254] width 23 height 23
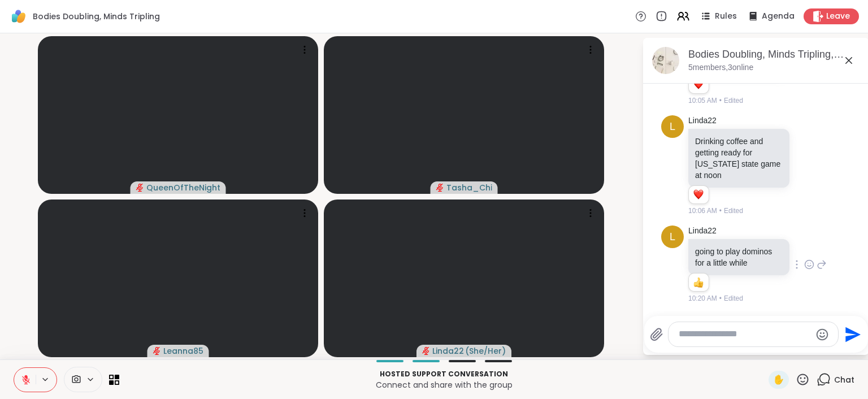
click at [703, 335] on textarea "Type your message" at bounding box center [745, 334] width 132 height 12
paste textarea "**********"
type textarea "**********"
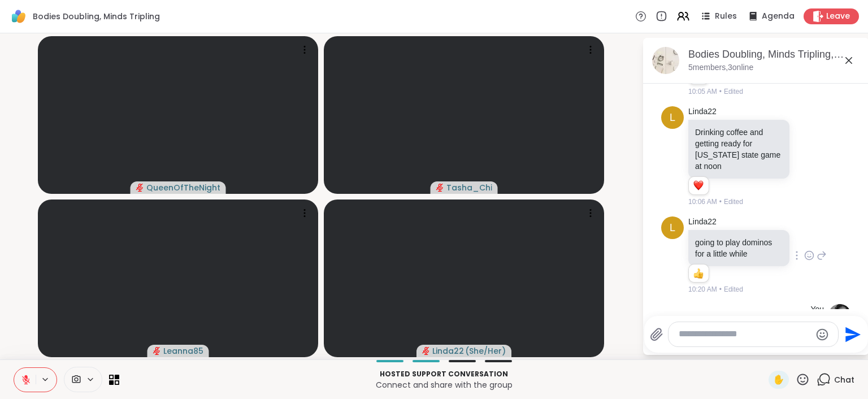
scroll to position [411, 0]
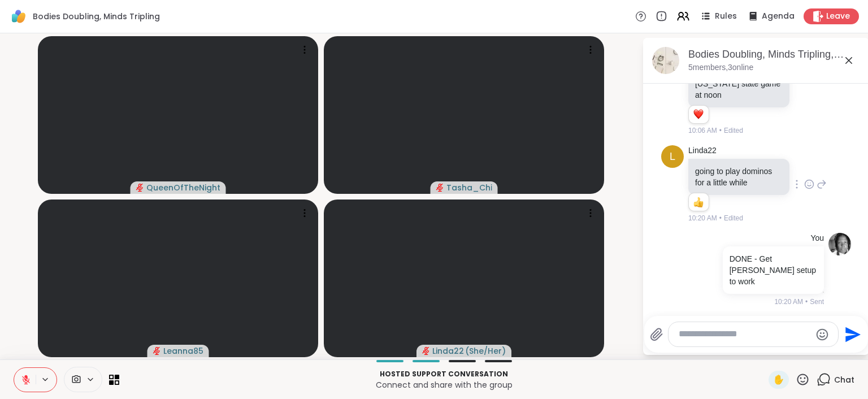
click at [706, 334] on textarea "Type your message" at bounding box center [745, 334] width 132 height 12
paste textarea "**********"
type textarea "**********"
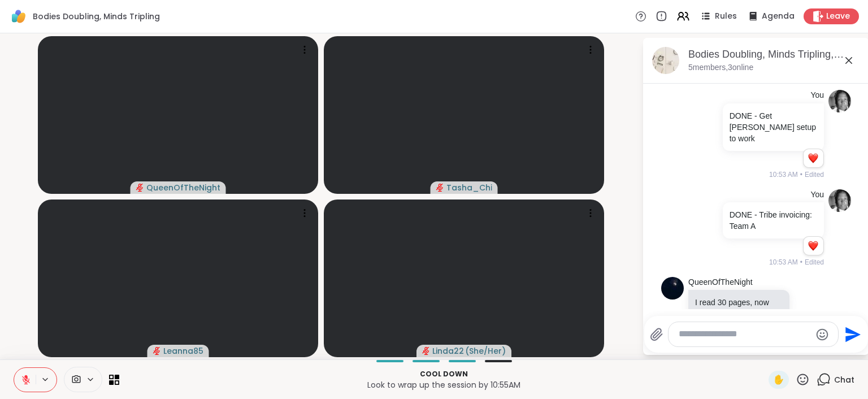
scroll to position [603, 0]
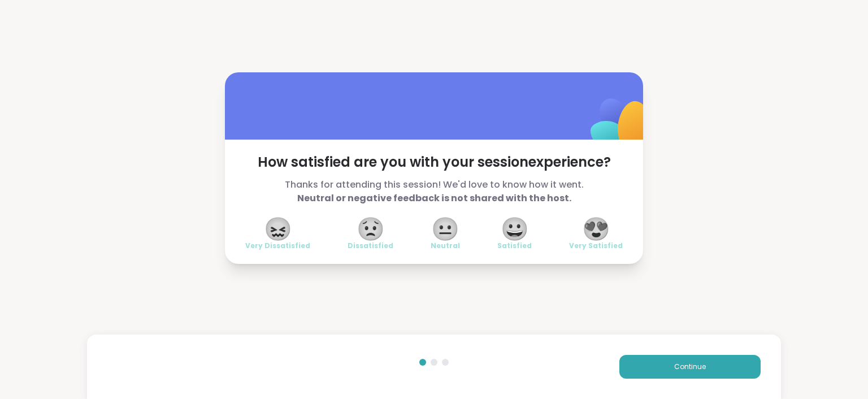
click at [480, 25] on div "How satisfied are you with your session experience? Thanks for attending this s…" at bounding box center [434, 168] width 868 height 336
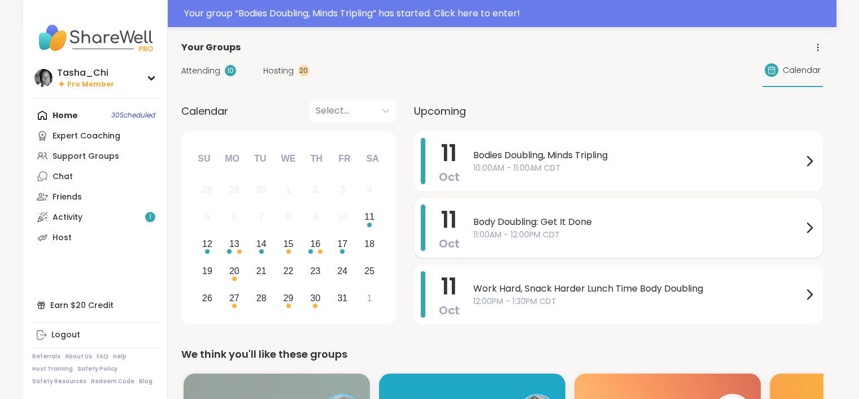
click at [584, 234] on span "11:00AM - 12:00PM CDT" at bounding box center [637, 235] width 329 height 12
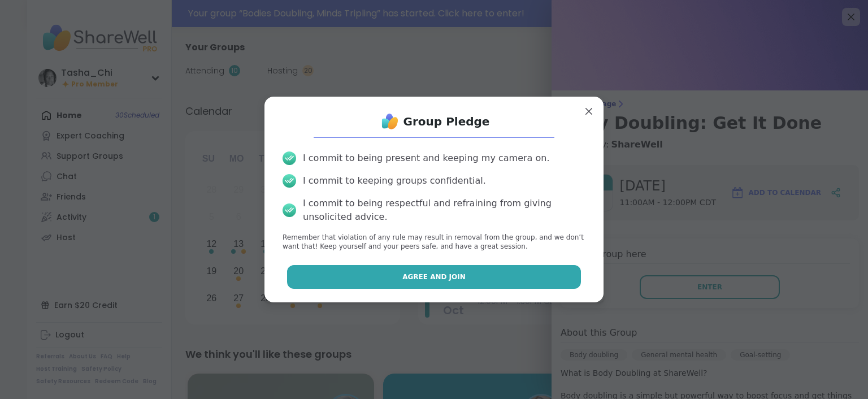
click at [506, 281] on button "Agree and Join" at bounding box center [434, 277] width 294 height 24
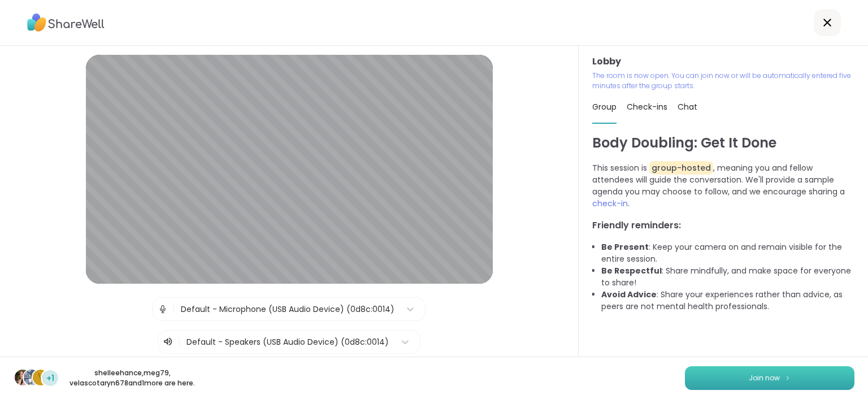
click at [734, 371] on button "Join now" at bounding box center [769, 378] width 169 height 24
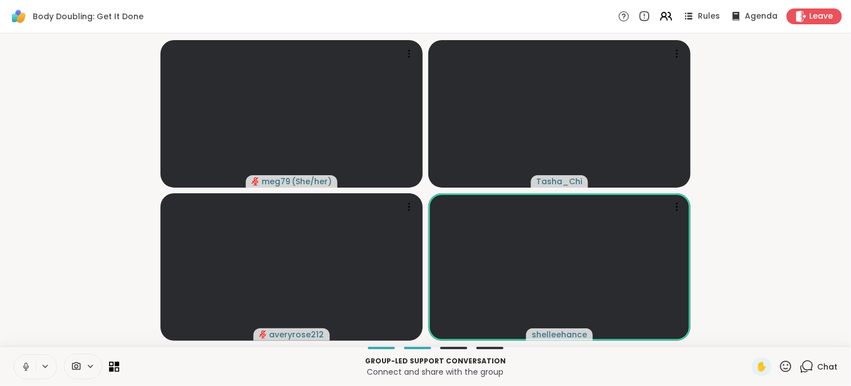
click at [25, 368] on icon at bounding box center [26, 367] width 10 height 10
click at [45, 361] on div at bounding box center [36, 366] width 44 height 25
click at [46, 366] on icon at bounding box center [45, 366] width 5 height 2
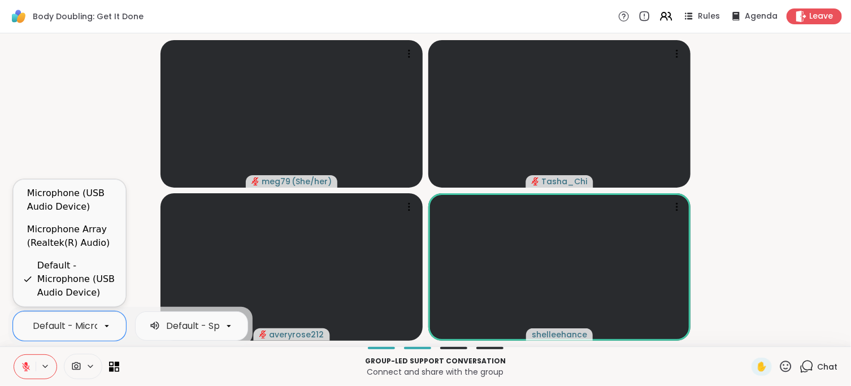
click at [52, 331] on div "Default - Microphone (USB Audio Device)" at bounding box center [124, 326] width 183 height 14
click at [56, 229] on div "Microphone Array (Realtek(R) Audio)" at bounding box center [71, 236] width 89 height 27
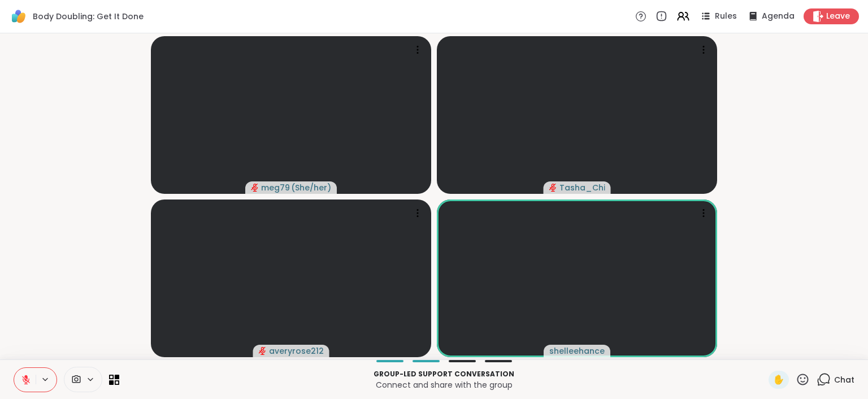
click at [820, 381] on icon at bounding box center [823, 379] width 14 height 14
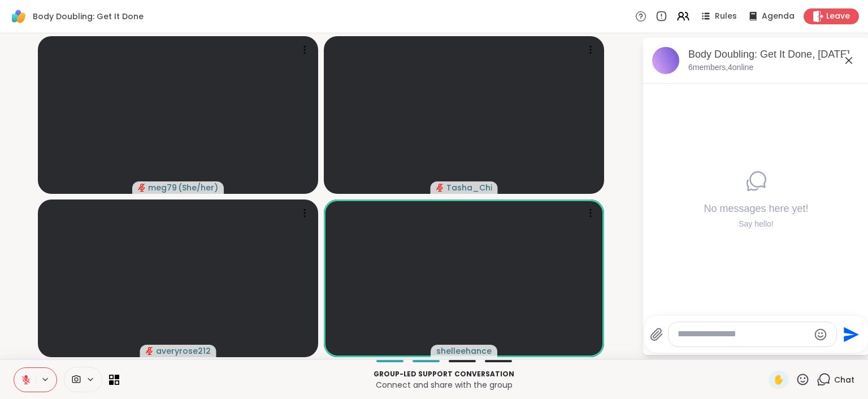
click at [760, 332] on textarea "Type your message" at bounding box center [743, 334] width 132 height 12
paste textarea "**********"
type textarea "**********"
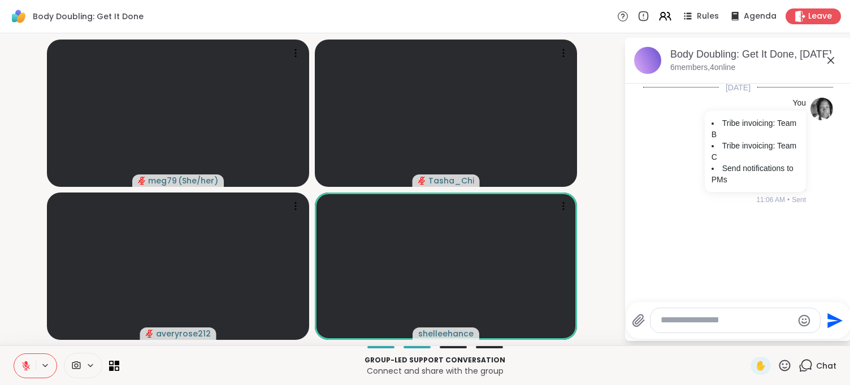
scroll to position [2, 0]
click at [314, 356] on p "Group-led support conversation" at bounding box center [434, 360] width 617 height 10
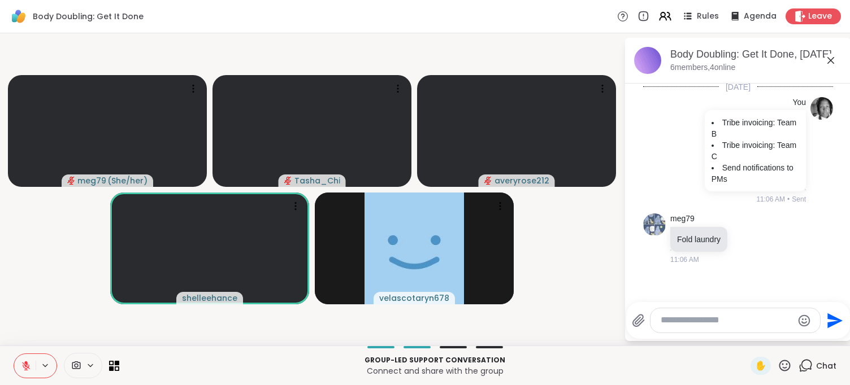
click at [54, 366] on button at bounding box center [46, 366] width 21 height 10
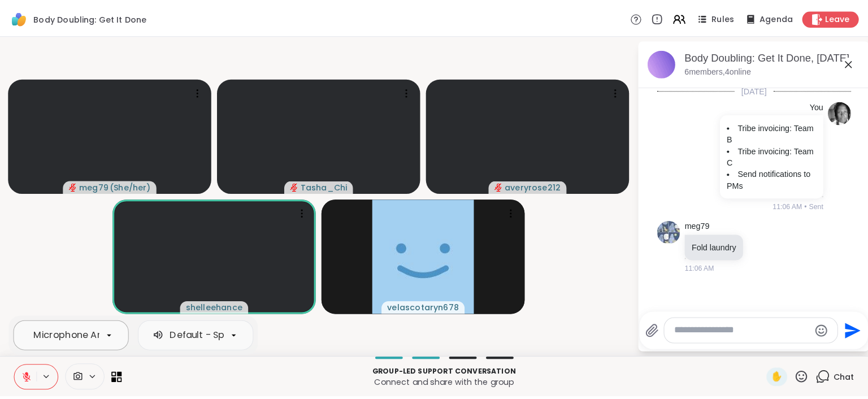
scroll to position [0, 84]
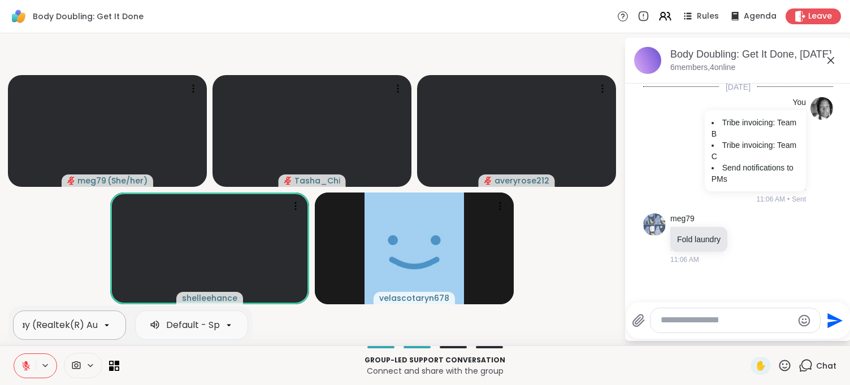
click at [58, 336] on div "Microphone Array (Realtek(R) Audio)" at bounding box center [69, 325] width 113 height 29
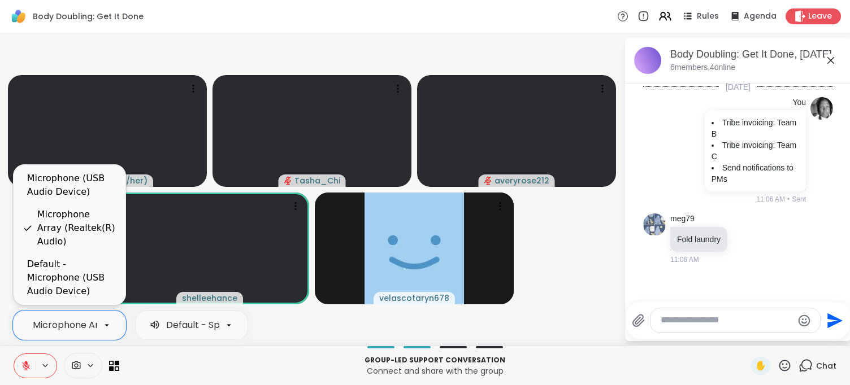
click at [162, 362] on p "Group-led support conversation" at bounding box center [434, 360] width 617 height 10
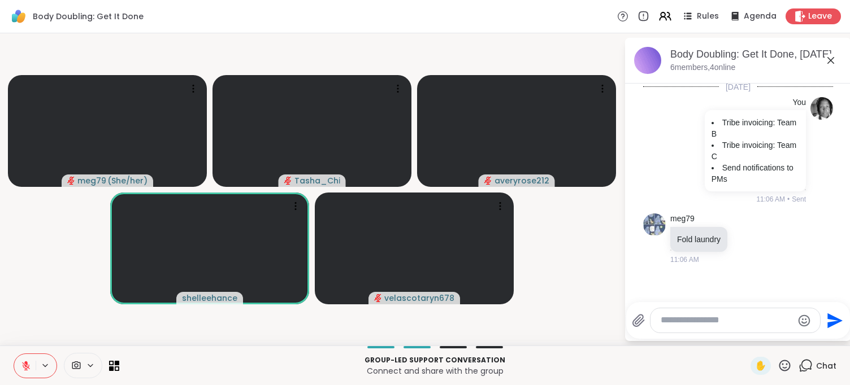
click at [87, 318] on video-player-container "meg79 ( She/her ) Tasha_Chi averyrose212 shelleehance velascotaryn678" at bounding box center [312, 189] width 610 height 303
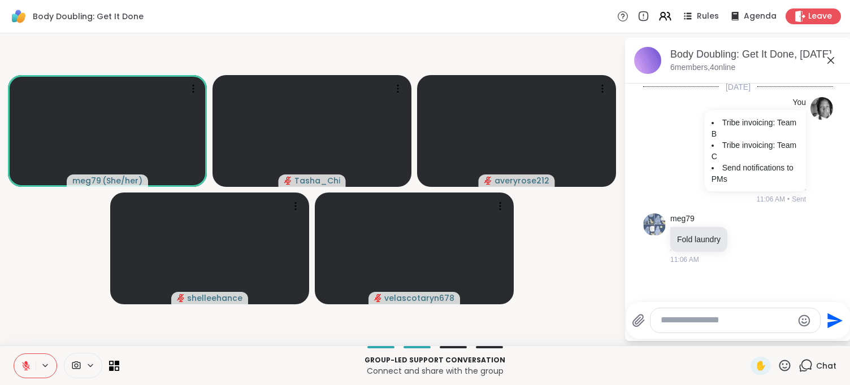
drag, startPoint x: 25, startPoint y: 365, endPoint x: 42, endPoint y: 297, distance: 70.0
click at [42, 297] on div "Body Doubling: Get It Done Rules Agenda Leave meg79 ( She/her ) Tasha_Chi avery…" at bounding box center [425, 192] width 850 height 385
click at [233, 359] on p "Group-led support conversation" at bounding box center [434, 360] width 617 height 10
click at [502, 201] on icon at bounding box center [499, 206] width 11 height 11
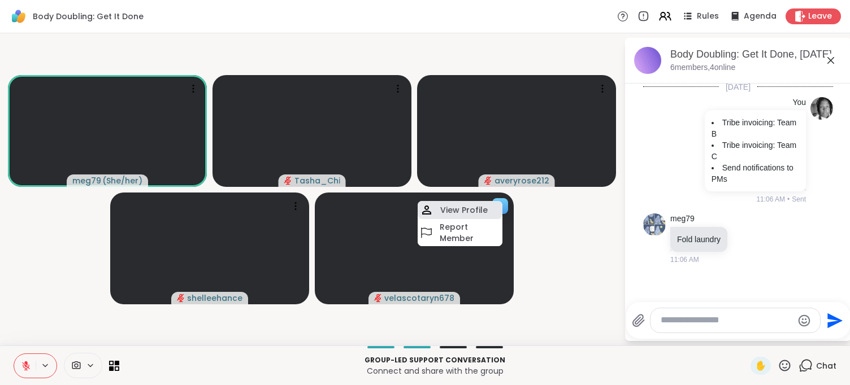
click at [459, 217] on div "View Profile" at bounding box center [459, 210] width 85 height 18
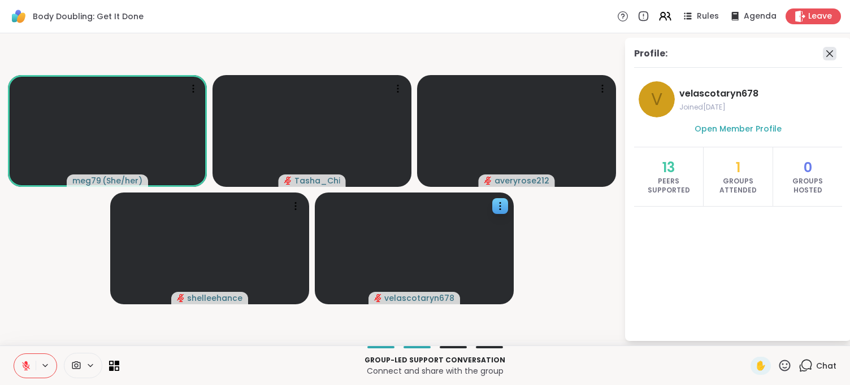
click at [829, 49] on icon at bounding box center [830, 54] width 14 height 14
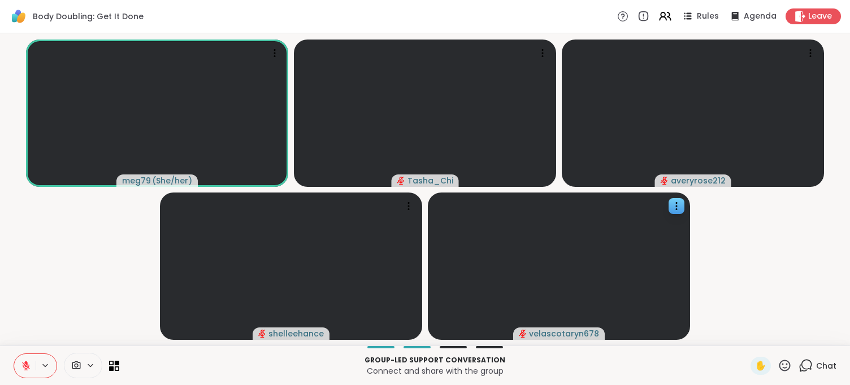
click at [89, 273] on video-player-container "meg79 ( She/her ) Tasha_Chi averyrose212 shelleehance velascotaryn678" at bounding box center [425, 189] width 836 height 303
click at [88, 302] on video-player-container "meg79 ( She/her ) Tasha_Chi averyrose212 shelleehance velascotaryn678" at bounding box center [425, 189] width 836 height 303
click at [102, 306] on video-player-container "meg79 ( She/her ) Tasha_Chi averyrose212 shelleehance velascotaryn678" at bounding box center [425, 189] width 836 height 303
click at [90, 269] on video-player-container "meg79 ( She/her ) Tasha_Chi averyrose212 shelleehance velascotaryn678" at bounding box center [425, 189] width 836 height 303
click at [66, 310] on video-player-container "meg79 ( She/her ) Tasha_Chi averyrose212 shelleehance velascotaryn678" at bounding box center [425, 189] width 836 height 303
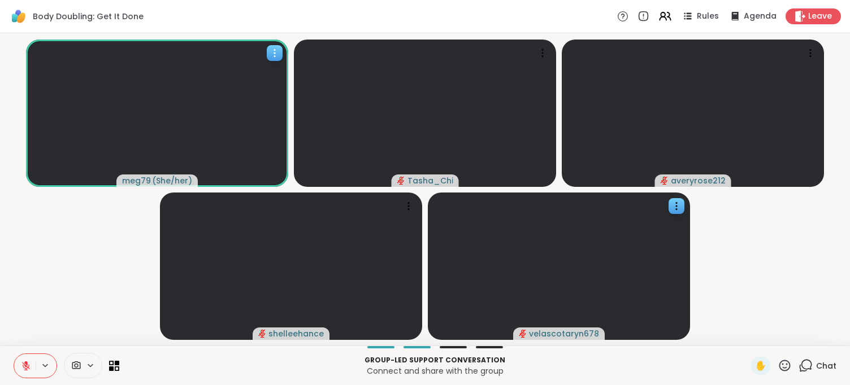
click at [278, 49] on icon at bounding box center [274, 52] width 11 height 11
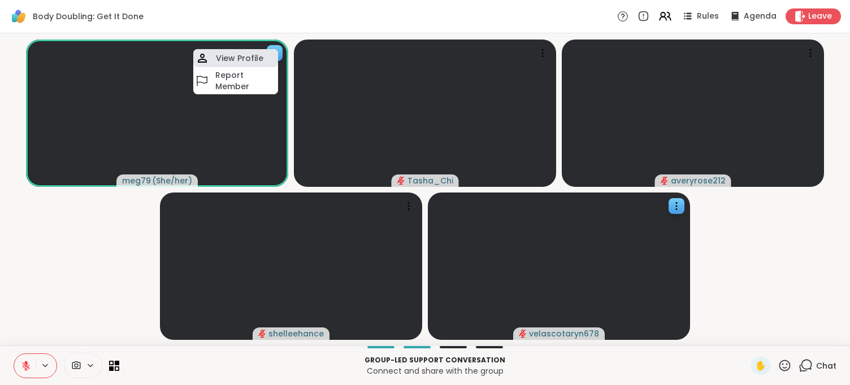
click at [263, 60] on div "View Profile" at bounding box center [235, 58] width 85 height 18
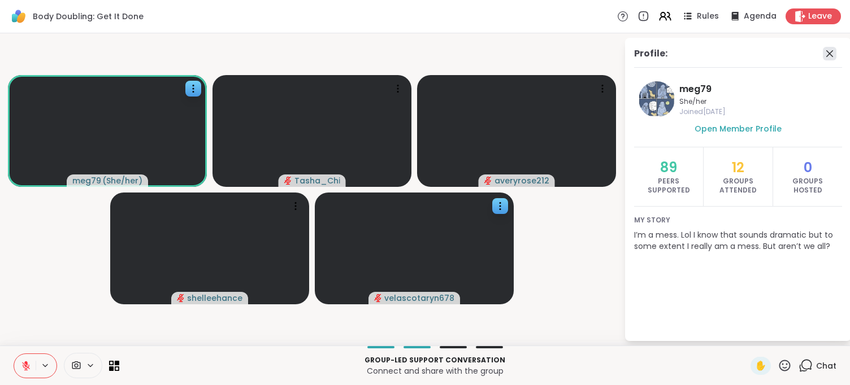
click at [825, 53] on icon at bounding box center [830, 54] width 14 height 14
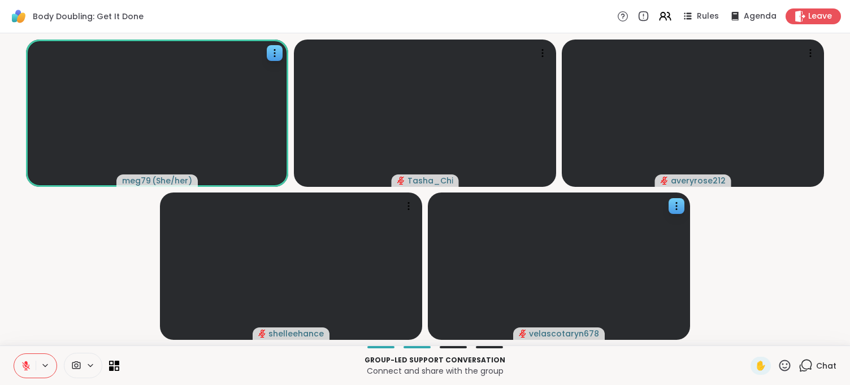
click at [76, 269] on video-player-container "meg79 ( She/her ) Tasha_Chi averyrose212 shelleehance velascotaryn678" at bounding box center [425, 189] width 836 height 303
click at [29, 364] on icon at bounding box center [26, 366] width 10 height 10
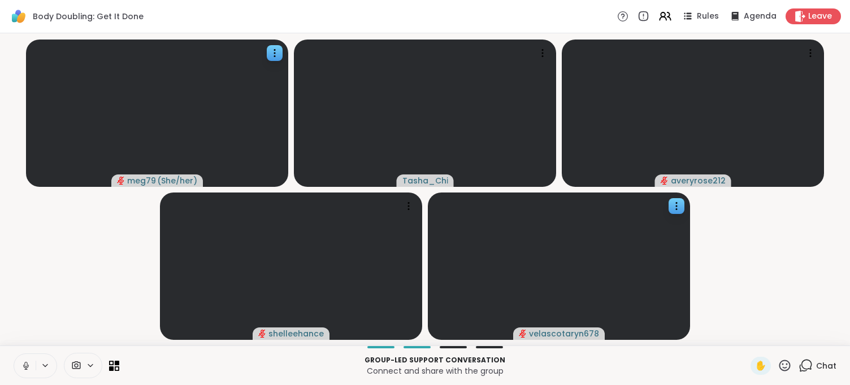
click at [163, 370] on p "Connect and share with the group" at bounding box center [434, 371] width 617 height 11
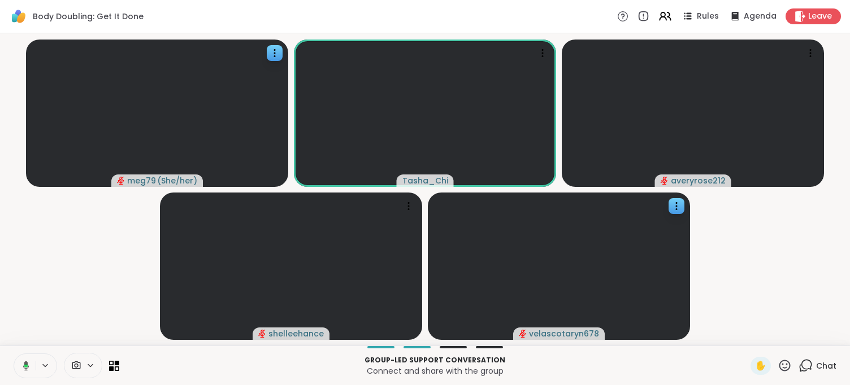
click at [178, 366] on p "Connect and share with the group" at bounding box center [434, 371] width 617 height 11
click at [27, 366] on icon at bounding box center [26, 366] width 10 height 10
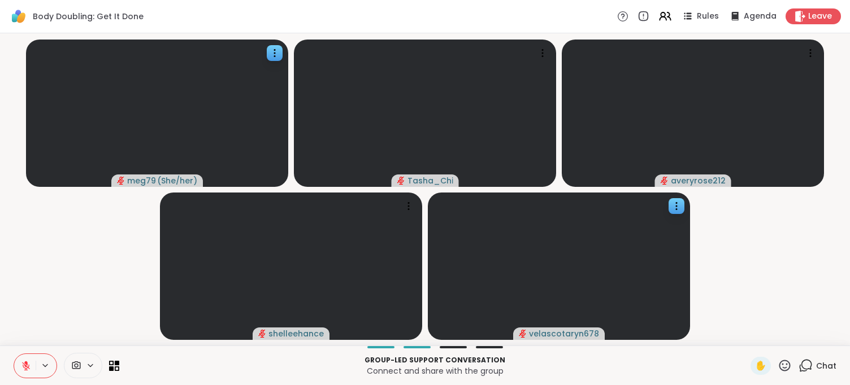
click at [217, 371] on p "Connect and share with the group" at bounding box center [434, 371] width 617 height 11
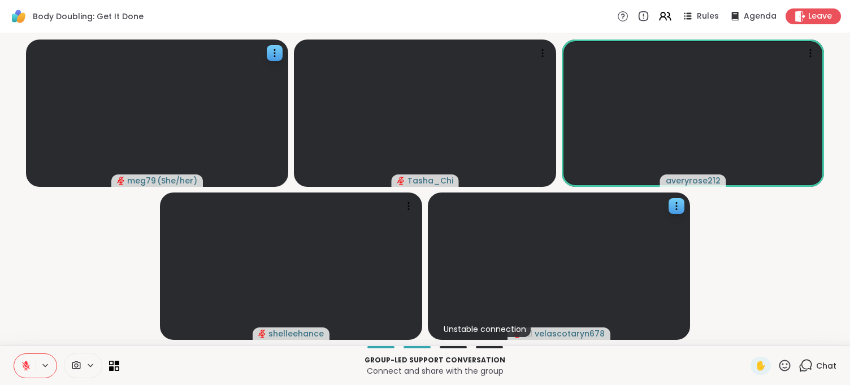
click at [93, 279] on video-player-container "meg79 ( She/her ) Tasha_Chi averyrose212 shelleehance Unstable connection velas…" at bounding box center [425, 189] width 836 height 303
click at [617, 364] on p "Group-led support conversation" at bounding box center [434, 360] width 617 height 10
click at [625, 366] on p "Connect and share with the group" at bounding box center [434, 371] width 617 height 11
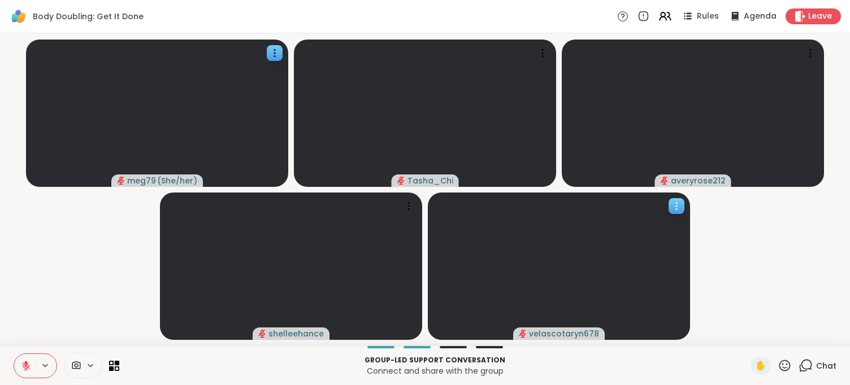
click at [680, 207] on icon at bounding box center [676, 206] width 11 height 11
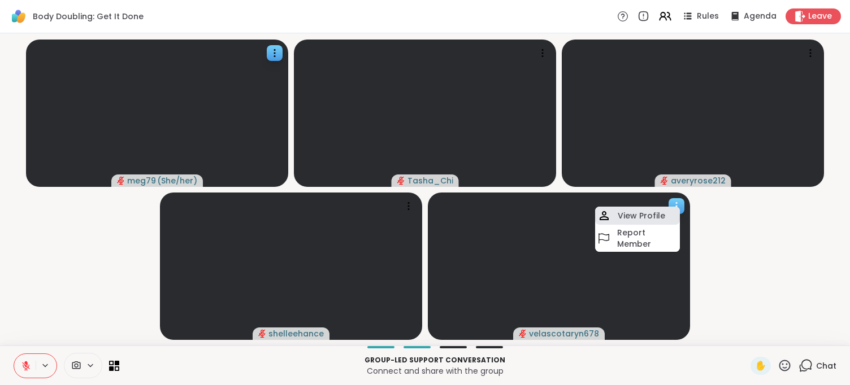
click at [660, 215] on h4 "View Profile" at bounding box center [640, 215] width 47 height 11
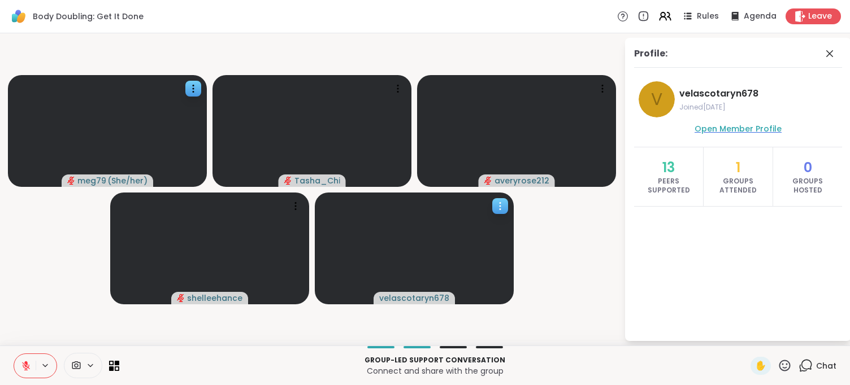
click at [755, 130] on span "Open Member Profile" at bounding box center [737, 128] width 87 height 11
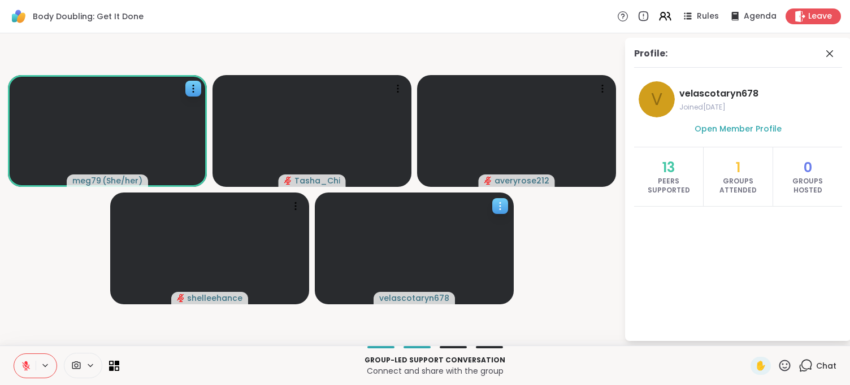
click at [562, 282] on video-player-container "meg79 ( She/her ) Tasha_Chi averyrose212 shelleehance velascotaryn678" at bounding box center [312, 189] width 610 height 303
click at [834, 55] on icon at bounding box center [830, 54] width 14 height 14
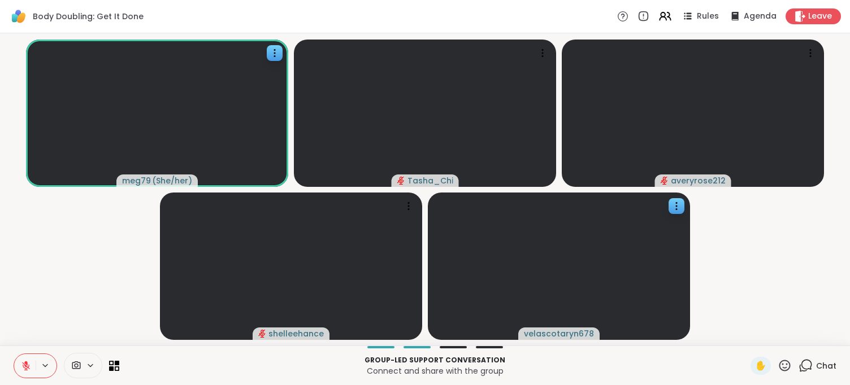
click at [656, 373] on p "Connect and share with the group" at bounding box center [434, 371] width 617 height 11
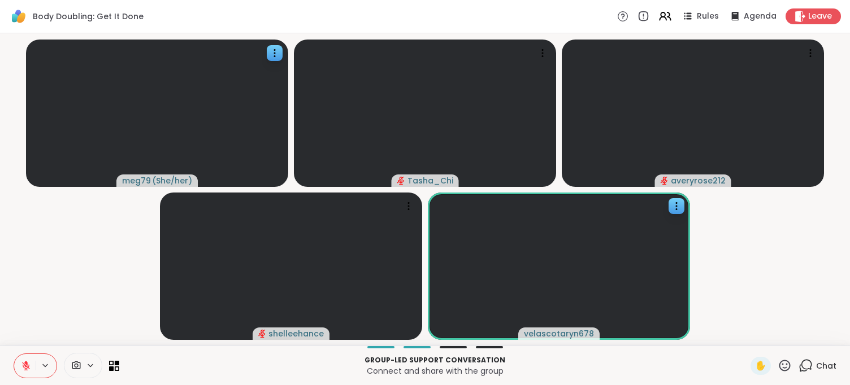
click at [615, 360] on p "Group-led support conversation" at bounding box center [434, 360] width 617 height 10
click at [77, 251] on video-player-container "meg79 ( She/her ) Tasha_Chi averyrose212 shelleehance velascotaryn678" at bounding box center [425, 189] width 836 height 303
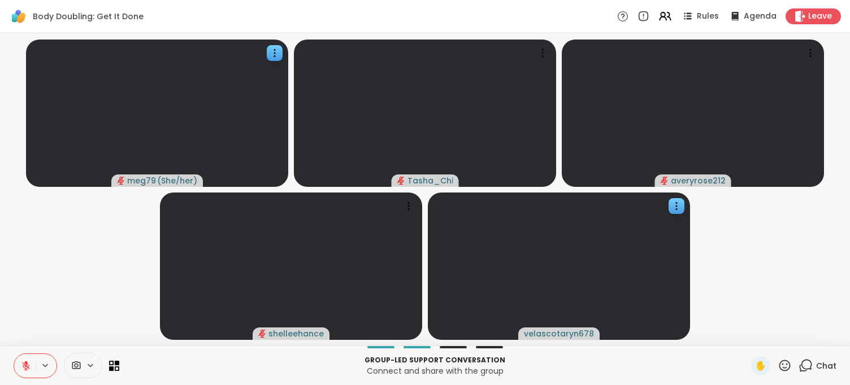
click at [76, 255] on video-player-container "meg79 ( She/her ) Tasha_Chi averyrose212 shelleehance velascotaryn678" at bounding box center [425, 189] width 836 height 303
click at [165, 363] on p "Group-led support conversation" at bounding box center [434, 360] width 617 height 10
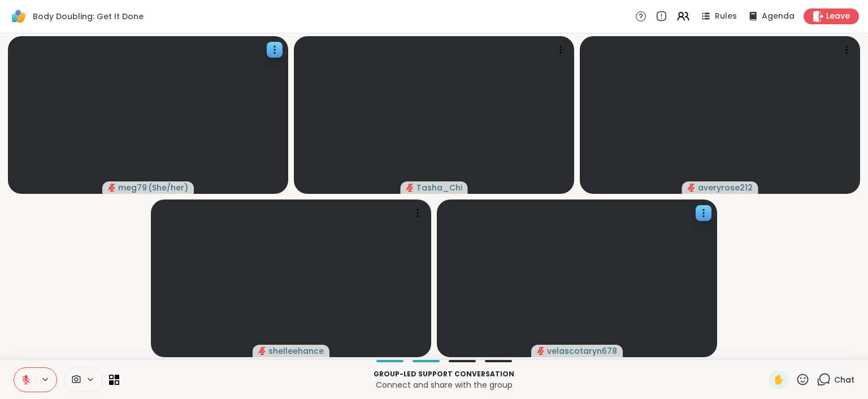
click at [780, 255] on video-player-container "meg79 ( She/her ) Tasha_Chi averyrose212 shelleehance velascotaryn678" at bounding box center [434, 196] width 854 height 317
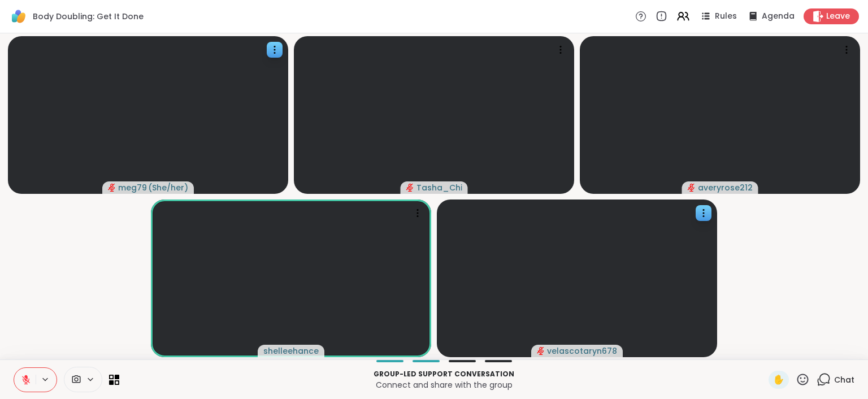
click at [771, 300] on video-player-container "meg79 ( She/her ) Tasha_Chi averyrose212 shelleehance velascotaryn678" at bounding box center [434, 196] width 854 height 317
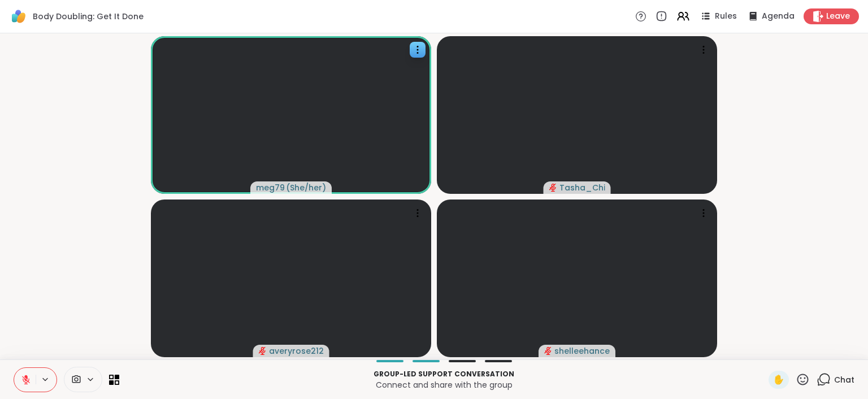
click at [836, 378] on span "Chat" at bounding box center [844, 379] width 20 height 11
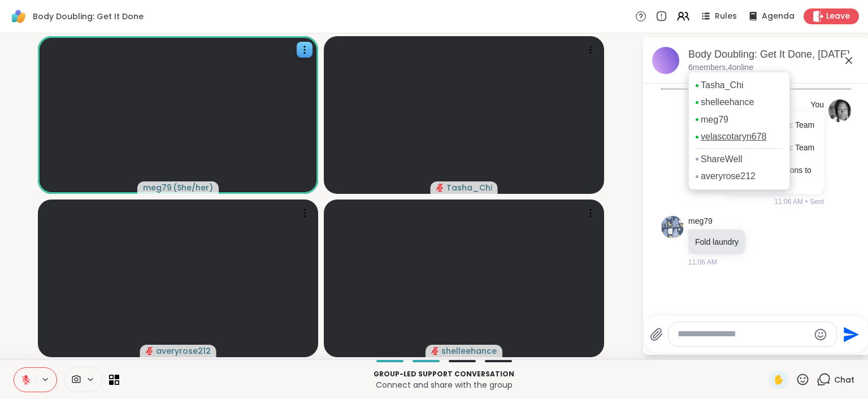
click at [719, 140] on link "velascotaryn678" at bounding box center [734, 137] width 66 height 12
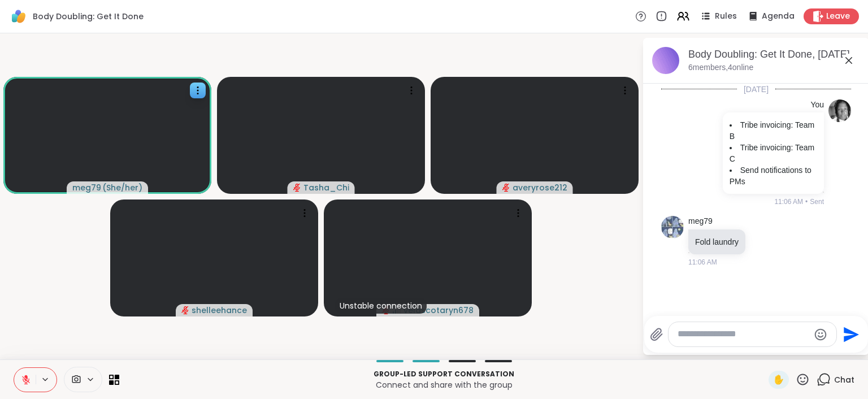
click at [731, 336] on textarea "Type your message" at bounding box center [743, 334] width 132 height 12
paste textarea "**********"
type textarea "**********"
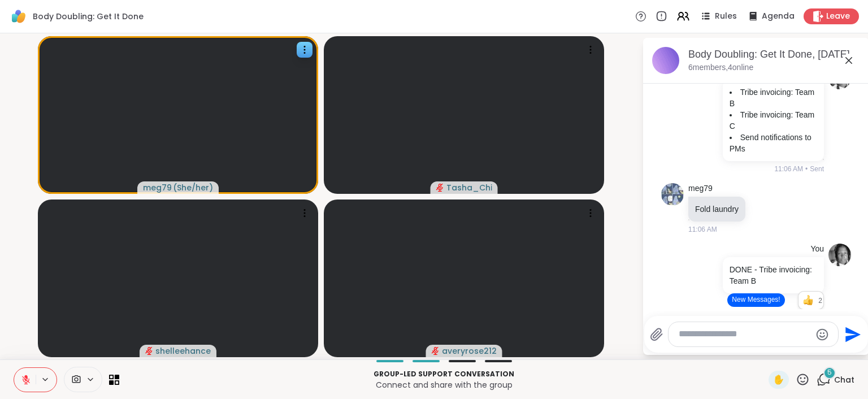
scroll to position [152, 0]
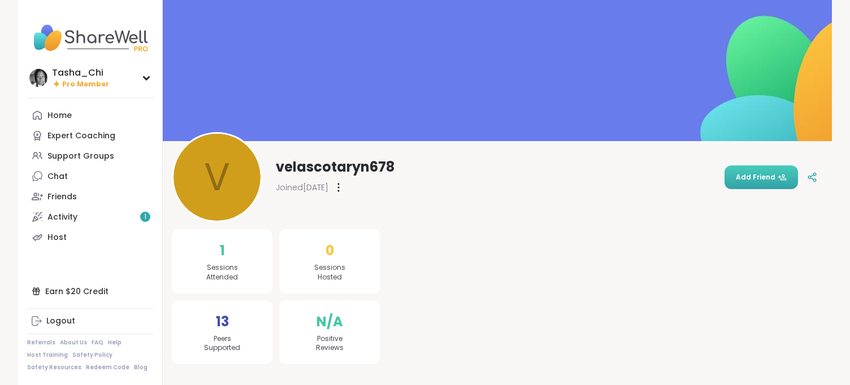
click at [763, 178] on span "Add Friend" at bounding box center [761, 177] width 51 height 10
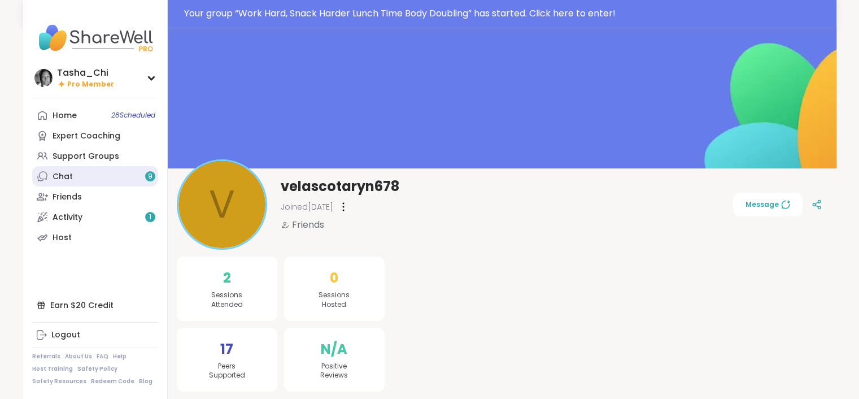
click at [89, 185] on link "Chat 9" at bounding box center [95, 176] width 126 height 20
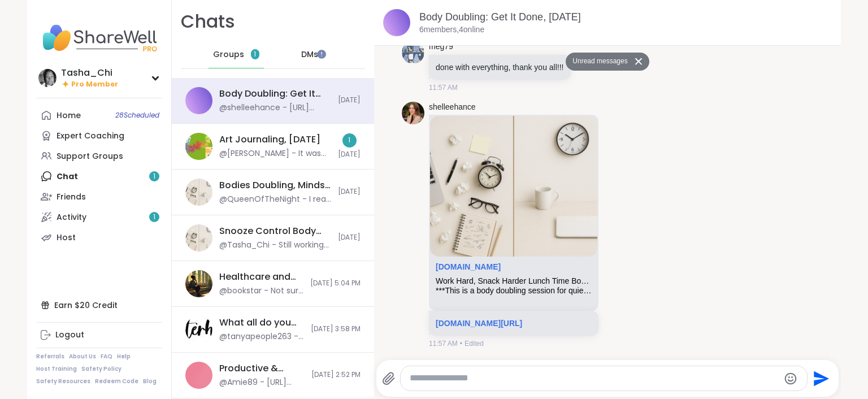
click at [79, 173] on div "Home 28 Scheduled Expert Coaching Support Groups Chat 1 Friends Activity 1 Host" at bounding box center [99, 176] width 126 height 142
click at [230, 140] on div "Art Journaling, [DATE]" at bounding box center [269, 139] width 101 height 12
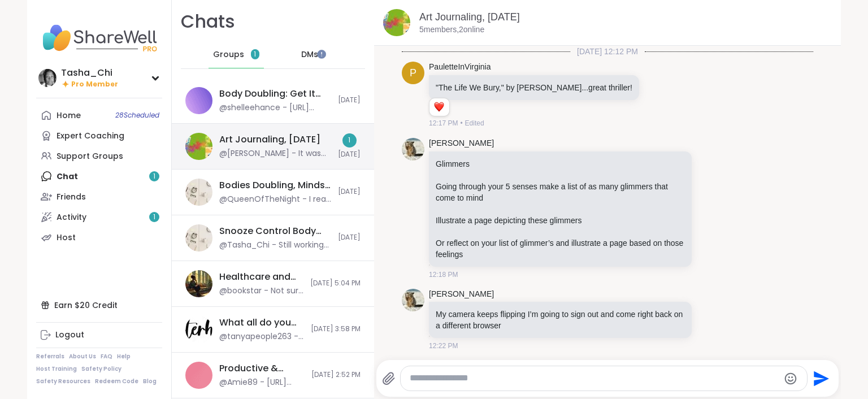
scroll to position [1214, 0]
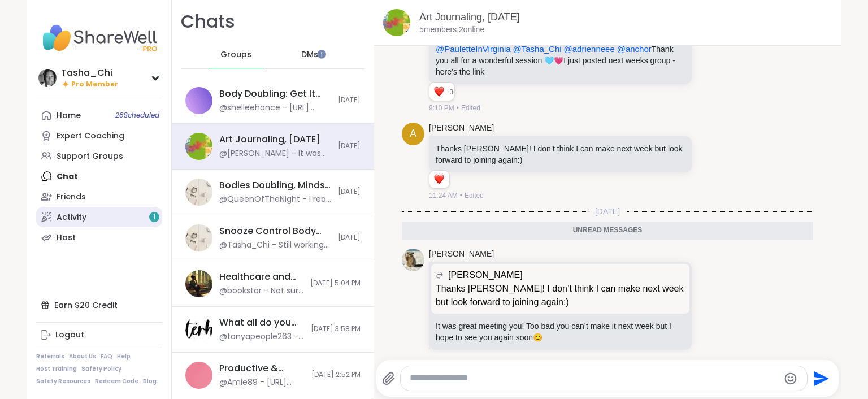
click at [98, 214] on link "Activity 1" at bounding box center [99, 217] width 126 height 20
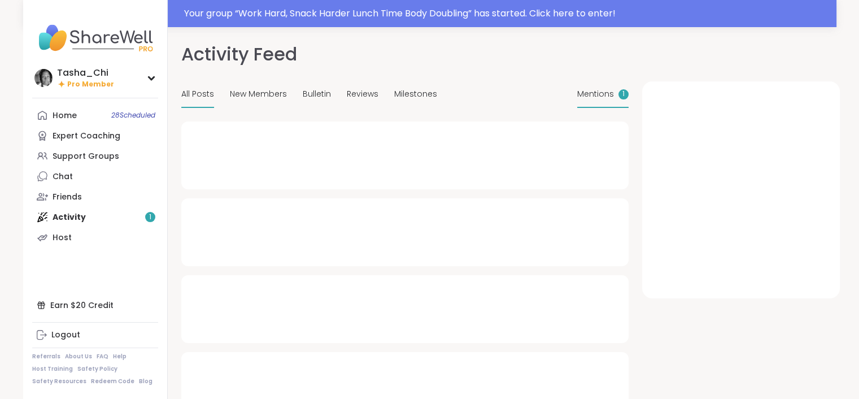
click at [597, 90] on span "Mentions" at bounding box center [595, 94] width 37 height 12
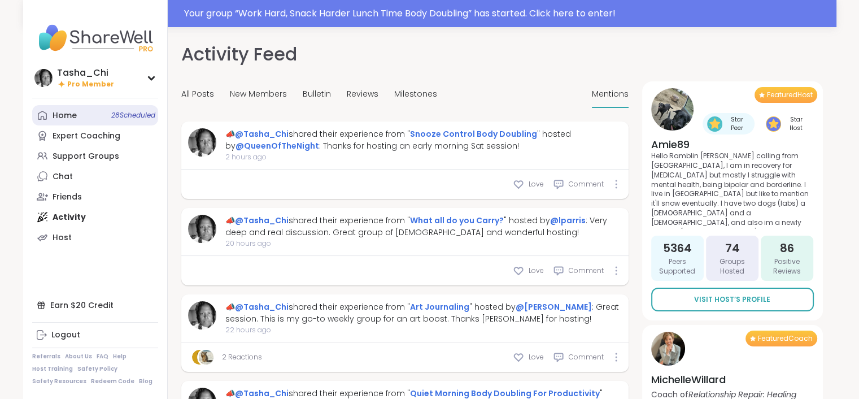
click at [87, 112] on link "Home 28 Scheduled" at bounding box center [95, 115] width 126 height 20
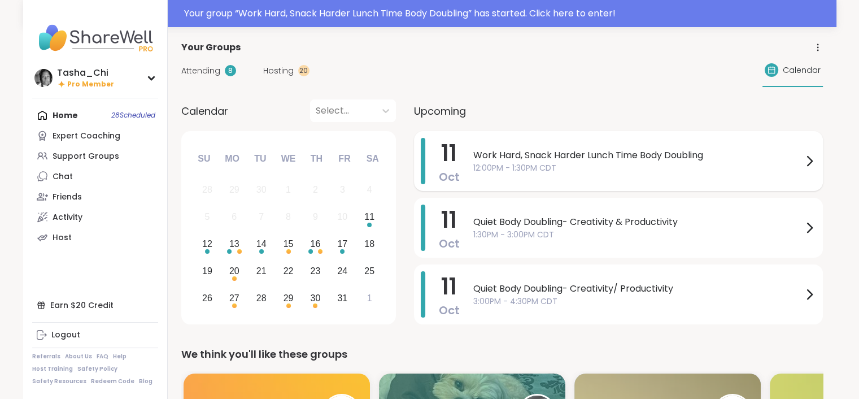
click at [574, 173] on span "12:00PM - 1:30PM CDT" at bounding box center [637, 168] width 329 height 12
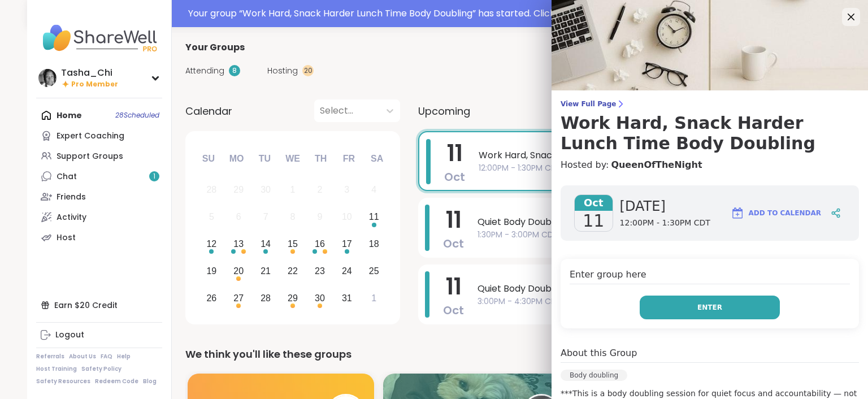
click at [697, 302] on span "Enter" at bounding box center [709, 307] width 25 height 10
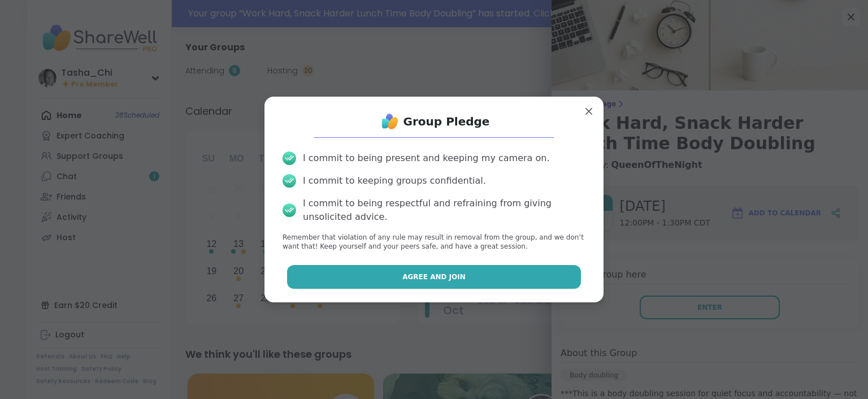
click at [434, 268] on button "Agree and Join" at bounding box center [434, 277] width 294 height 24
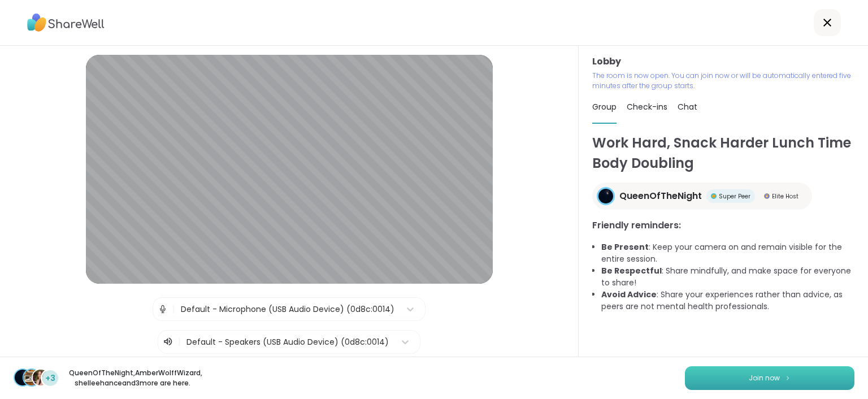
click at [721, 368] on button "Join now" at bounding box center [769, 378] width 169 height 24
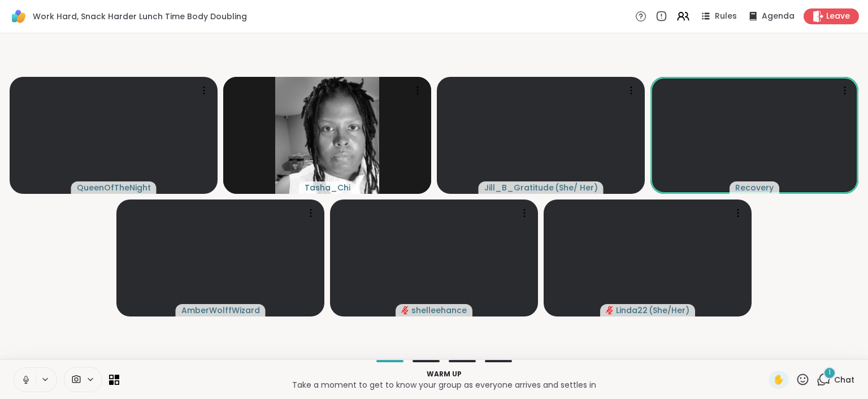
click at [25, 379] on icon at bounding box center [26, 380] width 10 height 10
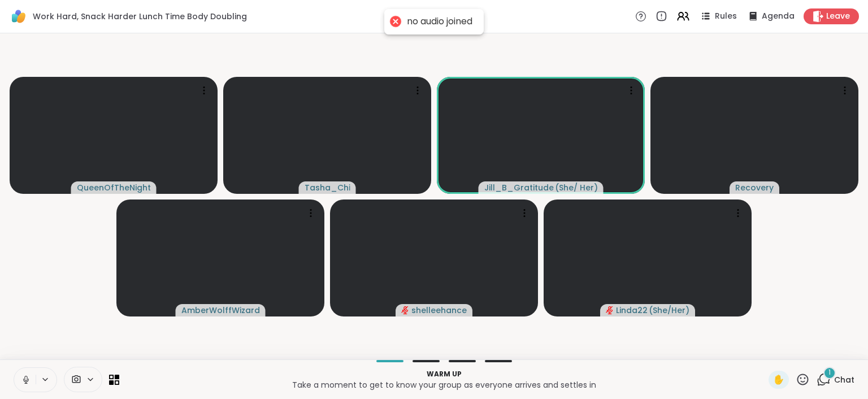
click at [23, 379] on icon at bounding box center [26, 380] width 10 height 10
click at [44, 377] on icon at bounding box center [45, 380] width 9 height 10
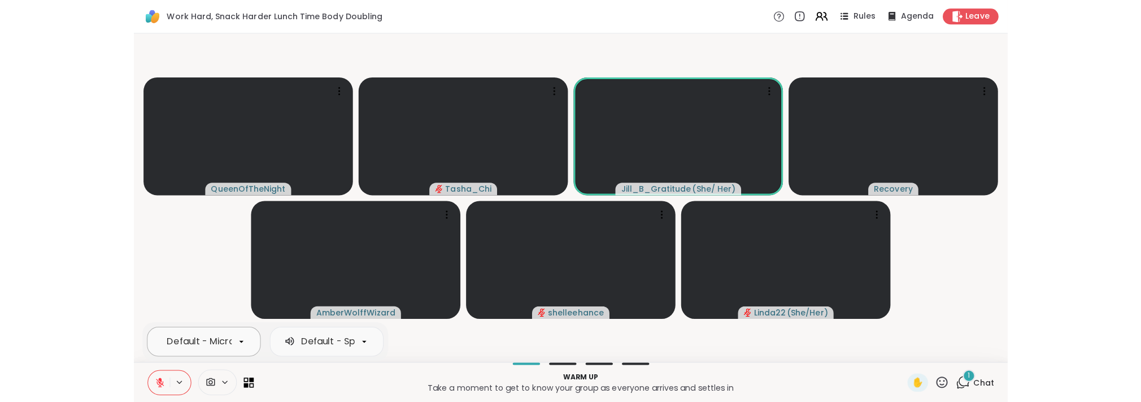
scroll to position [0, 102]
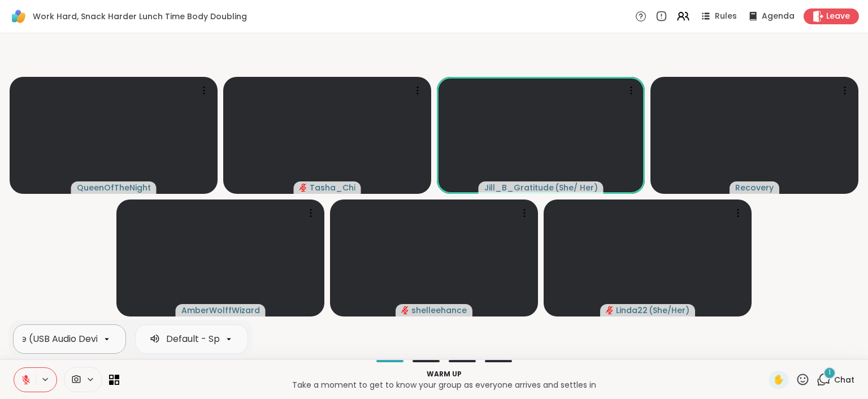
click at [67, 329] on div "Default - Microphone (USB Audio Device)" at bounding box center [69, 338] width 113 height 29
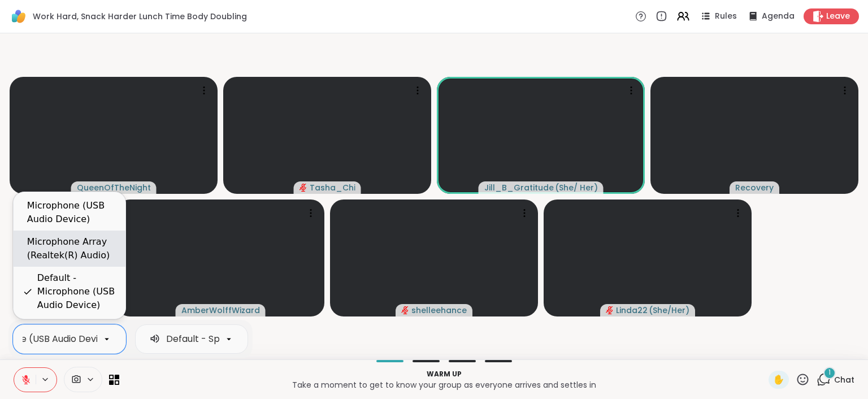
click at [75, 250] on div "Microphone Array (Realtek(R) Audio)" at bounding box center [71, 248] width 89 height 27
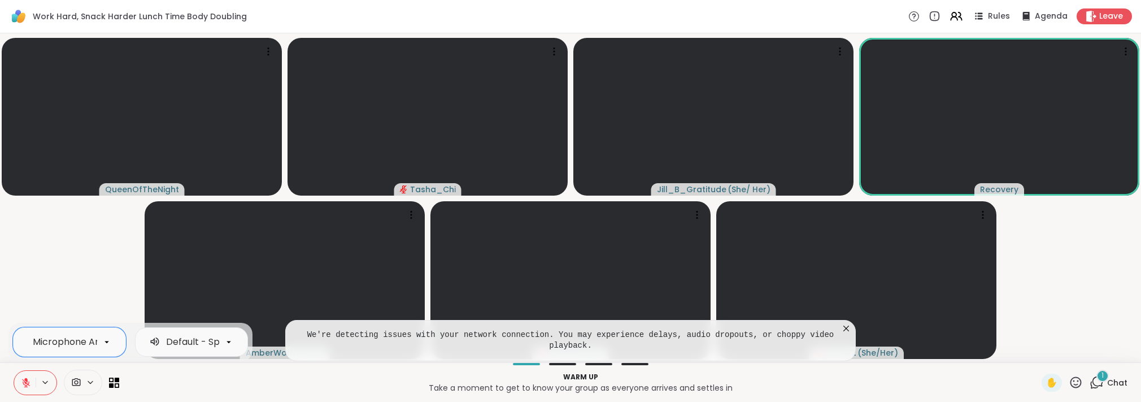
click at [842, 334] on icon at bounding box center [846, 328] width 11 height 11
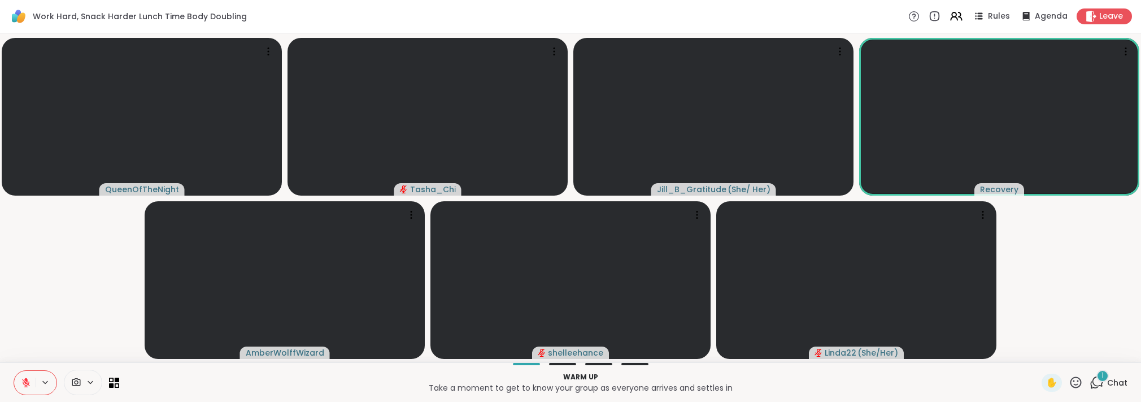
click at [382, 388] on p "Take a moment to get to know your group as everyone arrives and settles in" at bounding box center [580, 387] width 909 height 11
click at [28, 312] on video-player-container "QueenOfTheNight Tasha_Chi Jill_B_Gratitude ( She/ Her ) Recovery AmberWolffWiza…" at bounding box center [571, 198] width 1128 height 320
click at [214, 388] on p "Take a moment to get to know your group as everyone arrives and settles in" at bounding box center [580, 387] width 909 height 11
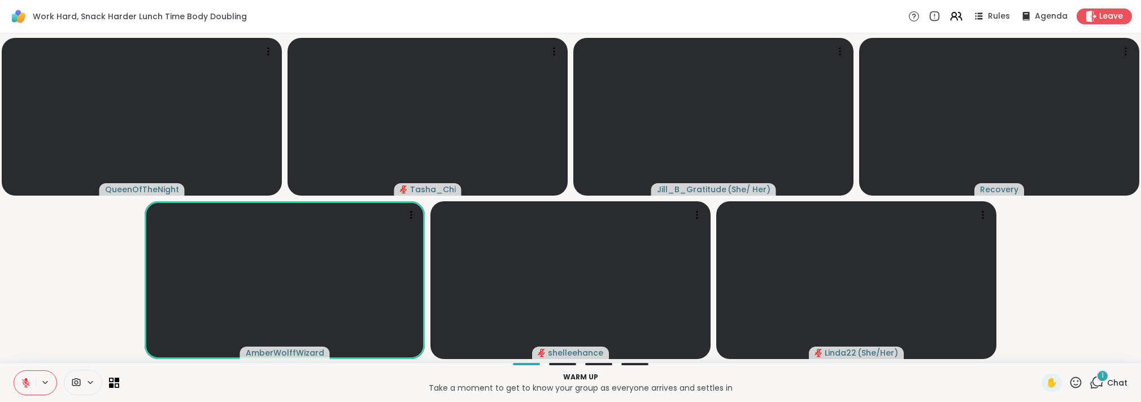
click at [214, 388] on p "Take a moment to get to know your group as everyone arrives and settles in" at bounding box center [580, 387] width 909 height 11
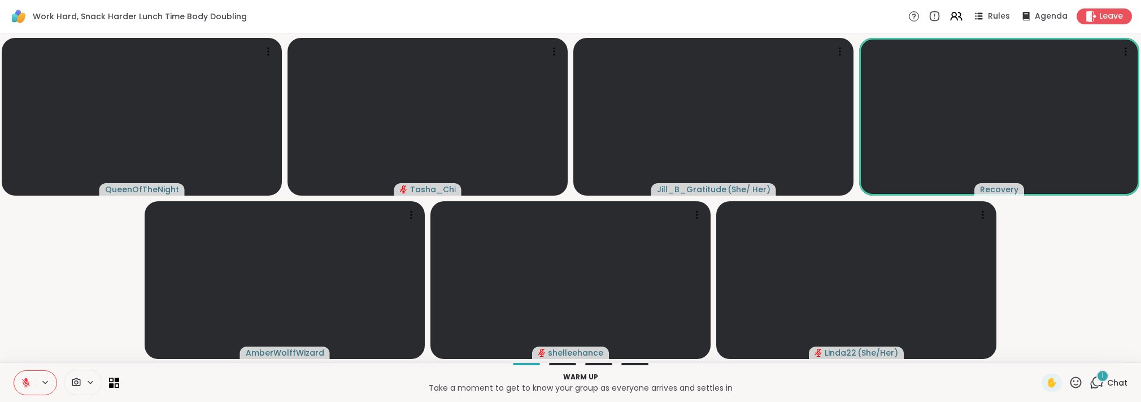
click at [214, 388] on p "Take a moment to get to know your group as everyone arrives and settles in" at bounding box center [580, 387] width 909 height 11
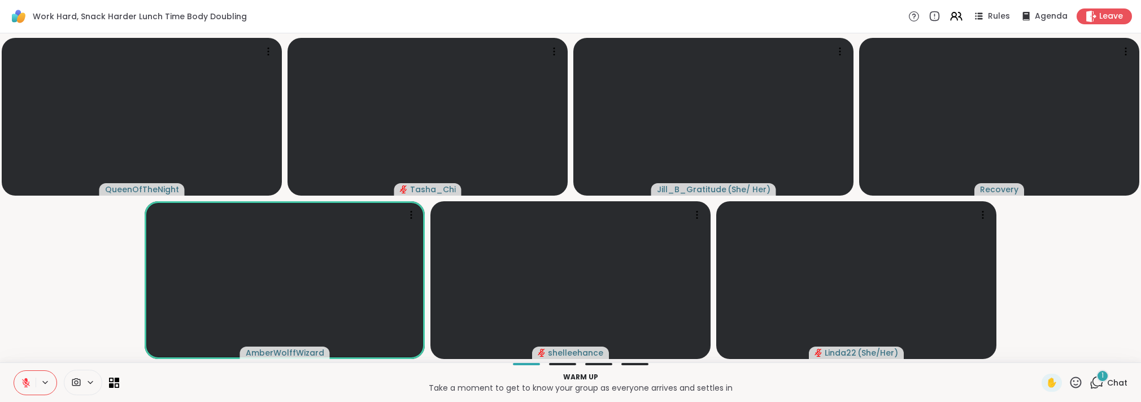
click at [214, 388] on p "Take a moment to get to know your group as everyone arrives and settles in" at bounding box center [580, 387] width 909 height 11
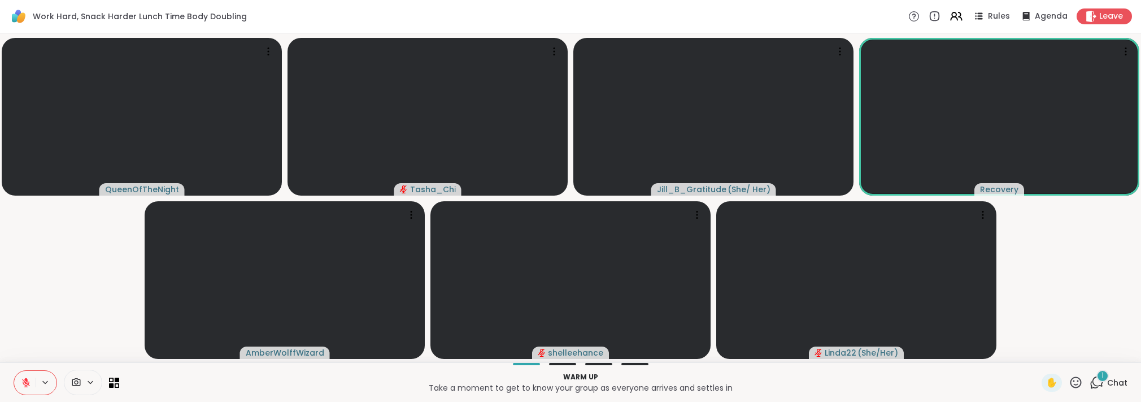
click at [214, 388] on p "Take a moment to get to know your group as everyone arrives and settles in" at bounding box center [580, 387] width 909 height 11
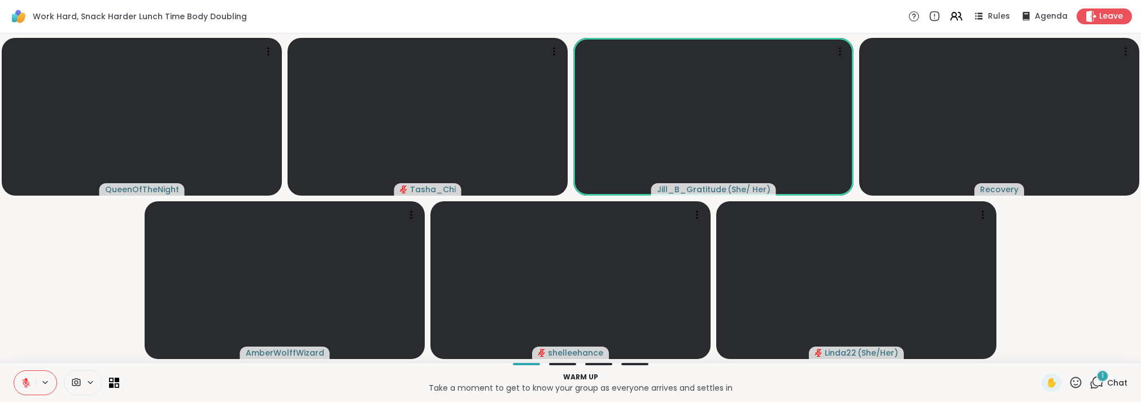
click at [859, 380] on div "1" at bounding box center [1103, 375] width 12 height 12
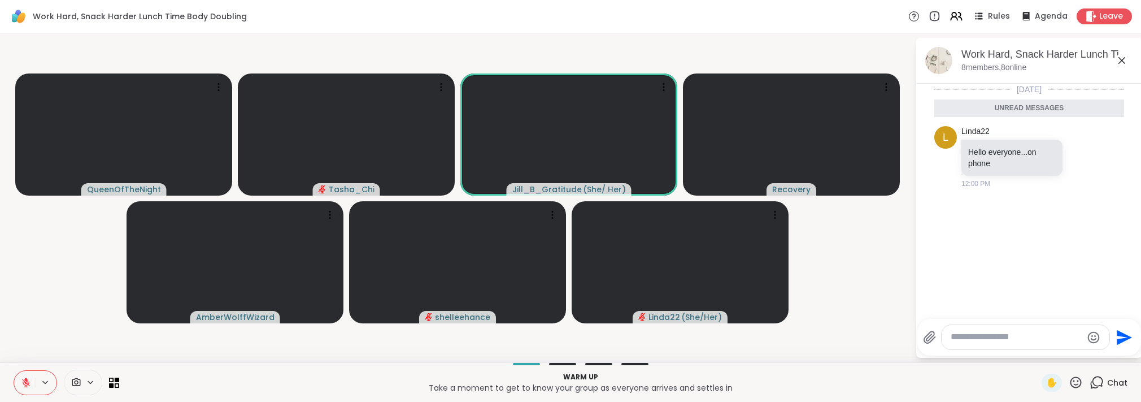
click at [859, 63] on icon at bounding box center [1122, 61] width 14 height 14
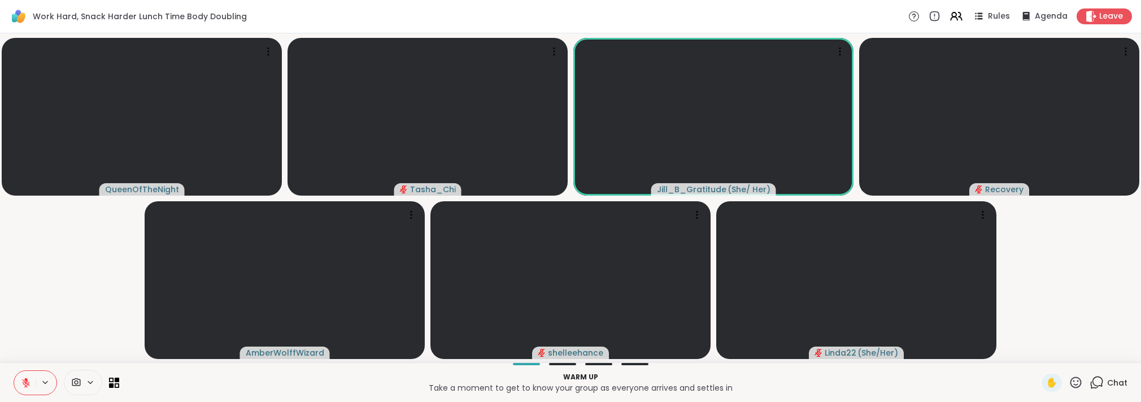
click at [88, 304] on video-player-container "QueenOfTheNight Tasha_Chi Jill_B_Gratitude ( She/ Her ) Recovery AmberWolffWiza…" at bounding box center [571, 198] width 1128 height 320
click at [859, 364] on div at bounding box center [580, 364] width 909 height 2
click at [31, 377] on button at bounding box center [24, 383] width 21 height 24
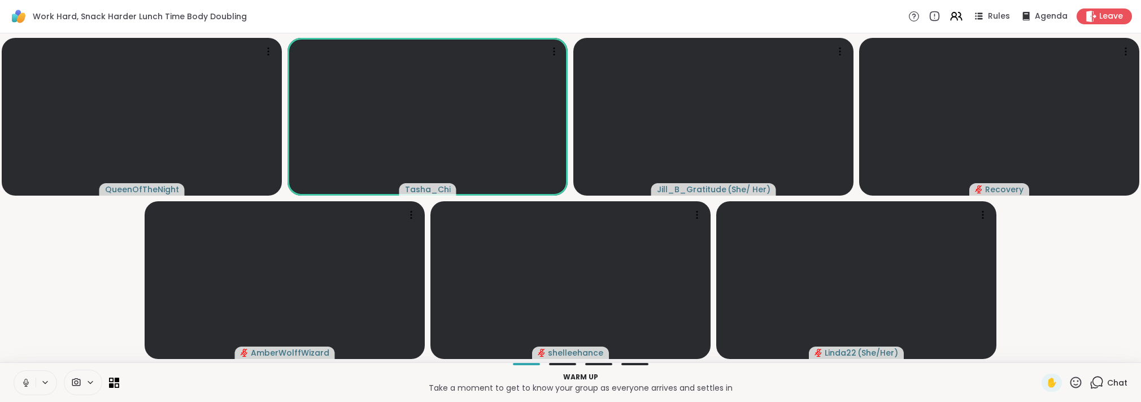
click at [27, 386] on icon at bounding box center [26, 382] width 10 height 10
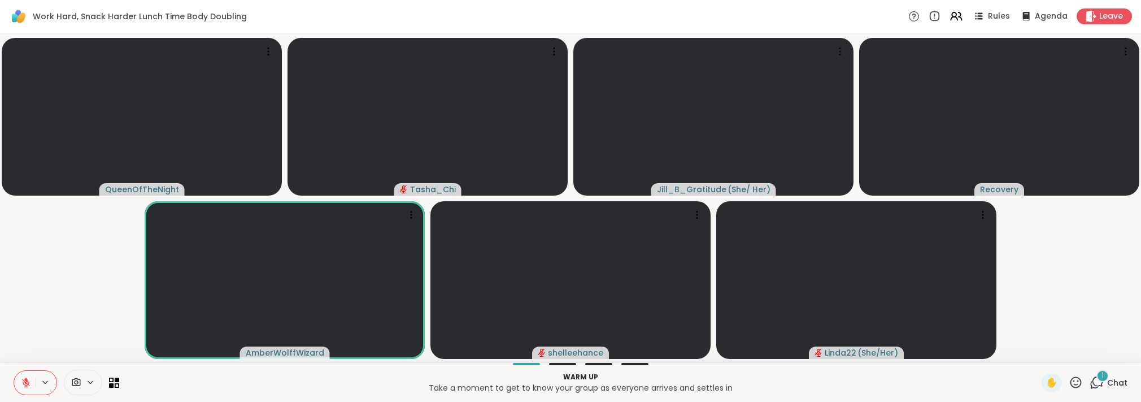
click at [312, 382] on p "Take a moment to get to know your group as everyone arrives and settles in" at bounding box center [580, 387] width 909 height 11
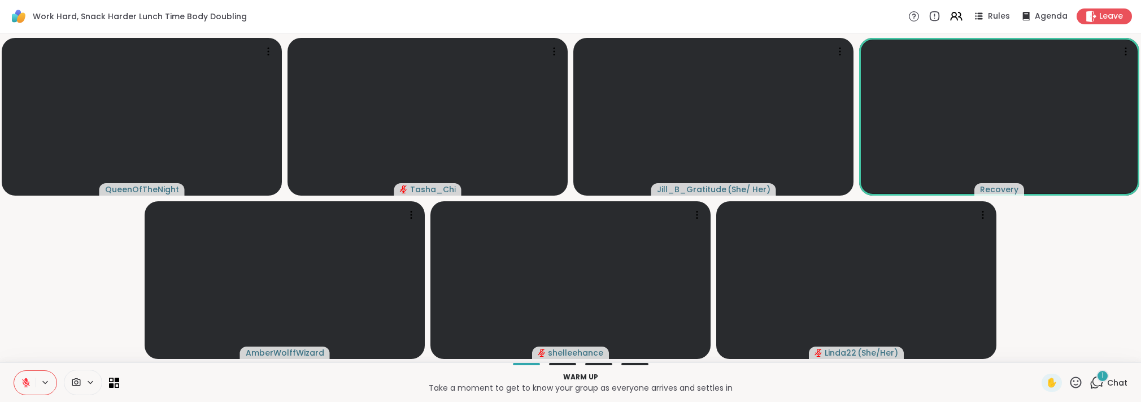
click at [302, 386] on p "Take a moment to get to know your group as everyone arrives and settles in" at bounding box center [580, 387] width 909 height 11
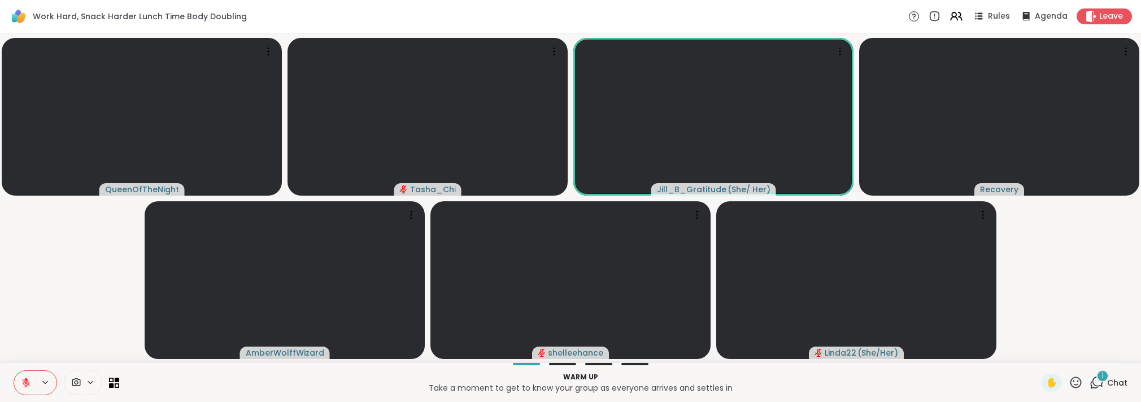
click at [110, 315] on video-player-container "QueenOfTheNight Tasha_Chi Jill_B_Gratitude ( She/ Her ) Recovery AmberWolffWiza…" at bounding box center [571, 198] width 1128 height 320
click at [113, 329] on video-player-container "QueenOfTheNight Tasha_Chi Jill_B_Gratitude ( She/ Her ) Recovery AmberWolffWiza…" at bounding box center [571, 198] width 1128 height 320
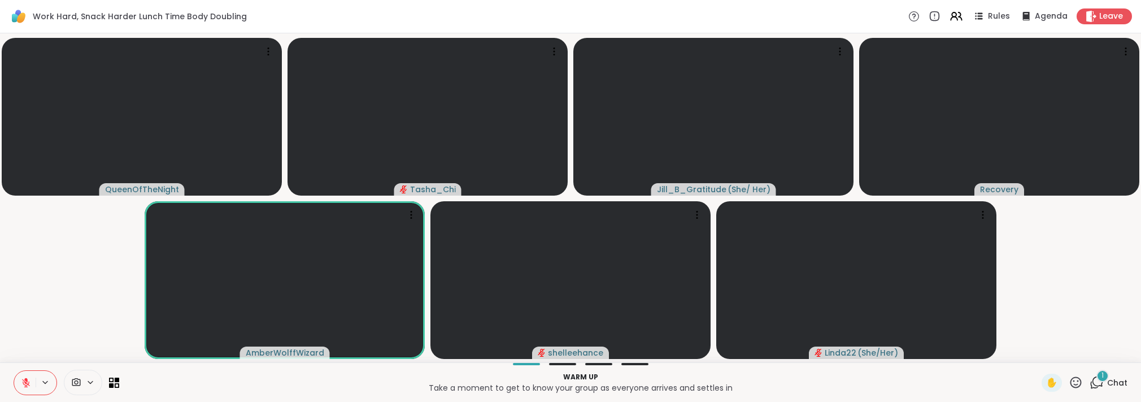
click at [138, 372] on p "Warm up" at bounding box center [580, 377] width 909 height 10
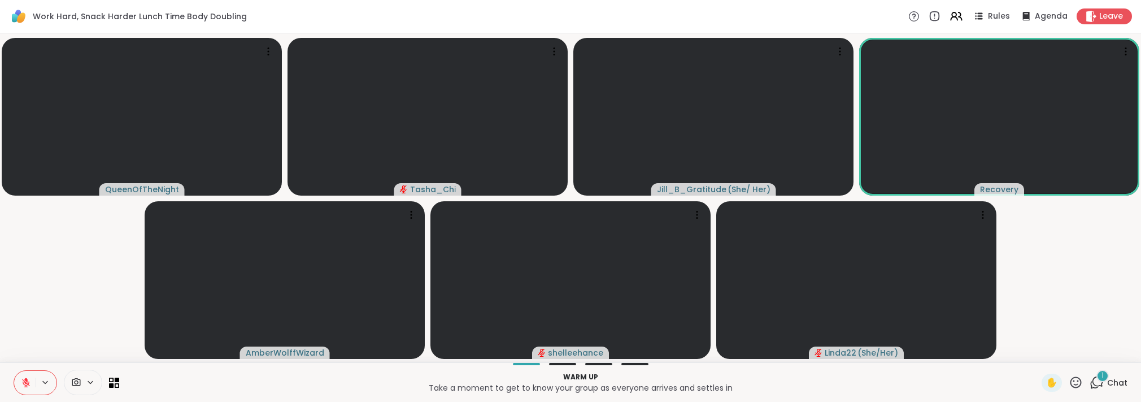
click at [138, 372] on p "Warm up" at bounding box center [580, 377] width 909 height 10
click at [102, 341] on video-player-container "QueenOfTheNight Tasha_Chi Jill_B_Gratitude ( She/ Her ) Recovery AmberWolffWiza…" at bounding box center [571, 198] width 1128 height 320
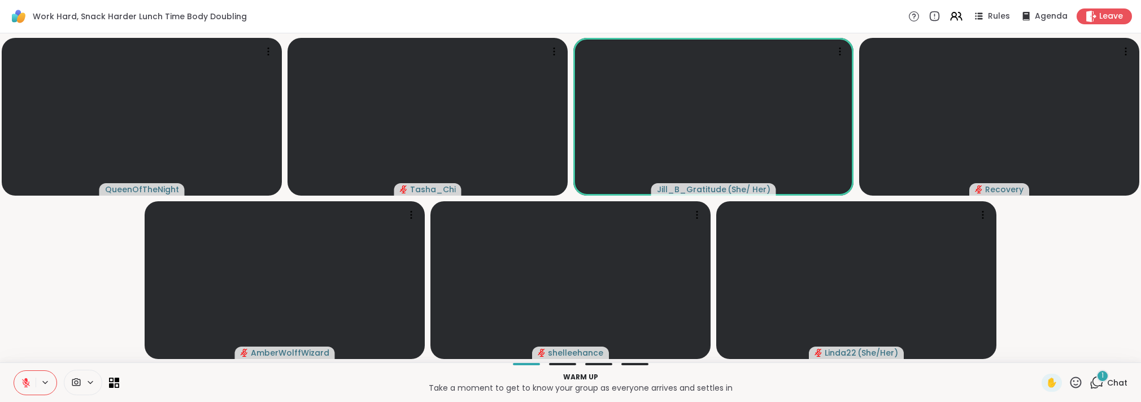
click at [859, 377] on div "1" at bounding box center [1103, 375] width 12 height 12
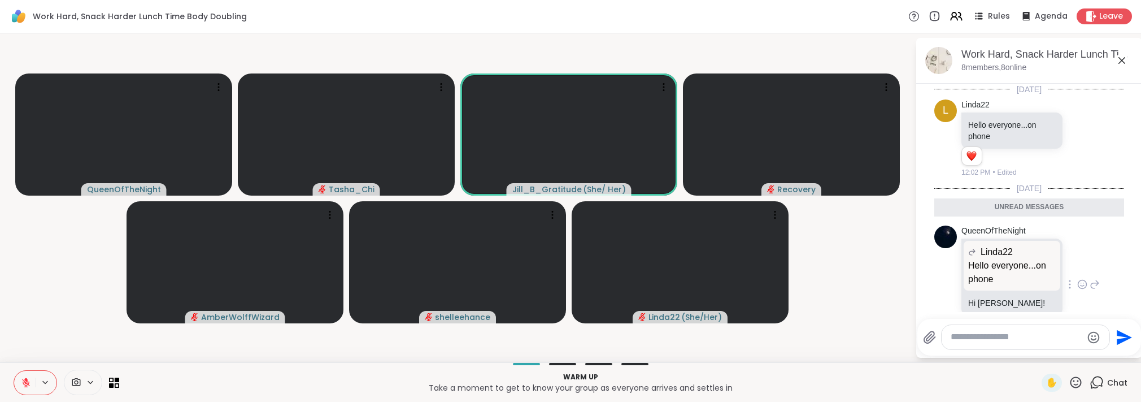
scroll to position [36, 0]
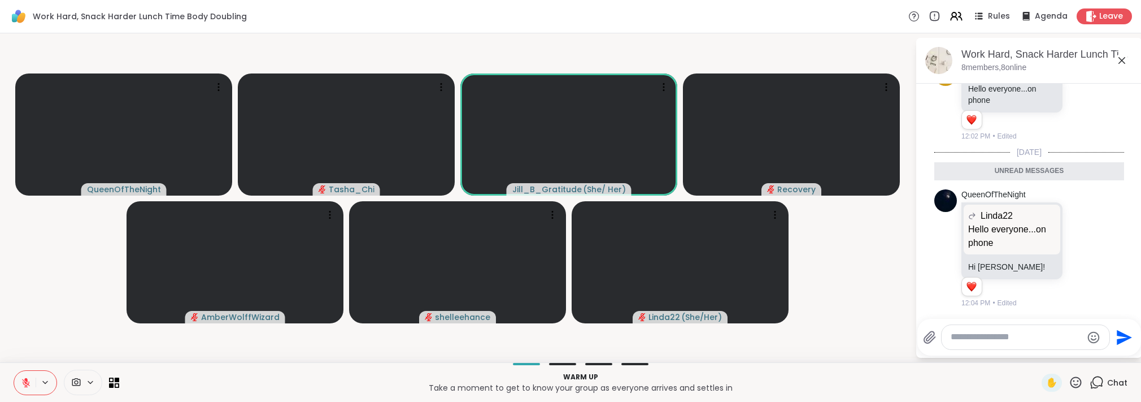
click at [859, 334] on textarea "Type your message" at bounding box center [1017, 337] width 132 height 12
paste textarea "**********"
type textarea "**********"
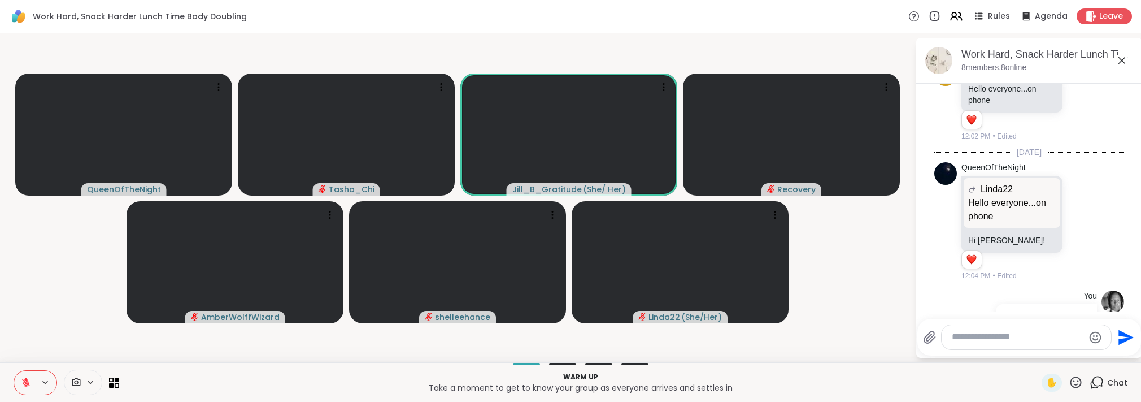
scroll to position [170, 0]
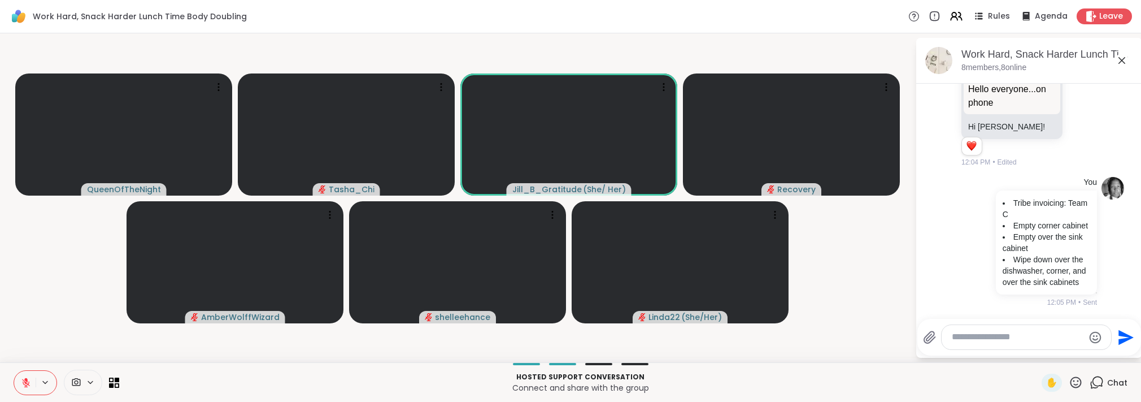
drag, startPoint x: 297, startPoint y: 373, endPoint x: 286, endPoint y: 358, distance: 18.7
click at [297, 373] on p "Hosted support conversation" at bounding box center [580, 377] width 909 height 10
click at [285, 358] on div "QueenOfTheNight Tasha_Chi Jill_B_Gratitude ( She/ Her ) Recovery AmberWolffWiza…" at bounding box center [570, 197] width 1141 height 329
click at [296, 380] on p "Hosted support conversation" at bounding box center [580, 377] width 909 height 10
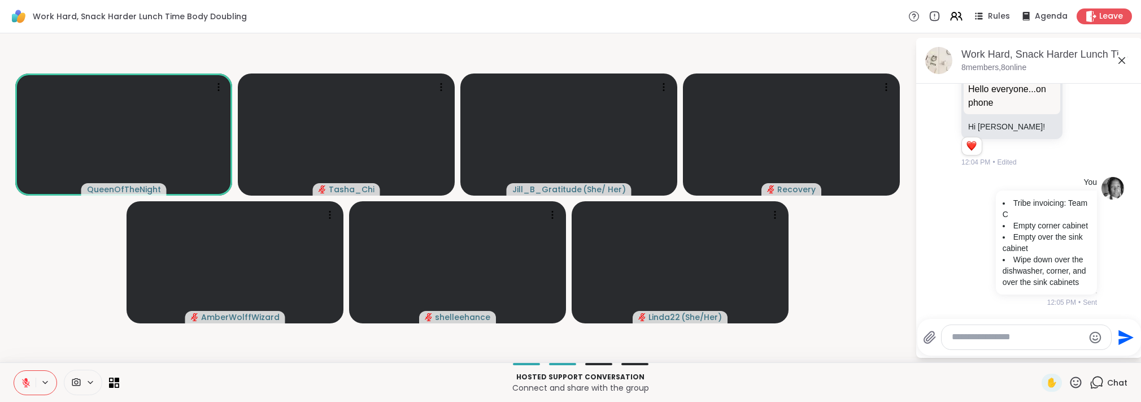
click at [297, 376] on p "Hosted support conversation" at bounding box center [580, 377] width 909 height 10
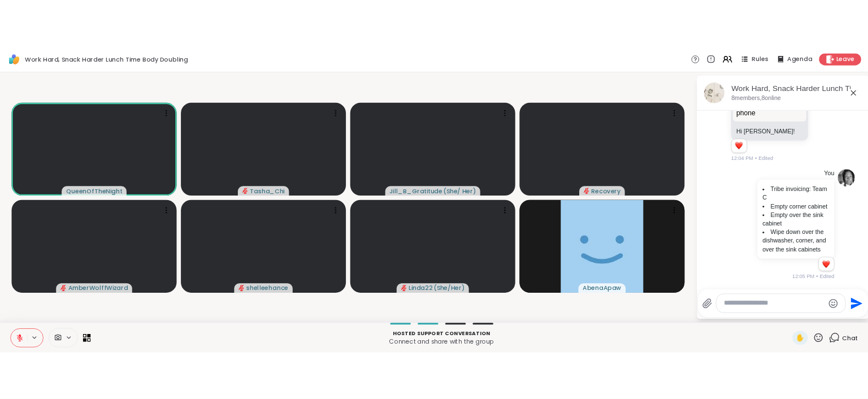
scroll to position [187, 0]
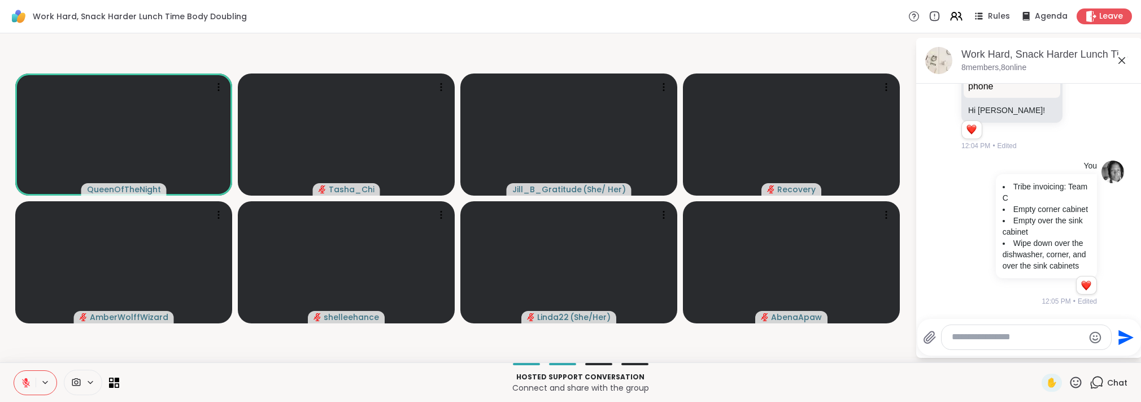
click at [246, 373] on p "Hosted support conversation" at bounding box center [580, 377] width 909 height 10
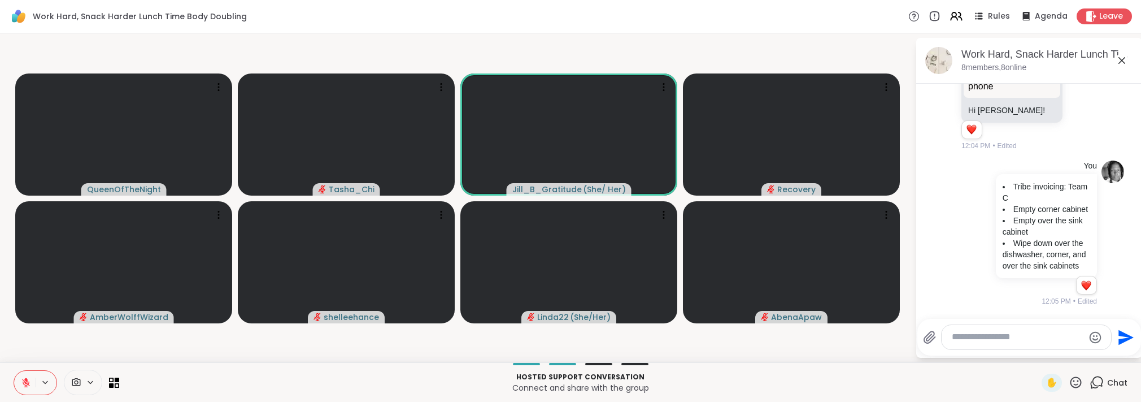
click at [51, 343] on video-player-container "QueenOfTheNight Tasha_Chi Jill_B_Gratitude ( She/ Her ) Recovery AmberWolffWiza…" at bounding box center [458, 198] width 902 height 320
click at [254, 373] on p "Hosted support conversation" at bounding box center [580, 377] width 909 height 10
click at [227, 373] on p "Hosted support conversation" at bounding box center [580, 377] width 909 height 10
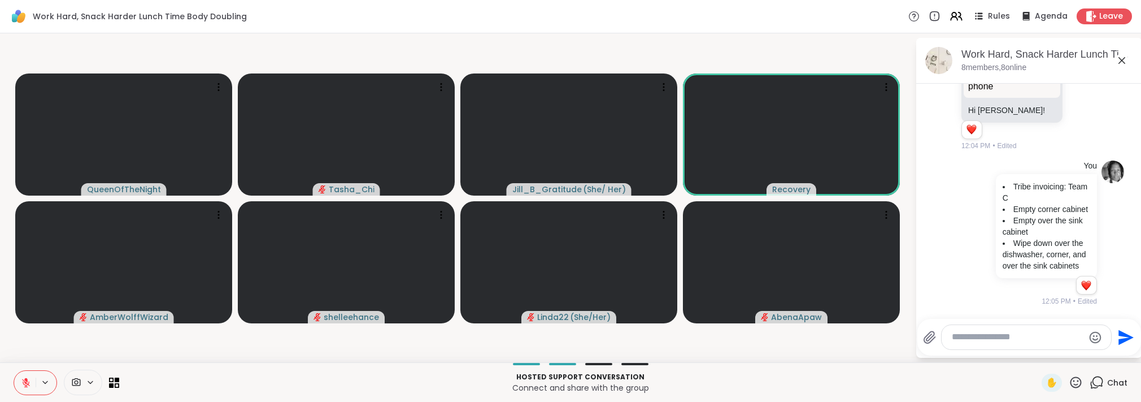
click at [92, 334] on video-player-container "QueenOfTheNight Tasha_Chi Jill_B_Gratitude ( She/ Her ) Recovery AmberWolffWiza…" at bounding box center [458, 198] width 902 height 320
click at [362, 366] on div "Hosted support conversation Connect and share with the group ✋ Chat" at bounding box center [570, 382] width 1141 height 40
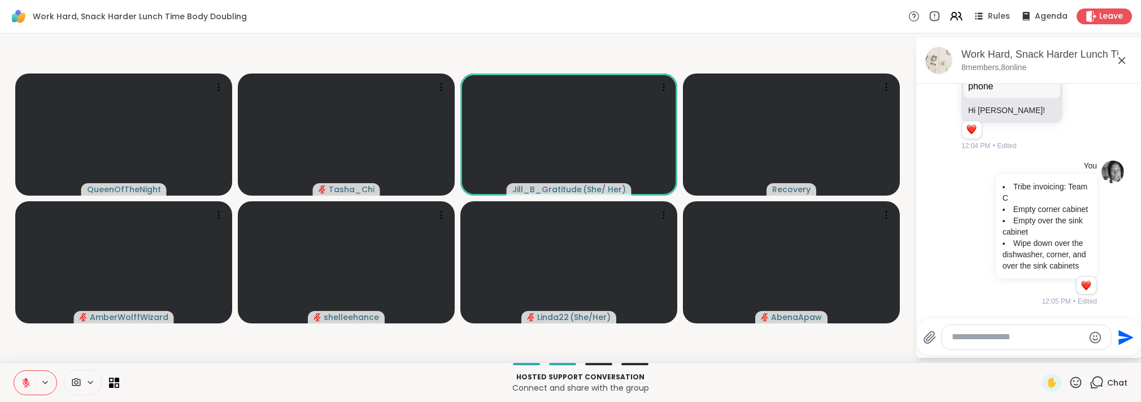
click at [116, 353] on video-player-container "QueenOfTheNight Tasha_Chi Jill_B_Gratitude ( She/ Her ) Recovery AmberWolffWiza…" at bounding box center [458, 198] width 902 height 320
click at [33, 379] on button at bounding box center [24, 383] width 21 height 24
click at [79, 346] on video-player-container "QueenOfTheNight Tasha_Chi Jill_B_Gratitude ( She/ Her ) Recovery AmberWolffWiza…" at bounding box center [458, 198] width 902 height 320
click at [27, 384] on icon at bounding box center [26, 382] width 6 height 3
click at [184, 368] on div "Hosted support conversation Connect and share with the group ✋ Chat" at bounding box center [570, 382] width 1141 height 40
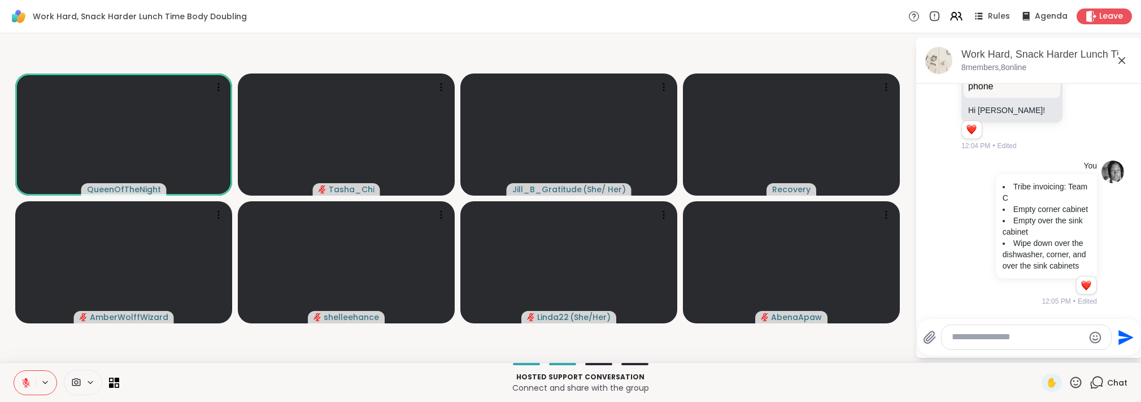
click at [314, 366] on div "Hosted support conversation Connect and share with the group ✋ Chat" at bounding box center [570, 382] width 1141 height 40
click at [760, 388] on p "Connect and share with the group" at bounding box center [580, 387] width 909 height 11
click at [859, 212] on icon at bounding box center [886, 214] width 11 height 11
click at [844, 220] on h4 "View Profile" at bounding box center [847, 221] width 47 height 11
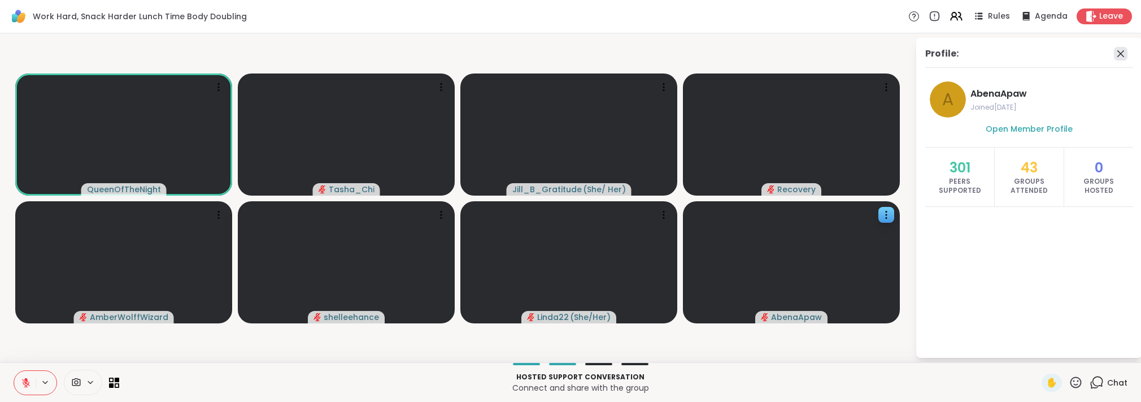
click at [859, 54] on icon at bounding box center [1121, 54] width 14 height 14
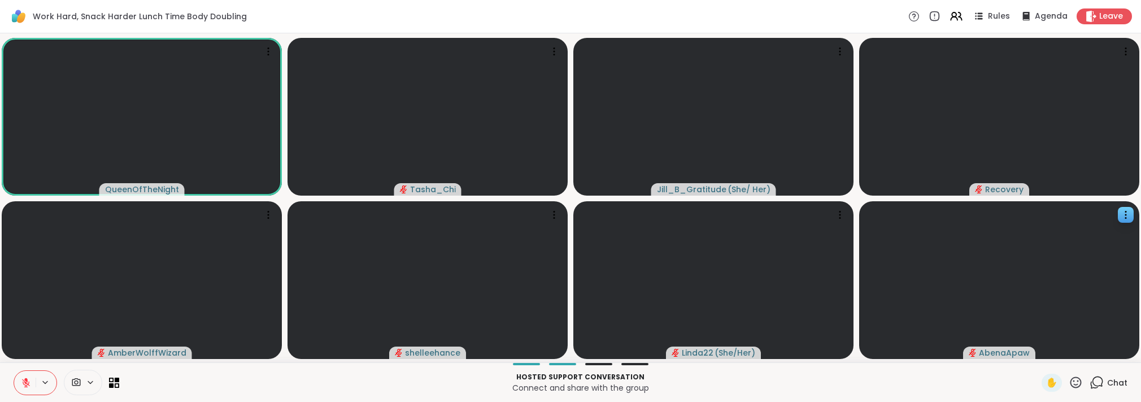
click at [335, 379] on p "Hosted support conversation" at bounding box center [580, 377] width 909 height 10
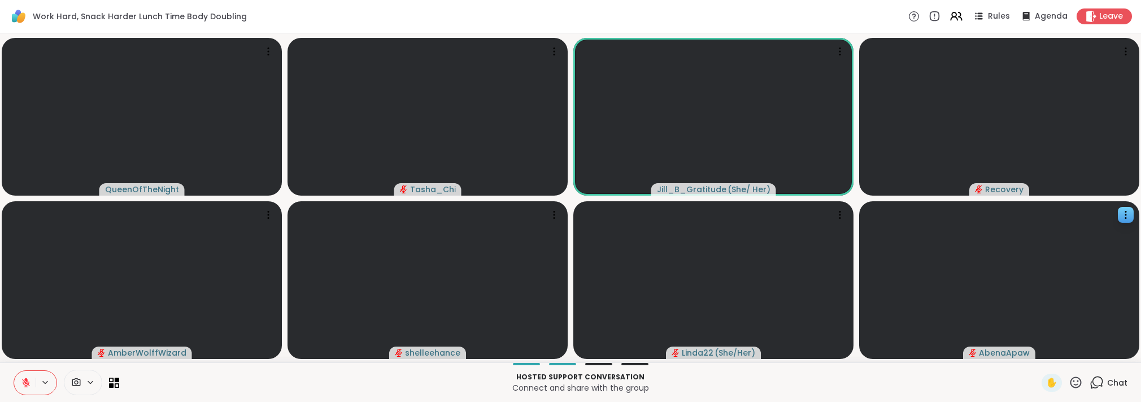
click at [281, 379] on p "Hosted support conversation" at bounding box center [580, 377] width 909 height 10
click at [5, 368] on div "Hosted support conversation Connect and share with the group ✋ Chat" at bounding box center [570, 382] width 1141 height 40
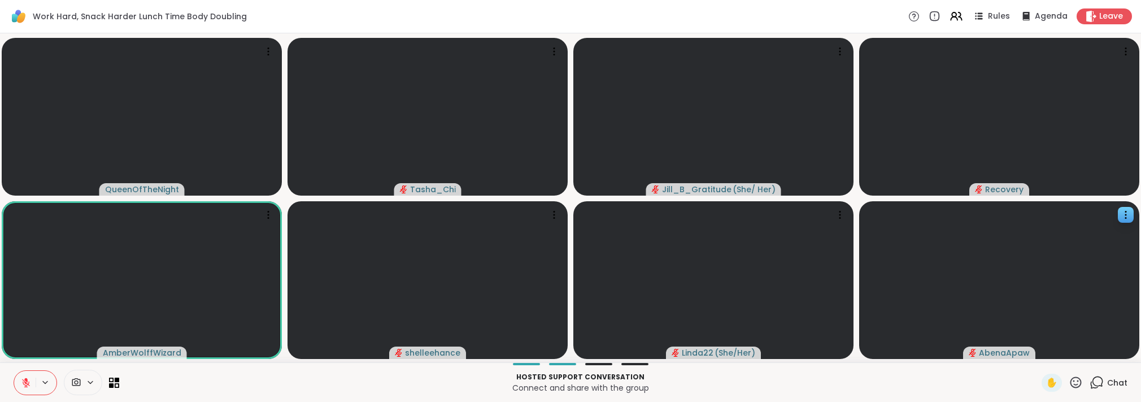
click at [20, 377] on button at bounding box center [24, 383] width 21 height 24
click at [190, 381] on p "Hosted support conversation" at bounding box center [580, 377] width 909 height 10
click at [0, 374] on div "Hosted support conversation Connect and share with the group ✋ Chat" at bounding box center [570, 382] width 1141 height 40
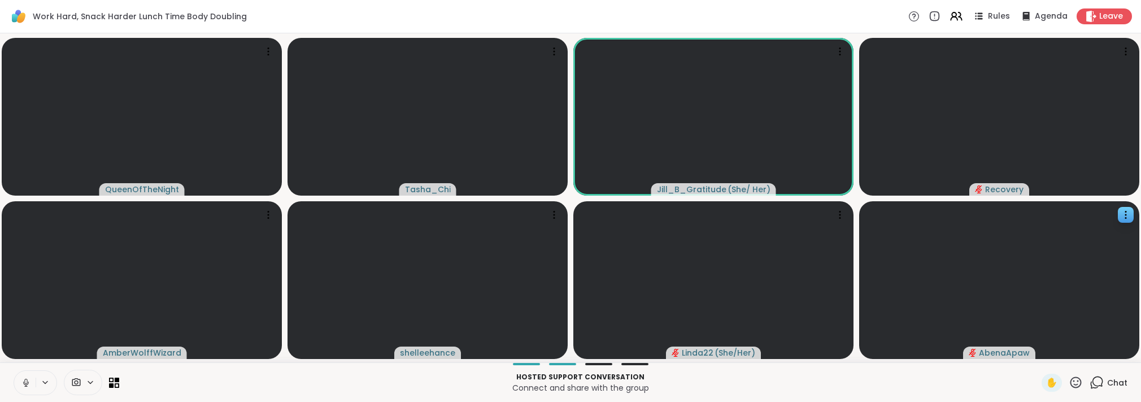
click at [25, 384] on icon at bounding box center [26, 382] width 10 height 10
click at [2, 369] on div "Hosted support conversation Connect and share with the group ✋ Chat" at bounding box center [570, 382] width 1141 height 40
click at [6, 370] on div "Hosted support conversation Connect and share with the group ✋ Chat" at bounding box center [570, 382] width 1141 height 40
click at [6, 363] on div "Hosted support conversation Connect and share with the group ✋ Chat" at bounding box center [570, 382] width 1141 height 40
click at [24, 382] on icon at bounding box center [26, 382] width 10 height 10
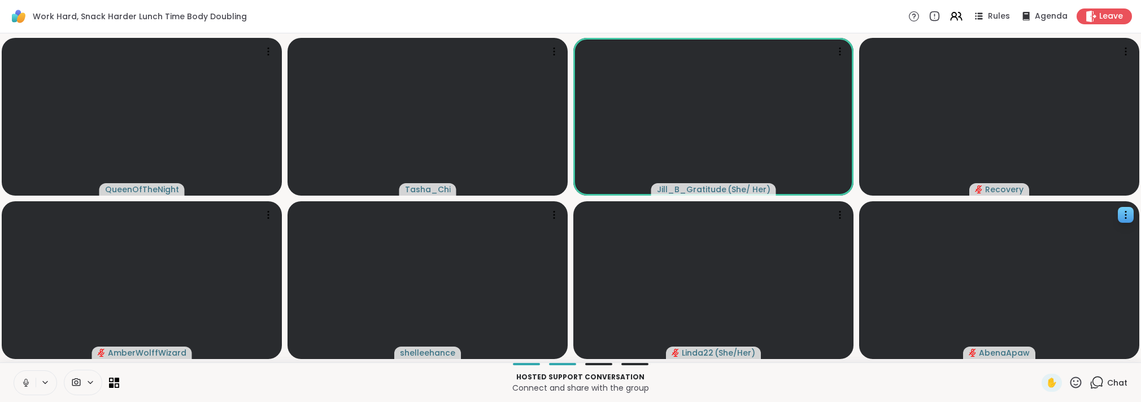
click at [26, 381] on icon at bounding box center [26, 382] width 10 height 10
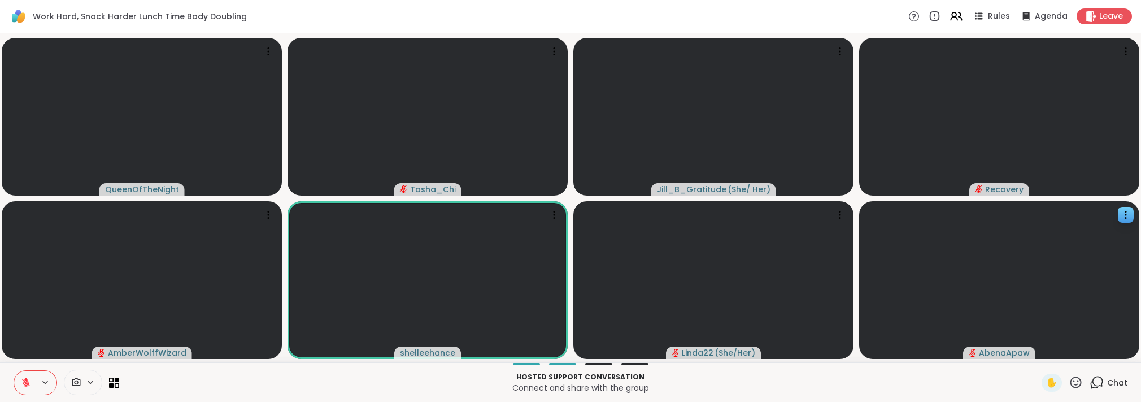
click at [194, 379] on p "Hosted support conversation" at bounding box center [580, 377] width 909 height 10
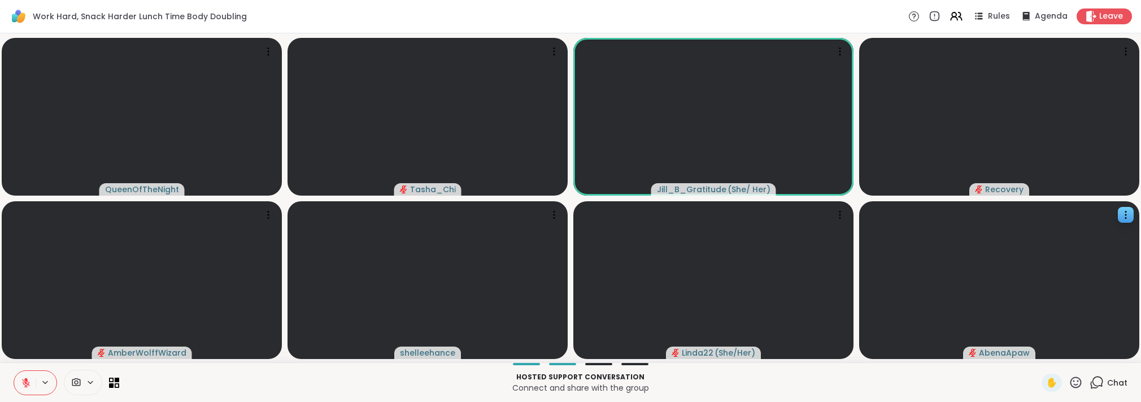
click at [280, 382] on p "Connect and share with the group" at bounding box center [580, 387] width 909 height 11
click at [279, 382] on p "Connect and share with the group" at bounding box center [580, 387] width 909 height 11
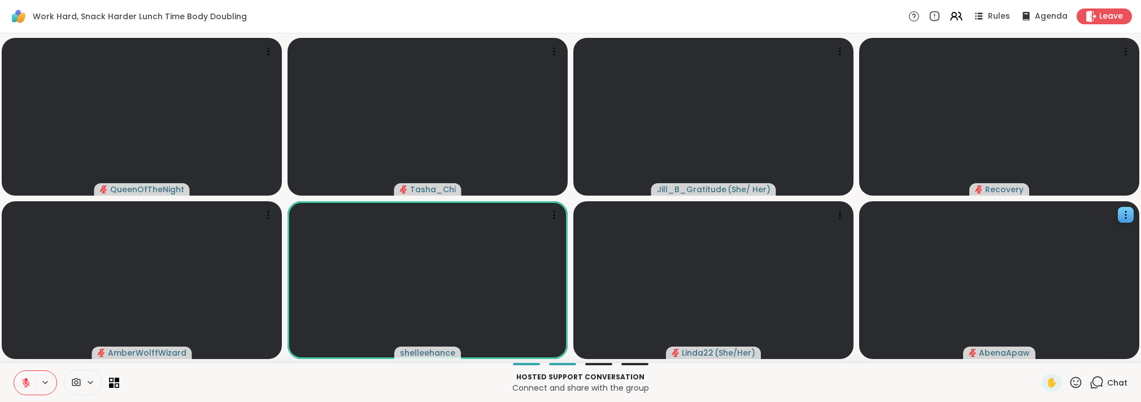
click at [176, 382] on p "Connect and share with the group" at bounding box center [580, 387] width 909 height 11
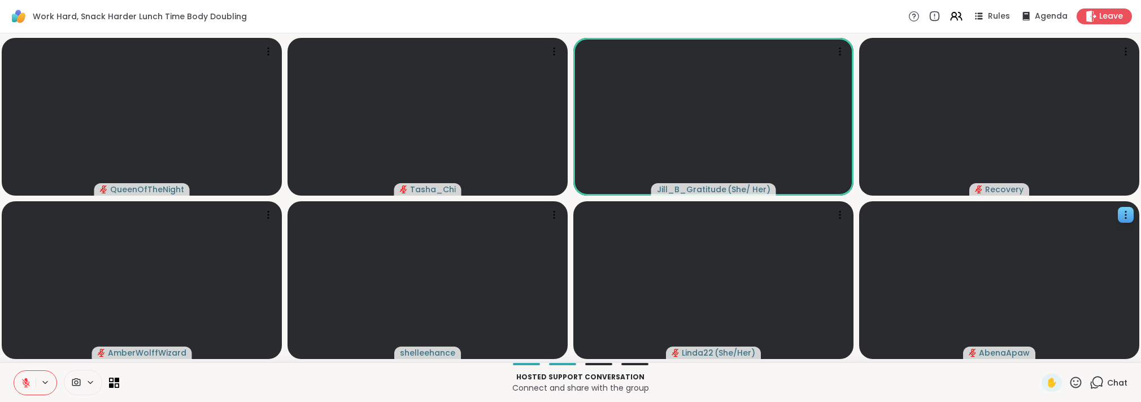
click at [339, 388] on p "Connect and share with the group" at bounding box center [580, 387] width 909 height 11
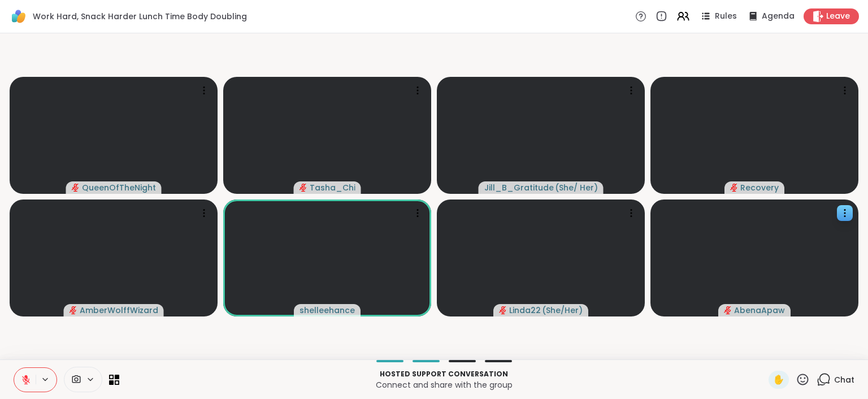
click at [209, 351] on video-player-container "QueenOfTheNight Tasha_Chi Jill_B_Gratitude ( She/ Her ) Recovery AmberWolffWiza…" at bounding box center [434, 196] width 854 height 317
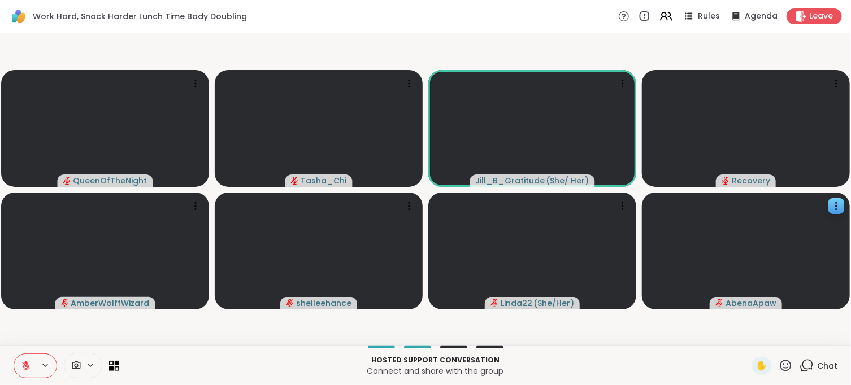
click at [24, 362] on icon at bounding box center [26, 366] width 10 height 10
click at [294, 366] on p "Connect and share with the group" at bounding box center [435, 371] width 619 height 11
click at [284, 371] on p "Connect and share with the group" at bounding box center [435, 371] width 619 height 11
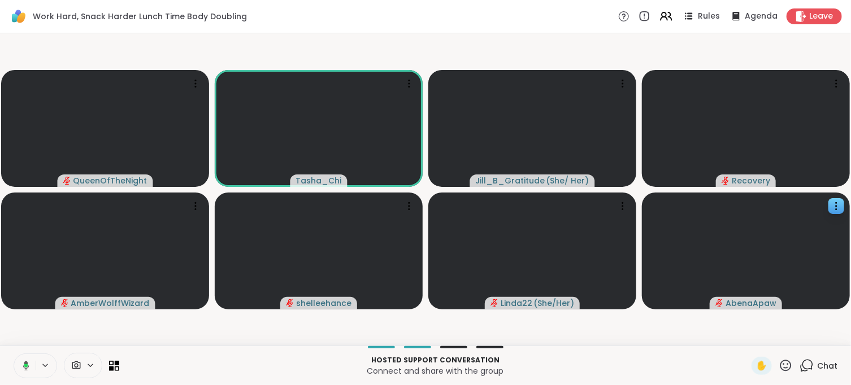
click at [52, 343] on div "QueenOfTheNight Tasha_Chi Jill_B_Gratitude ( She/ Her ) Recovery AmberWolffWiza…" at bounding box center [425, 189] width 851 height 312
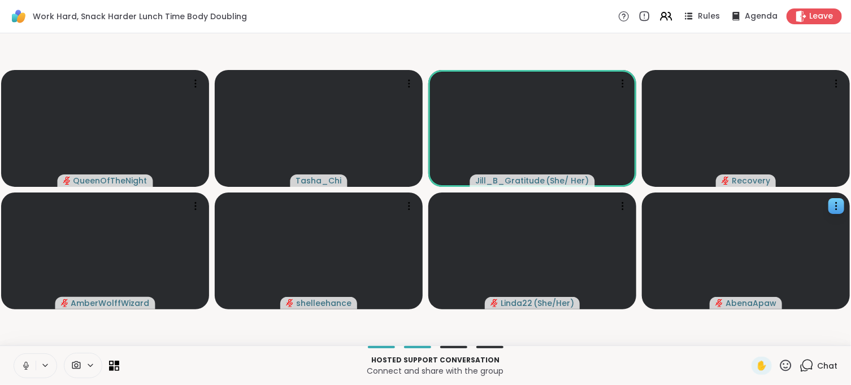
click at [49, 325] on video-player-container "QueenOfTheNight Tasha_Chi Jill_B_Gratitude ( She/ Her ) Recovery AmberWolffWiza…" at bounding box center [425, 189] width 837 height 303
click at [203, 354] on div "Hosted support conversation Connect and share with the group" at bounding box center [435, 365] width 619 height 25
click at [271, 356] on p "Hosted support conversation" at bounding box center [435, 360] width 619 height 10
click at [47, 333] on video-player-container "QueenOfTheNight Tasha_Chi Jill_B_Gratitude ( She/ Her ) Recovery AmberWolffWiza…" at bounding box center [425, 189] width 837 height 303
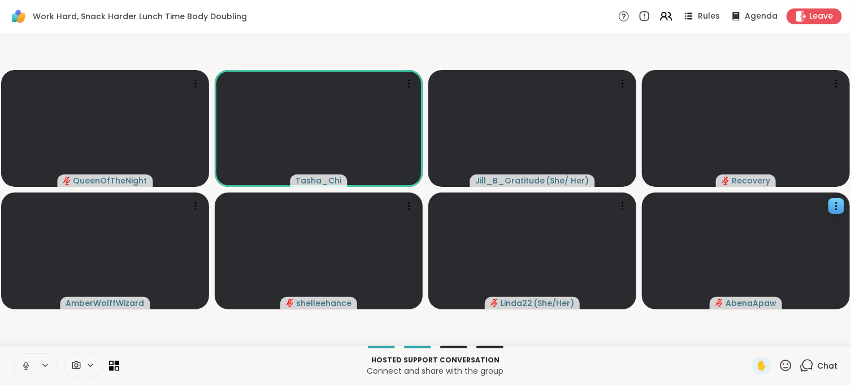
click at [280, 370] on p "Connect and share with the group" at bounding box center [435, 371] width 619 height 11
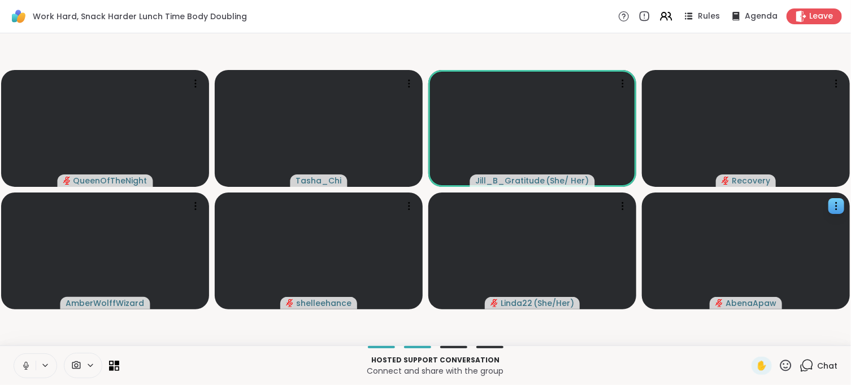
click at [43, 324] on video-player-container "QueenOfTheNight Tasha_Chi Jill_B_Gratitude ( She/ Her ) Recovery AmberWolffWiza…" at bounding box center [425, 189] width 837 height 303
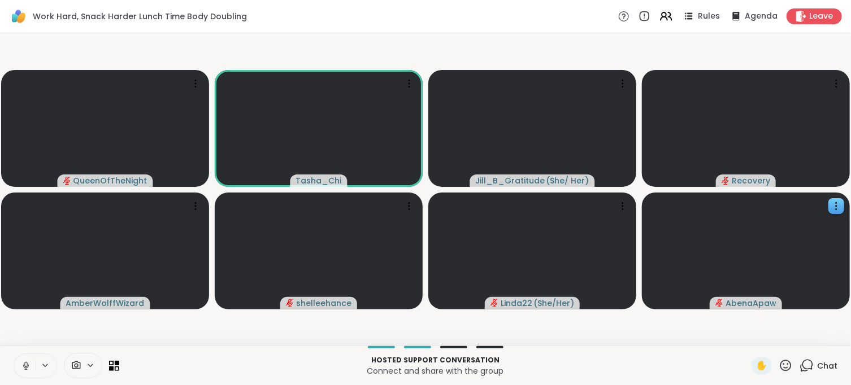
click at [32, 366] on button at bounding box center [24, 366] width 21 height 24
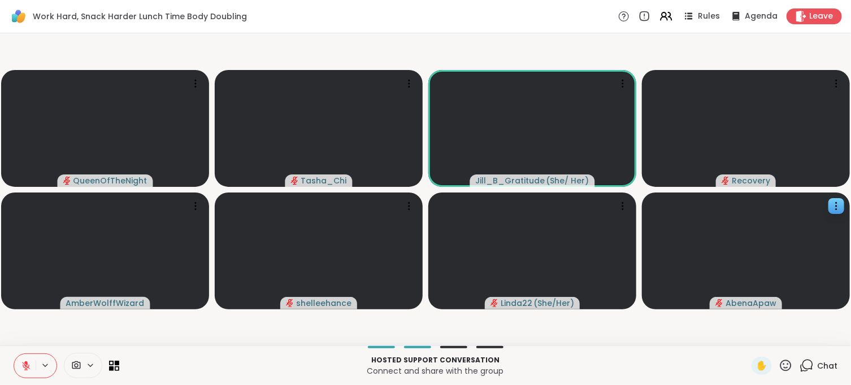
click at [181, 356] on p "Hosted support conversation" at bounding box center [435, 360] width 619 height 10
click at [64, 332] on video-player-container "QueenOfTheNight Tasha_Chi Jill_B_Gratitude ( She/ Her ) Recovery AmberWolffWiza…" at bounding box center [425, 189] width 837 height 303
click at [82, 318] on video-player-container "QueenOfTheNight Tasha_Chi Jill_B_Gratitude ( She/ Her ) Recovery AmberWolffWiza…" at bounding box center [425, 189] width 837 height 303
click at [292, 364] on p "Hosted support conversation" at bounding box center [435, 360] width 619 height 10
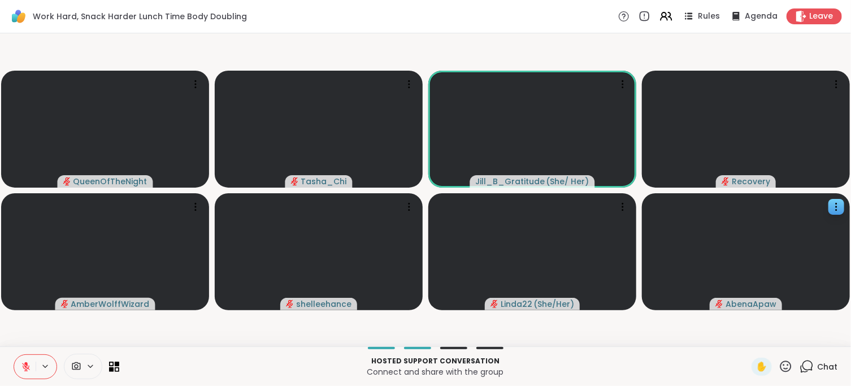
click at [28, 366] on icon at bounding box center [26, 367] width 10 height 10
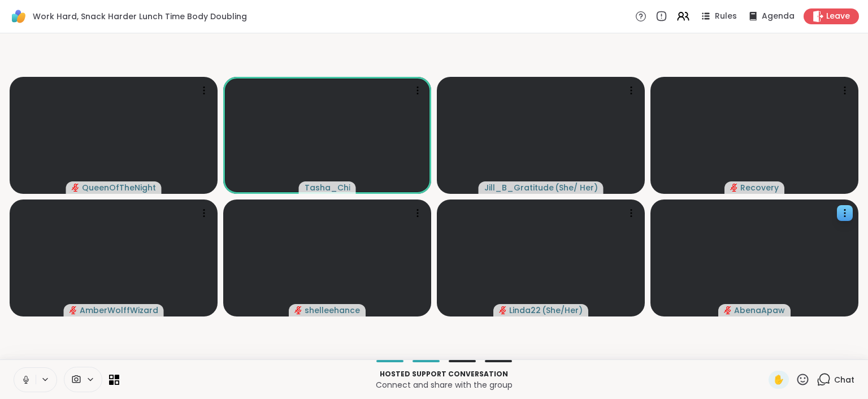
drag, startPoint x: 169, startPoint y: 358, endPoint x: 79, endPoint y: 335, distance: 93.9
click at [169, 358] on div "QueenOfTheNight Tasha_Chi Jill_B_Gratitude ( She/ Her ) Recovery AmberWolffWiza…" at bounding box center [434, 196] width 868 height 326
click at [26, 383] on icon at bounding box center [26, 380] width 10 height 10
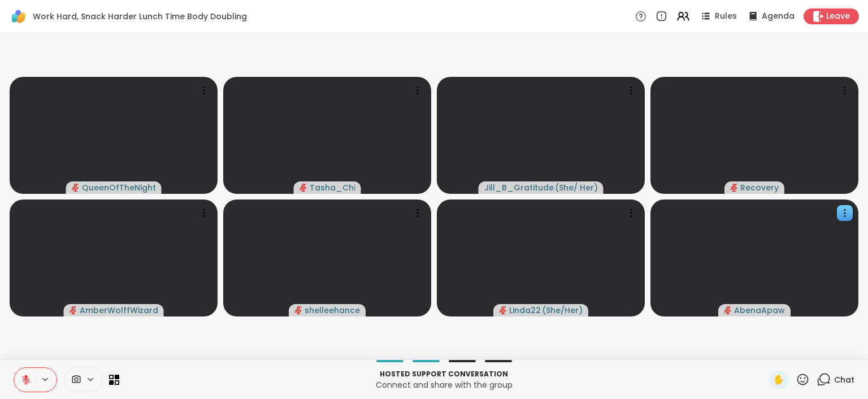
click at [142, 358] on div "QueenOfTheNight Tasha_Chi Jill_B_Gratitude ( She/ Her ) Recovery AmberWolffWiza…" at bounding box center [434, 196] width 868 height 326
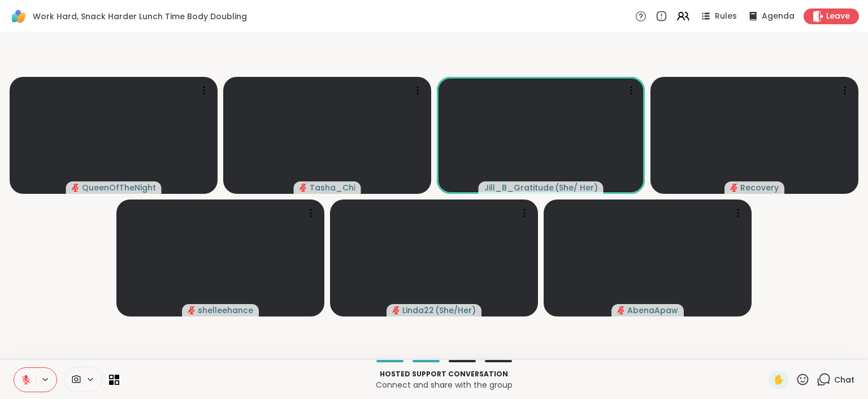
click at [830, 391] on div "Hosted support conversation Connect and share with the group ✋ Chat" at bounding box center [434, 379] width 868 height 40
click at [834, 381] on span "Chat" at bounding box center [844, 379] width 20 height 11
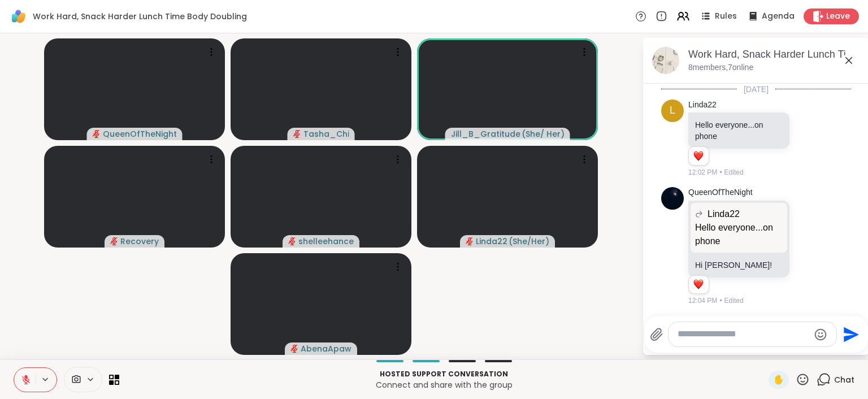
scroll to position [179, 0]
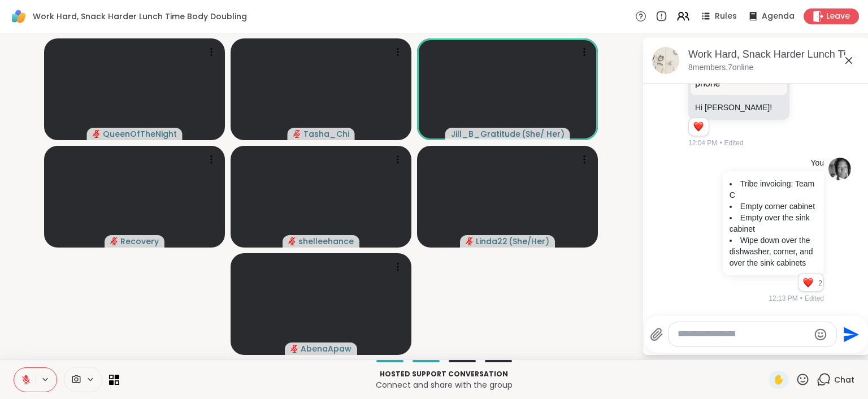
click at [726, 335] on textarea "Type your message" at bounding box center [743, 334] width 132 height 12
paste textarea "**********"
type textarea "**********"
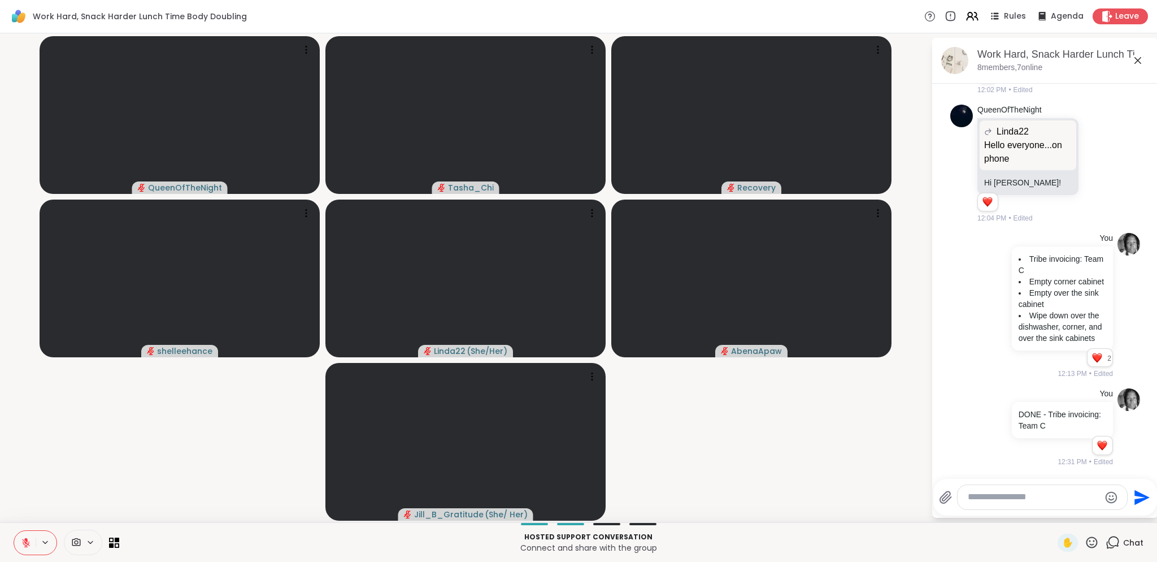
scroll to position [103, 0]
